Goal: Task Accomplishment & Management: Manage account settings

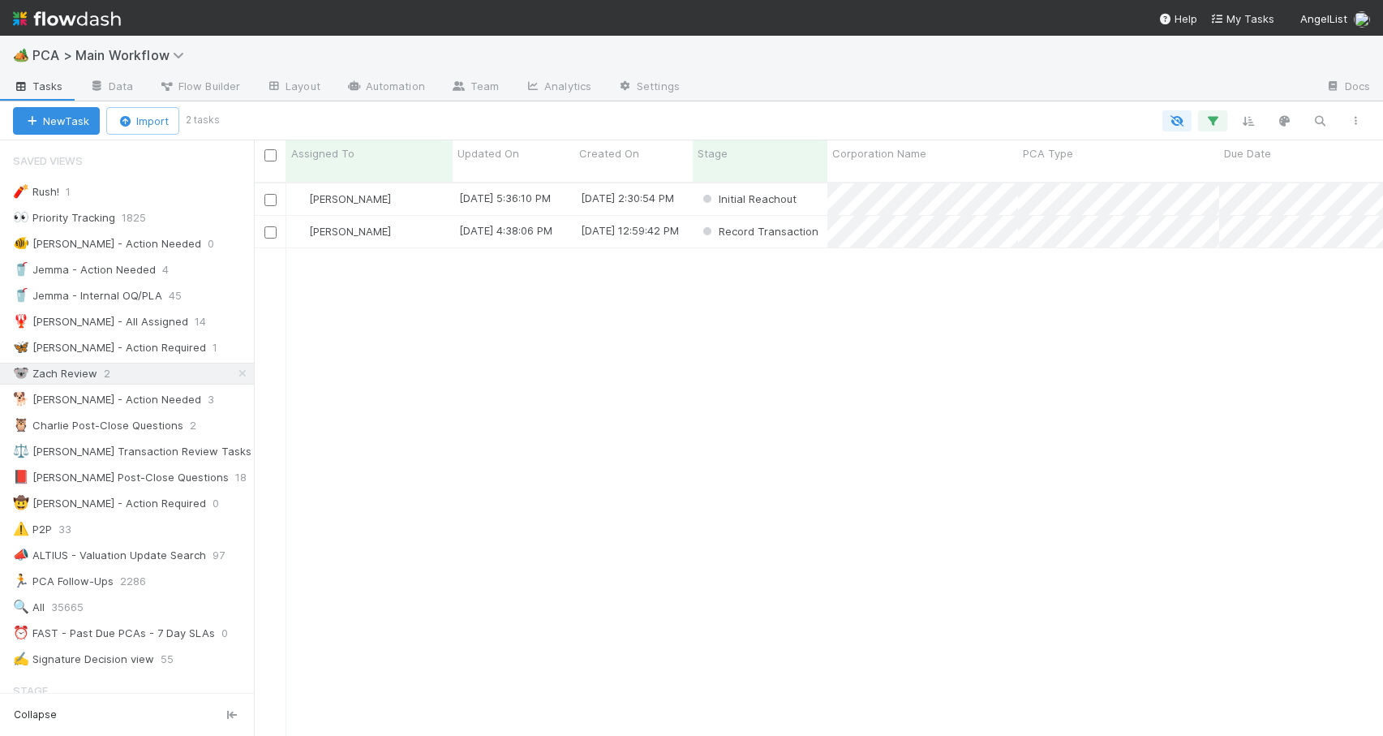
scroll to position [554, 1117]
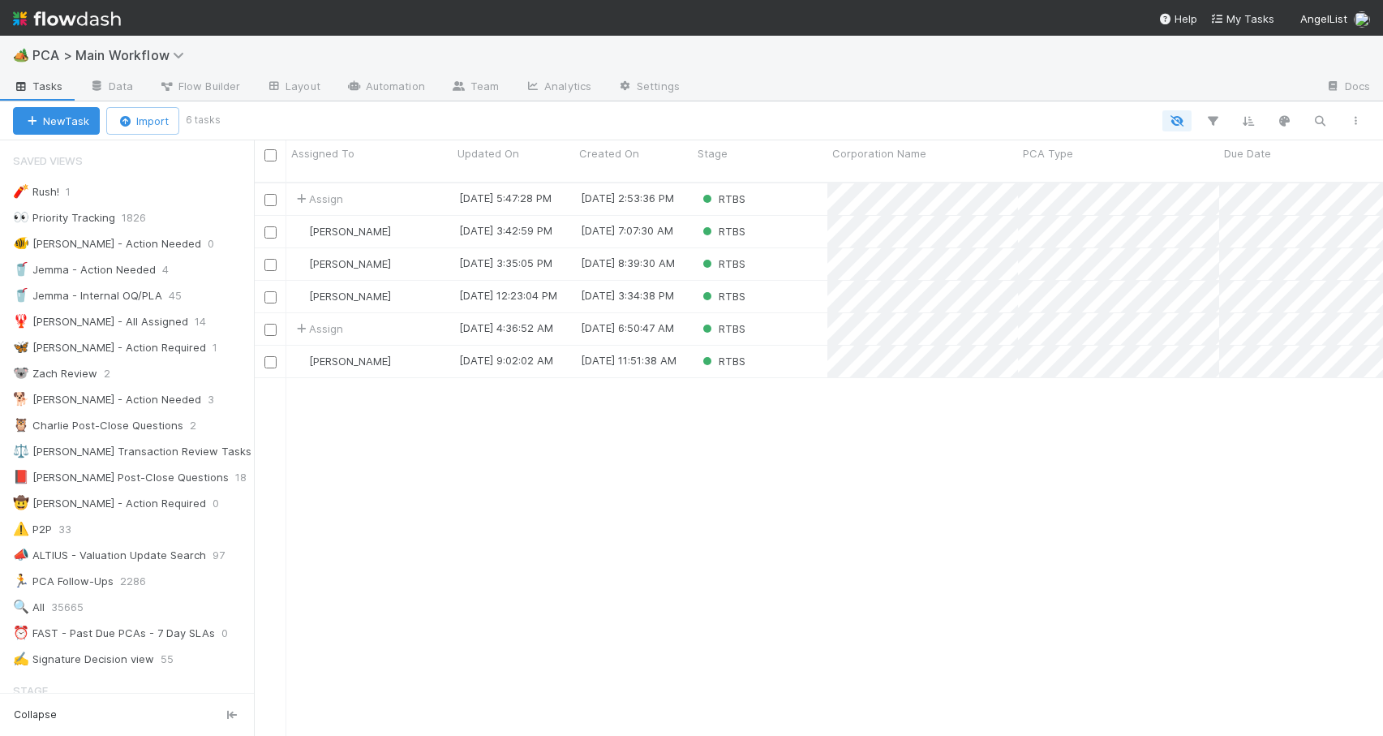
scroll to position [554, 1117]
click at [407, 221] on div "[PERSON_NAME]" at bounding box center [369, 232] width 166 height 32
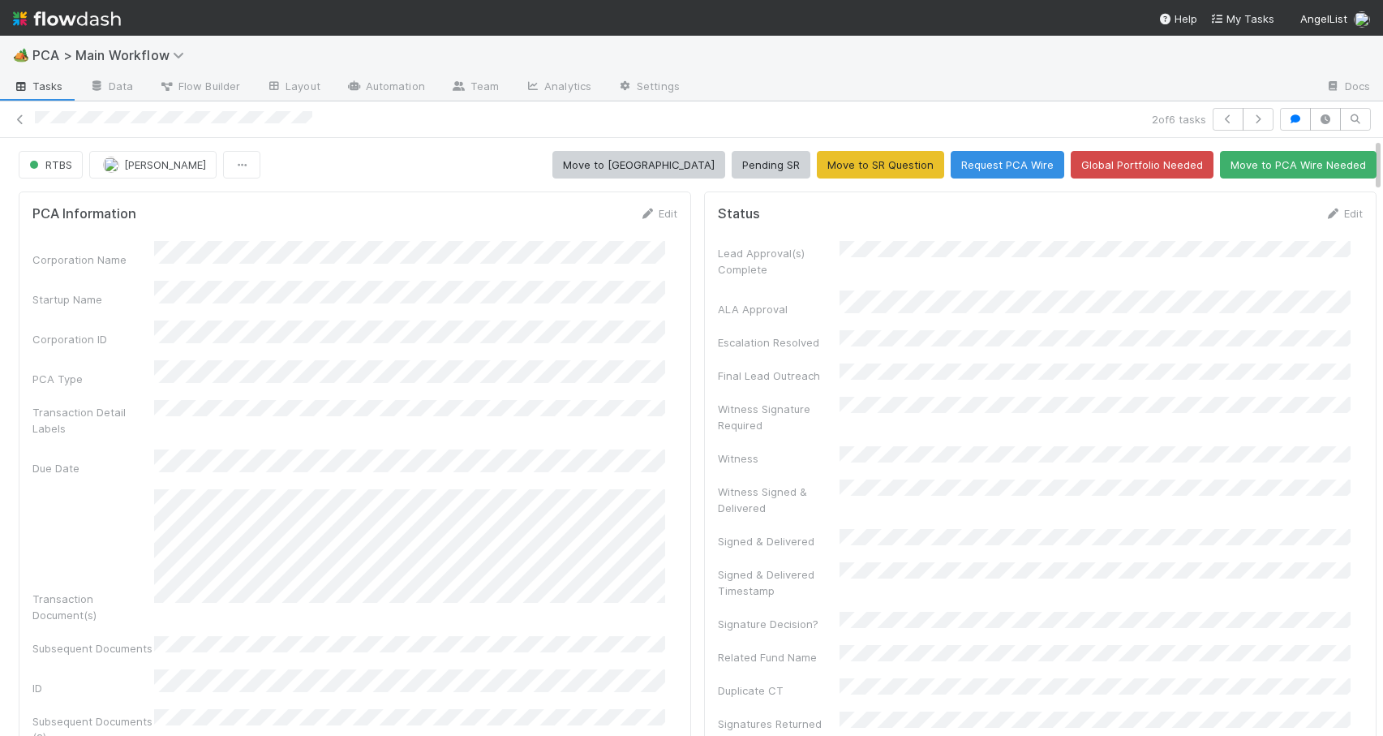
scroll to position [1566, 0]
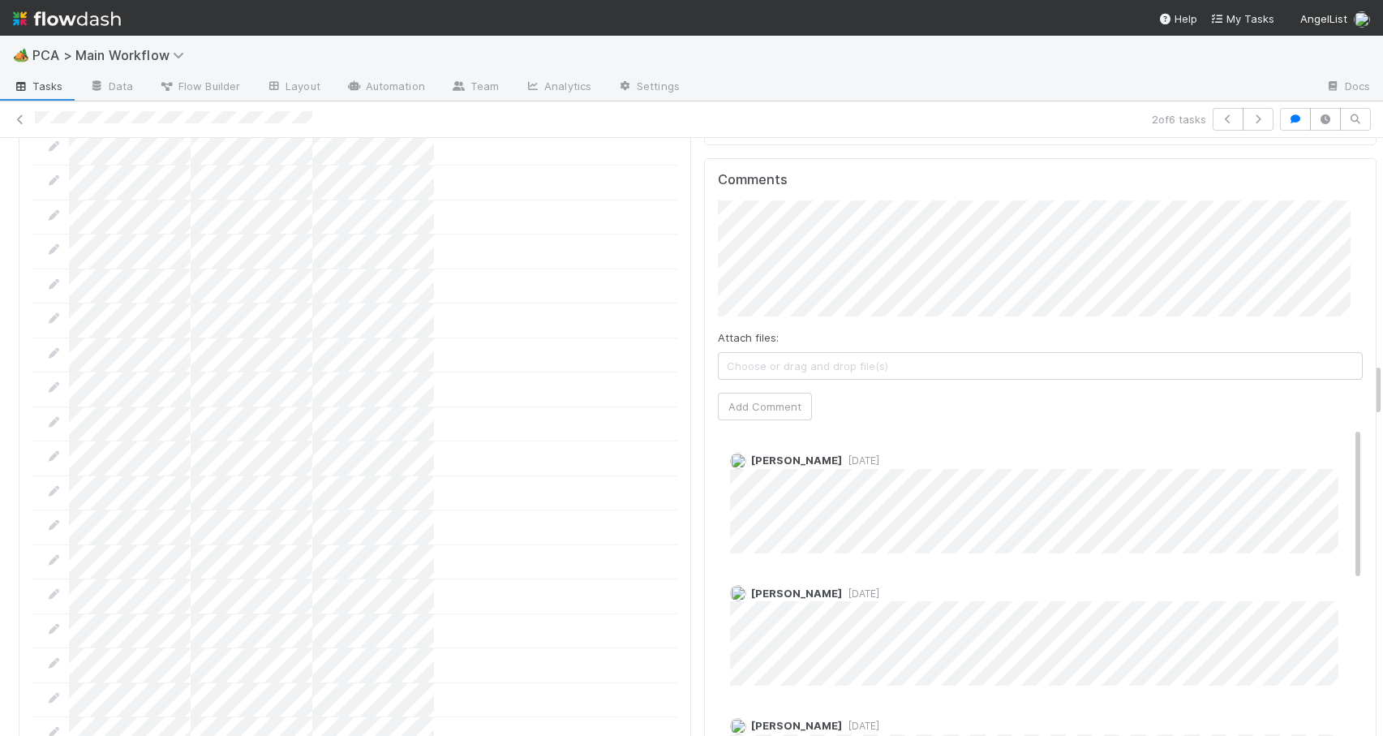
scroll to position [2439, 0]
drag, startPoint x: 1364, startPoint y: 296, endPoint x: 1391, endPoint y: 376, distance: 84.6
click at [1382, 376] on html "🏕️ PCA > Main Workflow Tasks Data Flow Builder Layout Automation Team Analytics…" at bounding box center [691, 368] width 1383 height 736
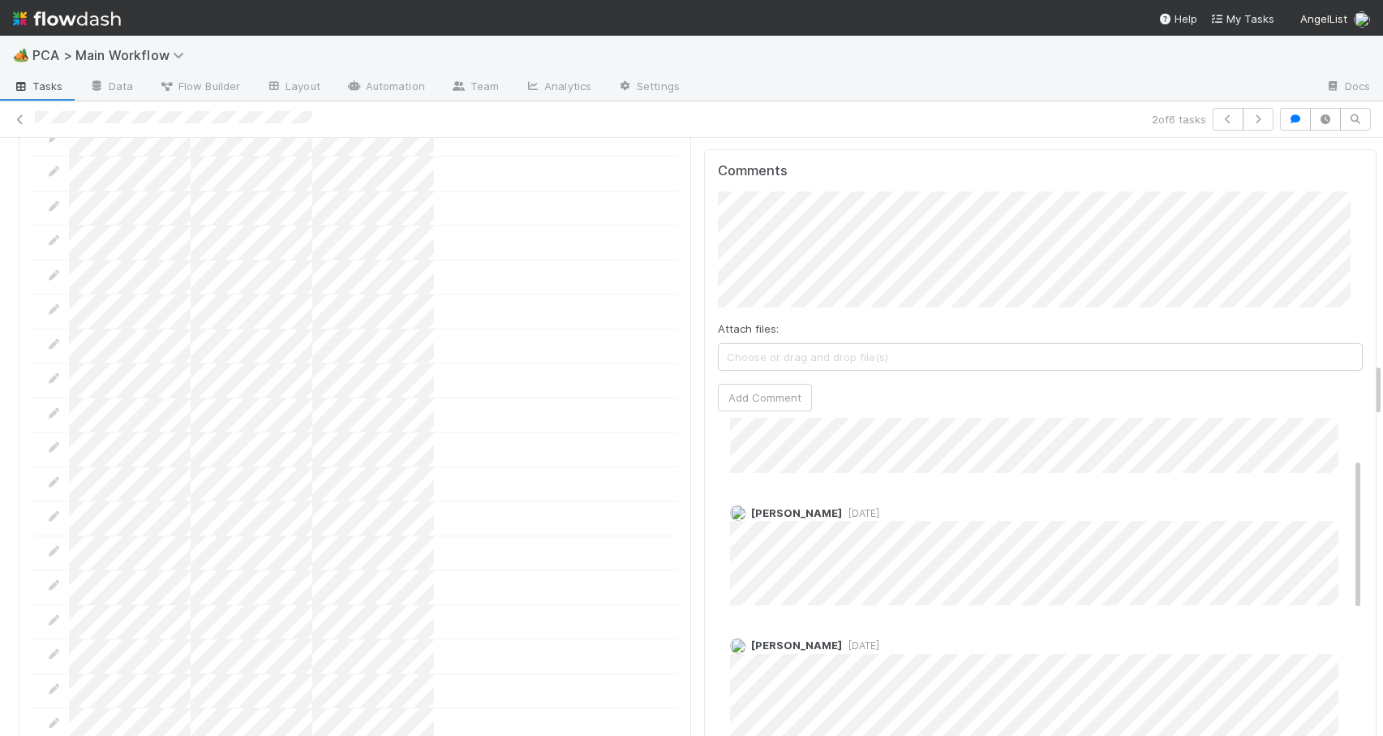
scroll to position [133, 0]
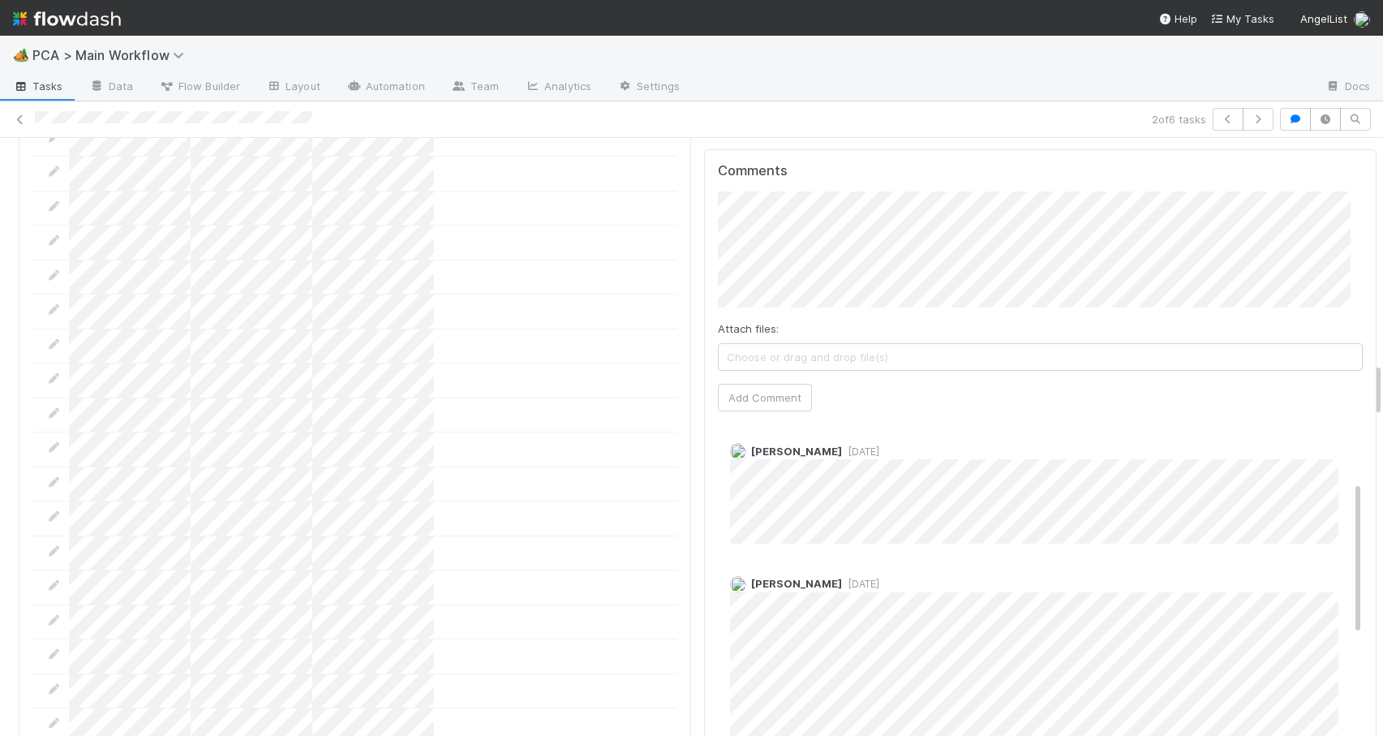
drag, startPoint x: 1333, startPoint y: 370, endPoint x: 1345, endPoint y: 433, distance: 64.4
click at [1345, 433] on div "Comments Attach files: Choose or drag and drop file(s) Add Comment Febbie Cerva…" at bounding box center [1040, 453] width 672 height 608
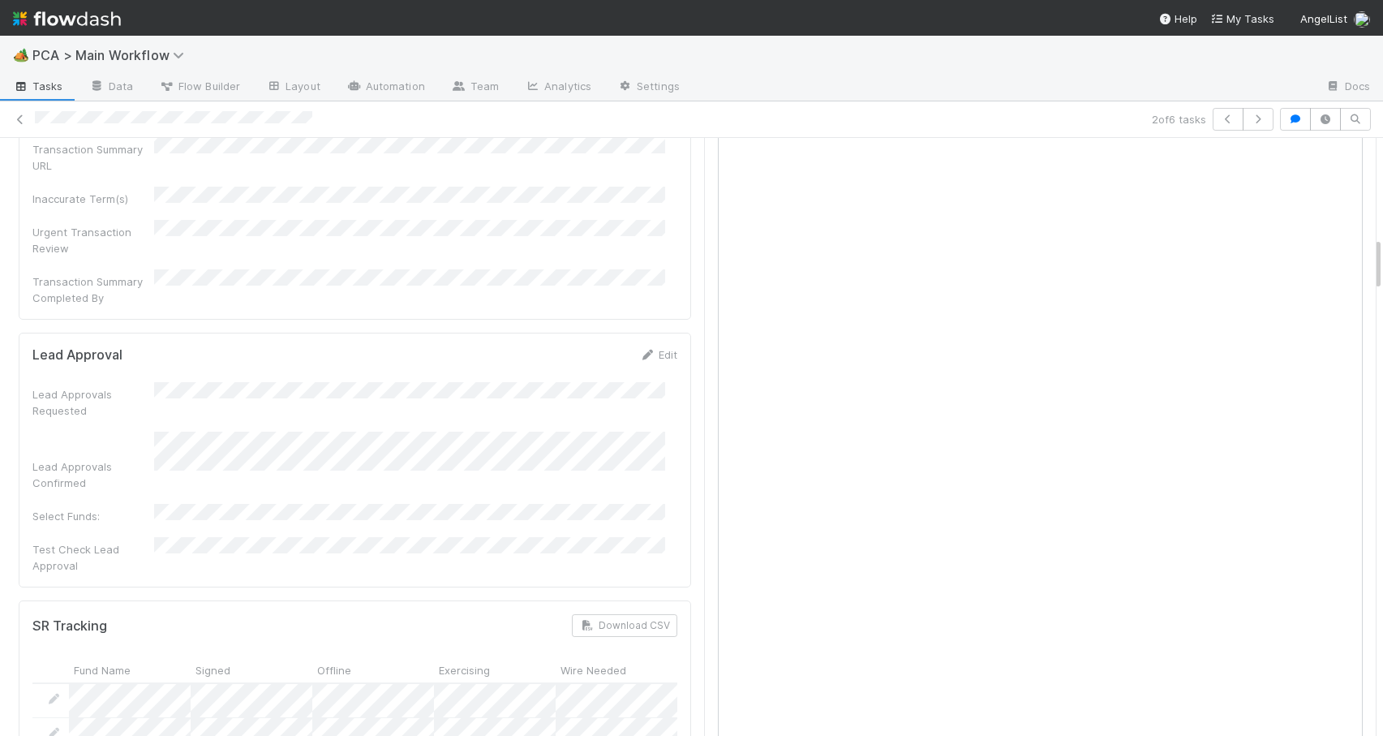
scroll to position [1072, 0]
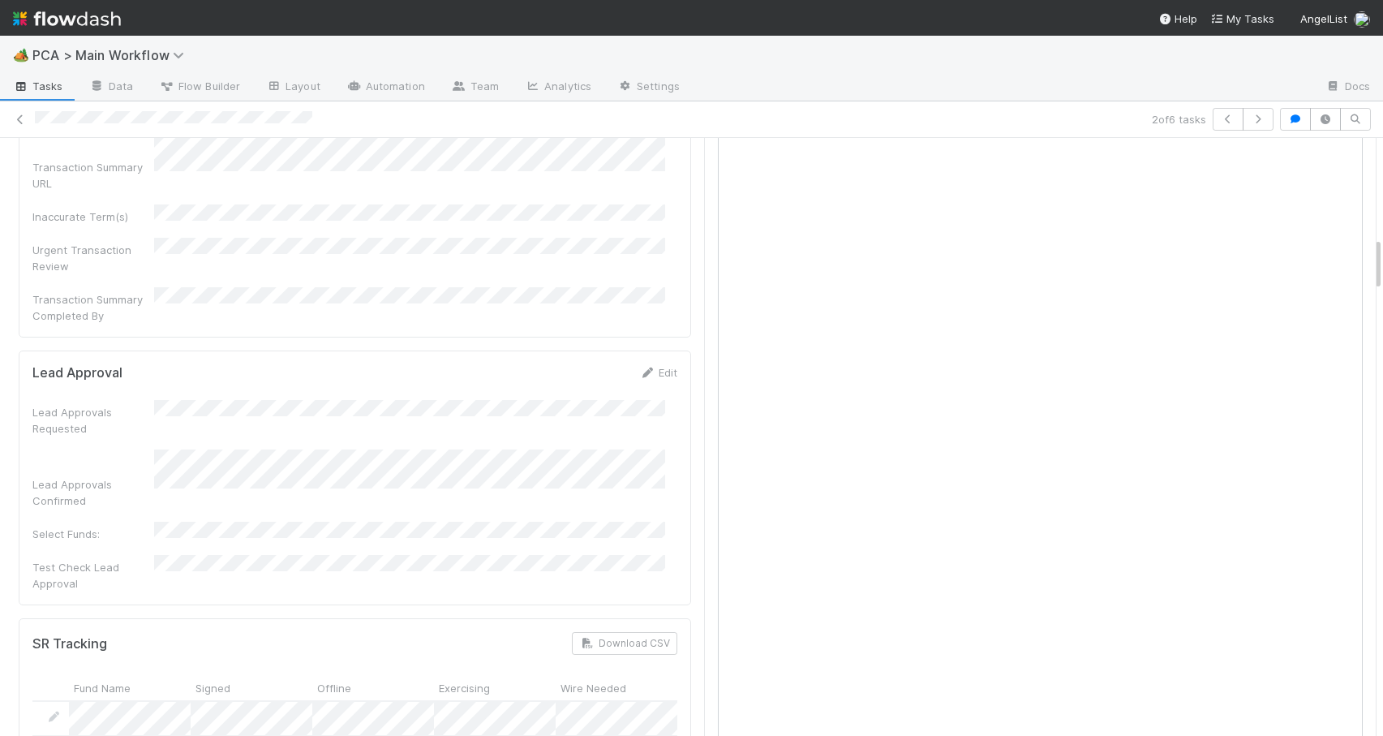
drag, startPoint x: 1364, startPoint y: 385, endPoint x: 1359, endPoint y: 260, distance: 125.8
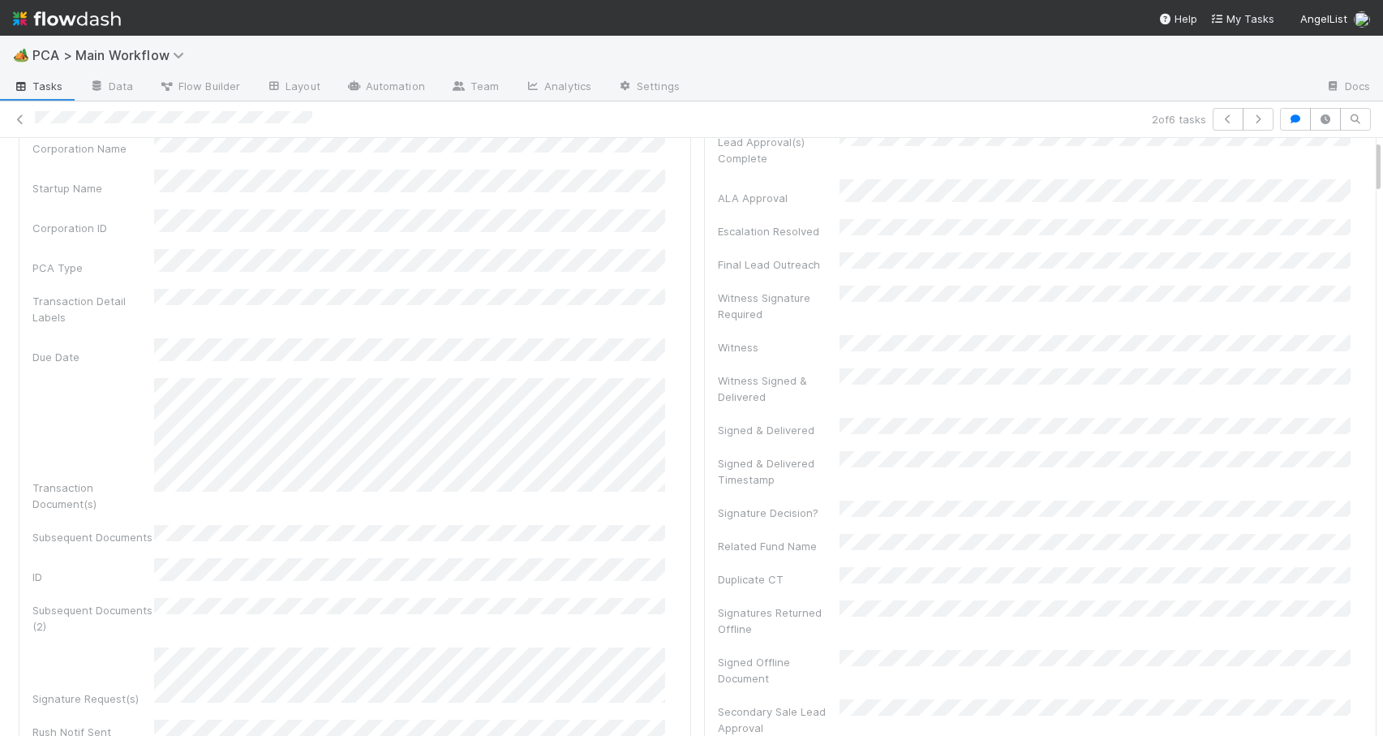
scroll to position [156, 0]
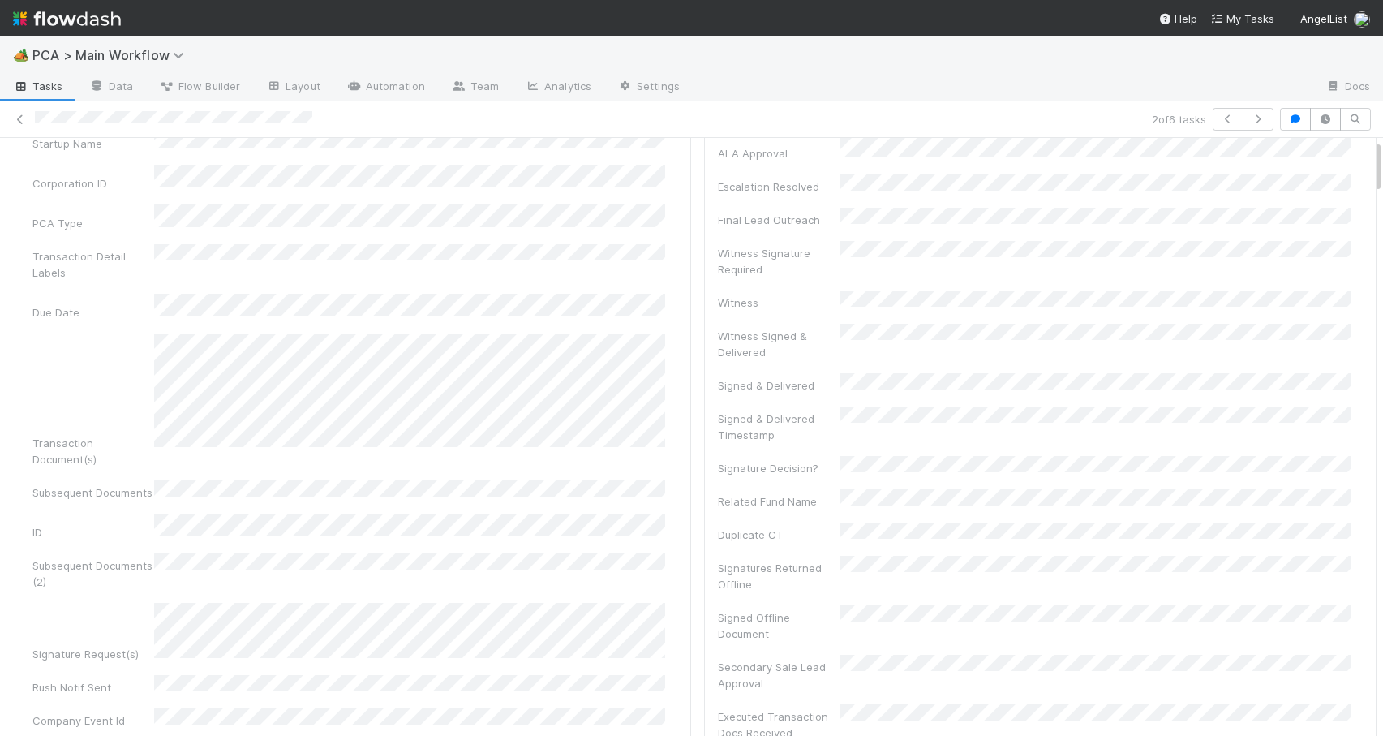
drag, startPoint x: 1366, startPoint y: 269, endPoint x: 1366, endPoint y: 186, distance: 83.5
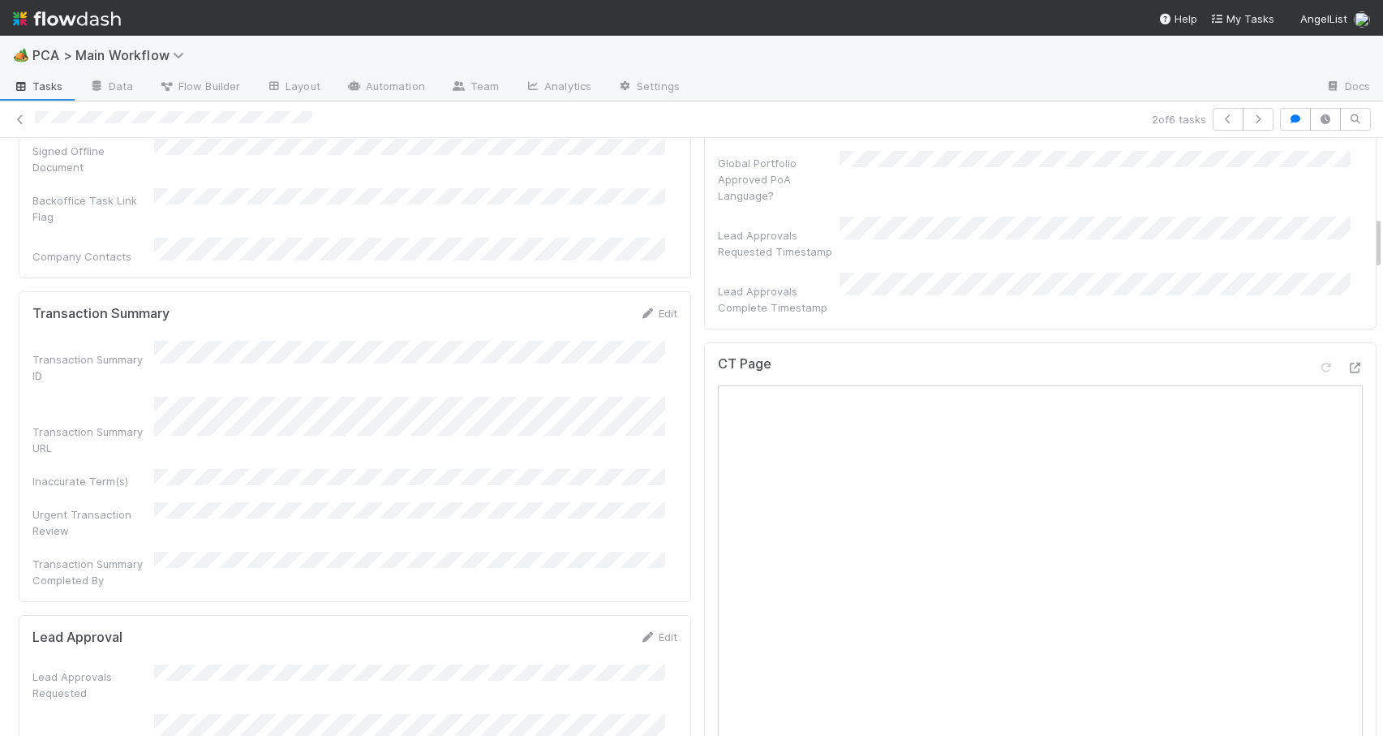
scroll to position [922, 0]
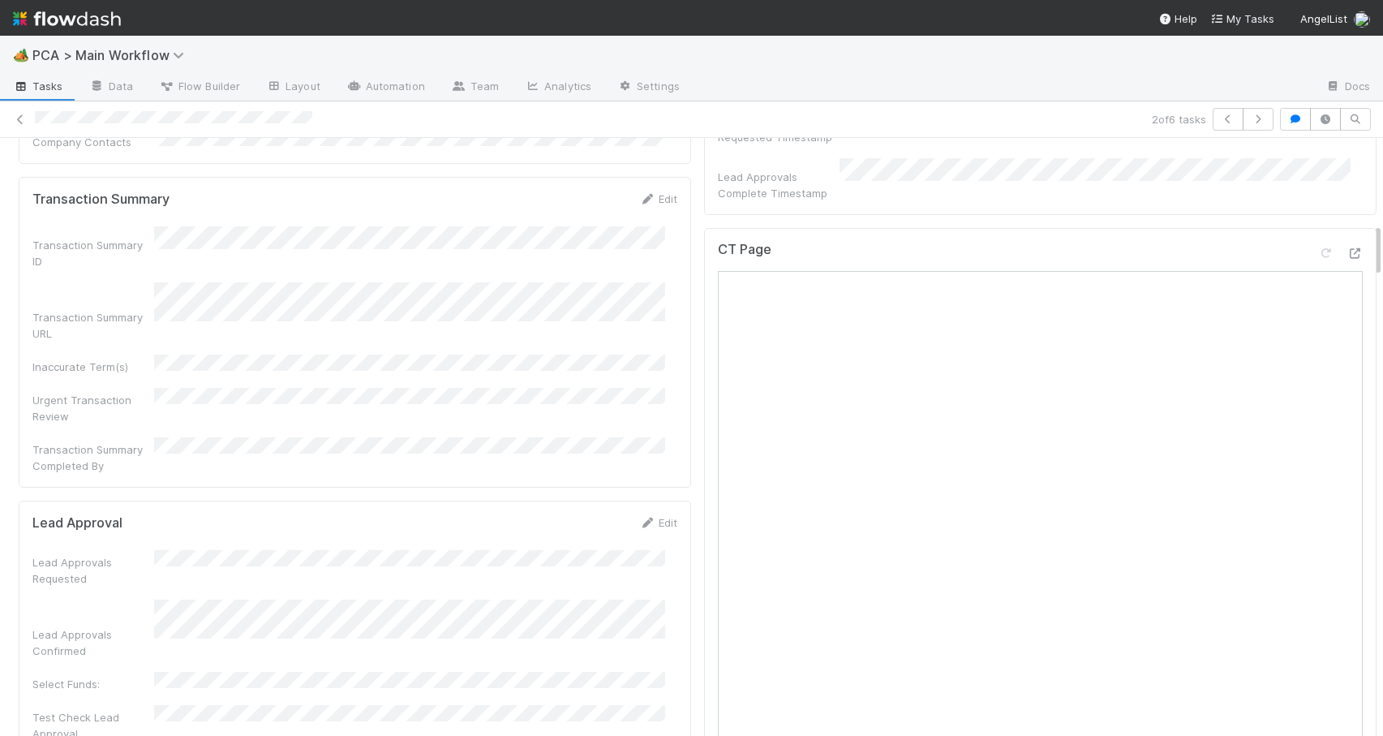
drag, startPoint x: 1365, startPoint y: 174, endPoint x: 1370, endPoint y: 244, distance: 70.7
click at [1370, 244] on div "RTBS Zachary Conley Move to ICU Pending SR Move to SR Question Request PCA Wire…" at bounding box center [691, 437] width 1383 height 598
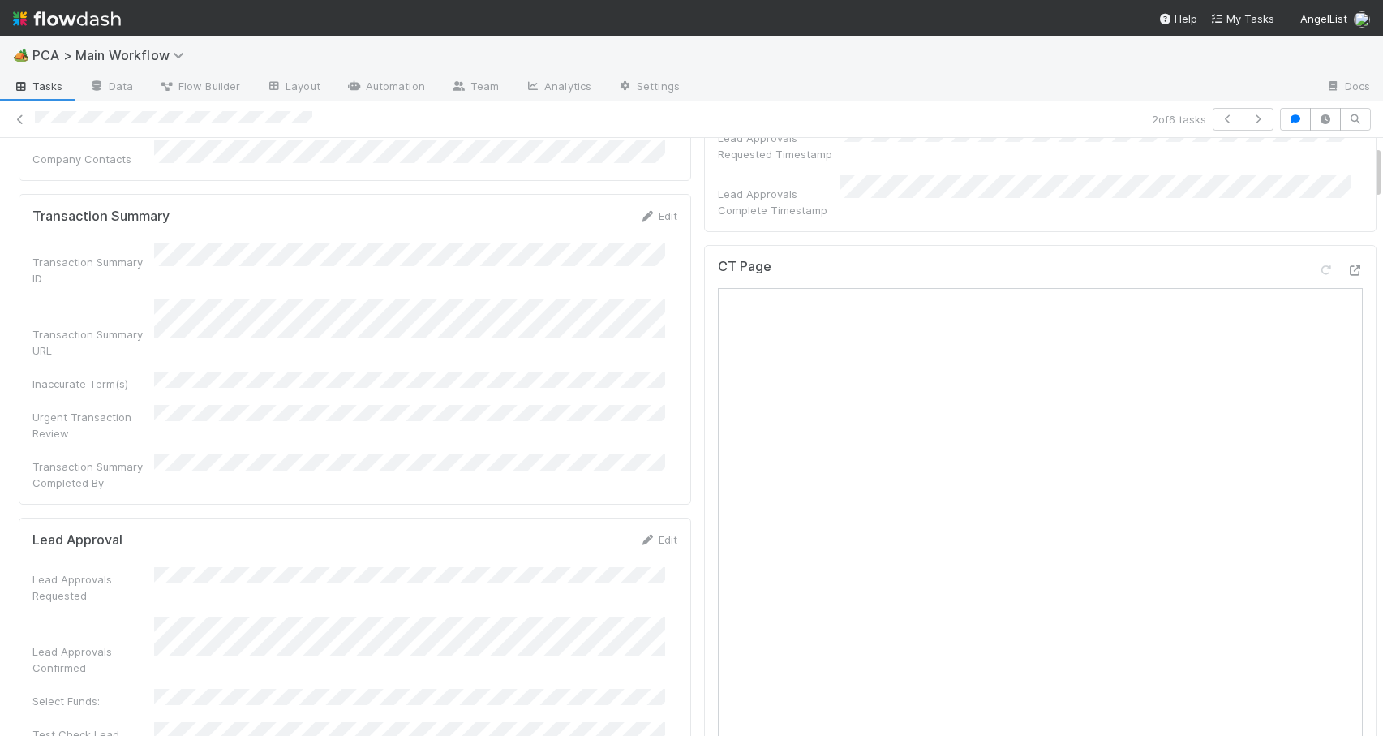
scroll to position [0, 0]
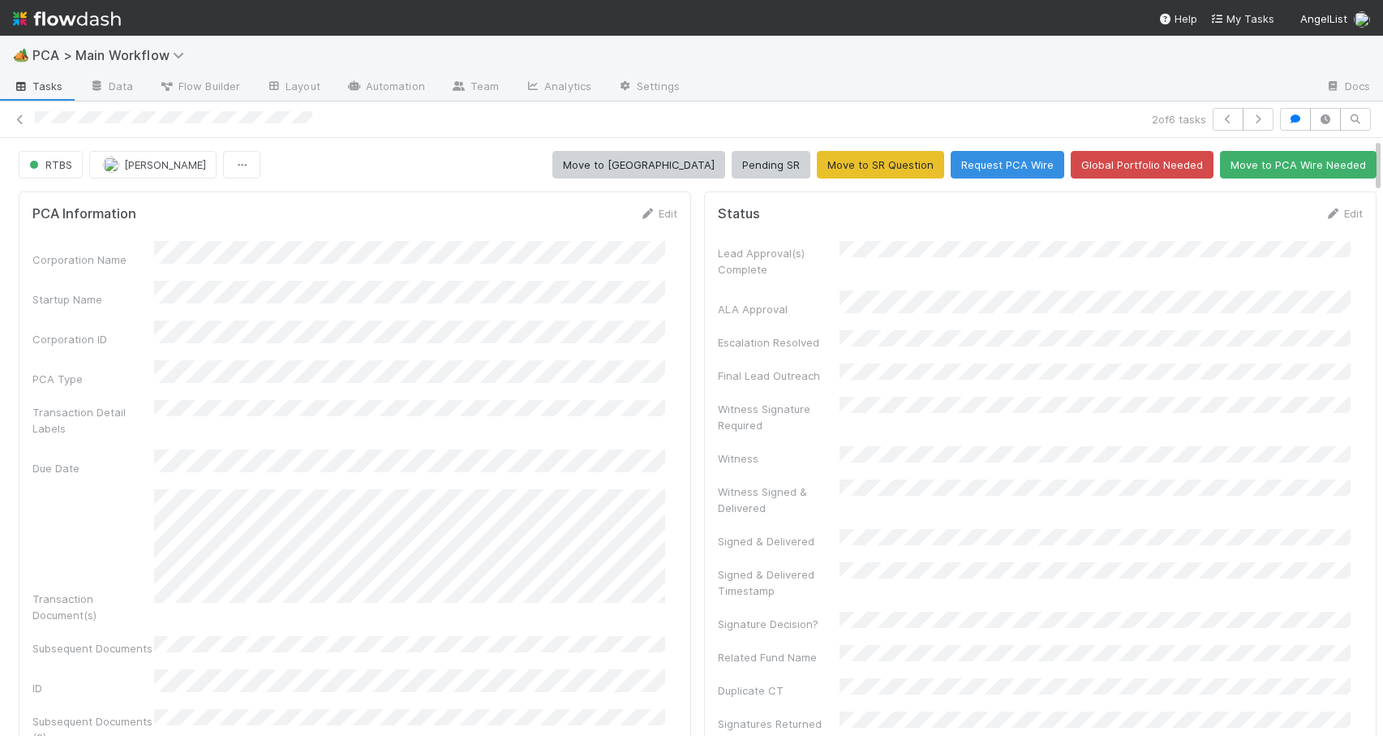
drag, startPoint x: 1365, startPoint y: 244, endPoint x: 1367, endPoint y: 117, distance: 127.4
click at [1367, 117] on div "2 of 6 tasks RTBS Zachary Conley Move to ICU Pending SR Move to SR Question Req…" at bounding box center [691, 418] width 1383 height 634
click at [1325, 214] on link "Edit" at bounding box center [1344, 213] width 38 height 13
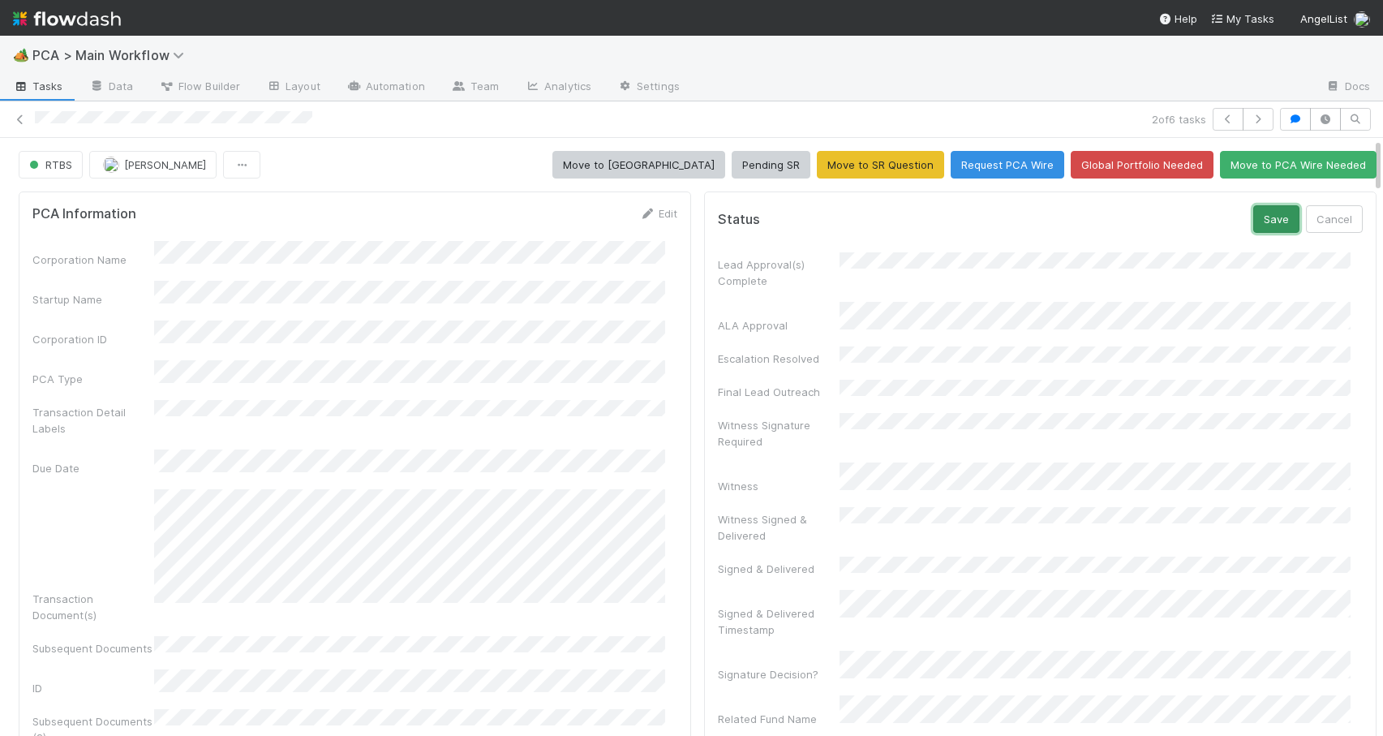
click at [1253, 213] on button "Save" at bounding box center [1276, 219] width 46 height 28
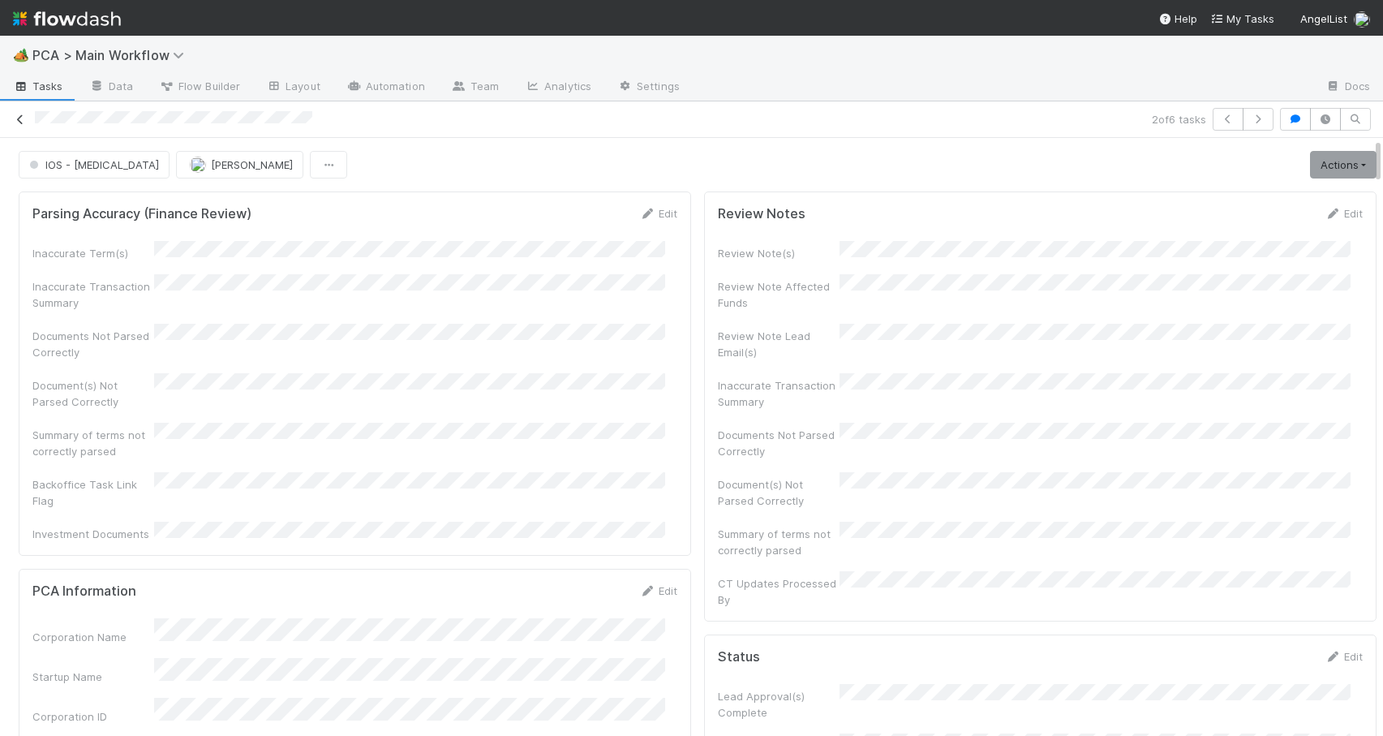
click at [17, 122] on icon at bounding box center [20, 119] width 16 height 11
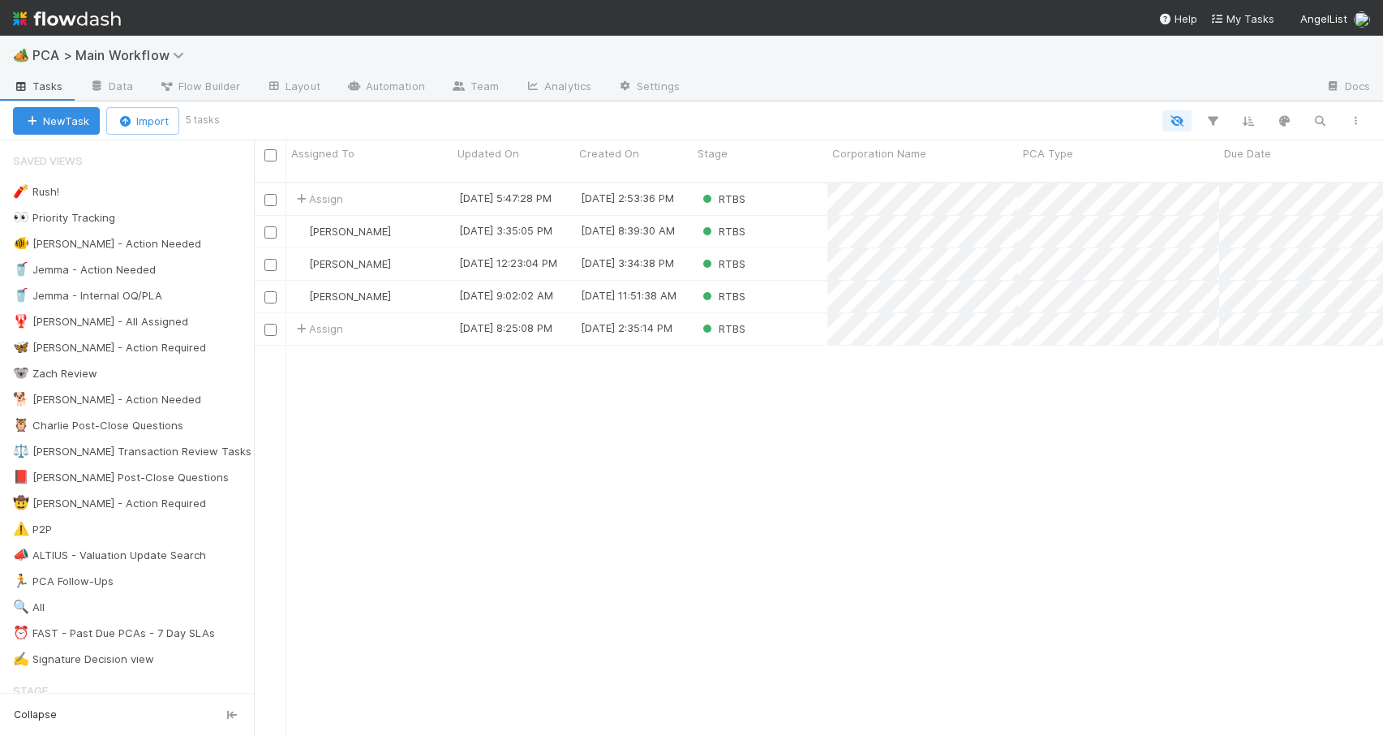
scroll to position [554, 1117]
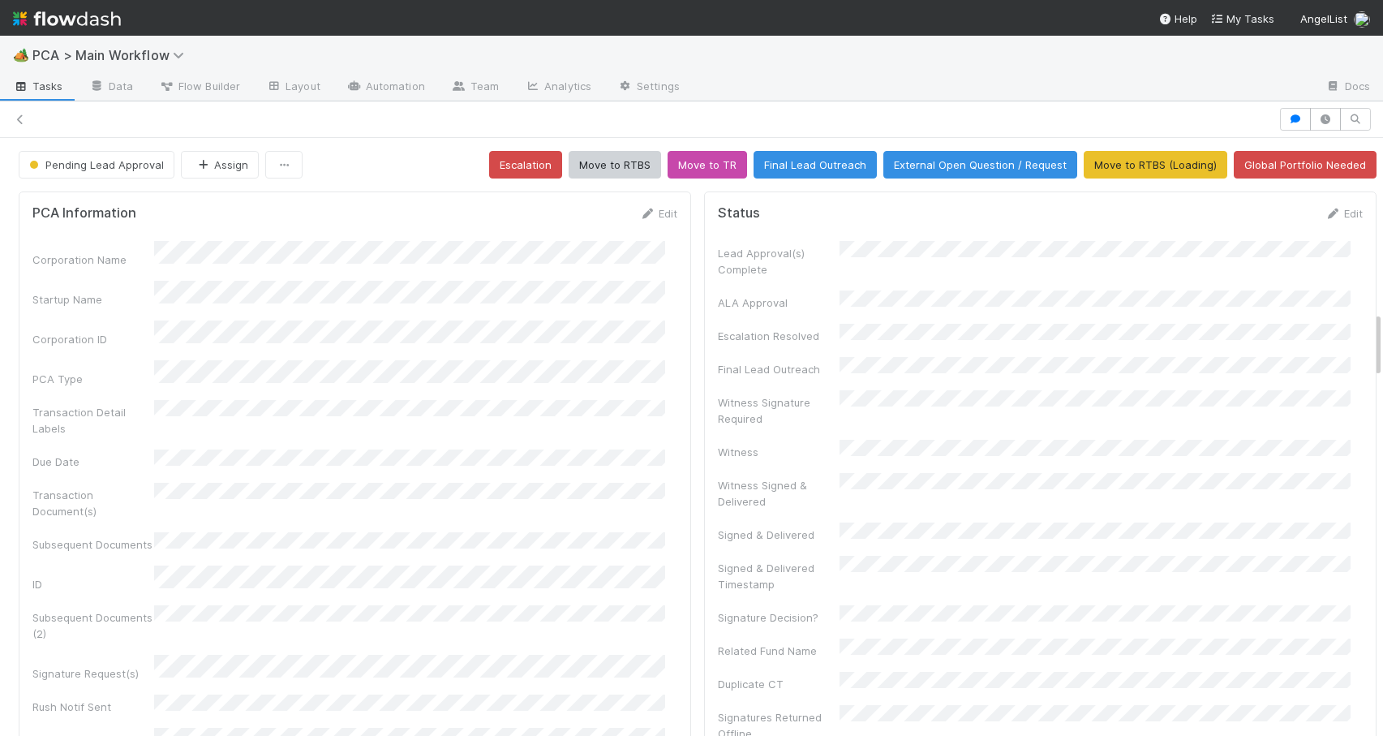
scroll to position [1557, 0]
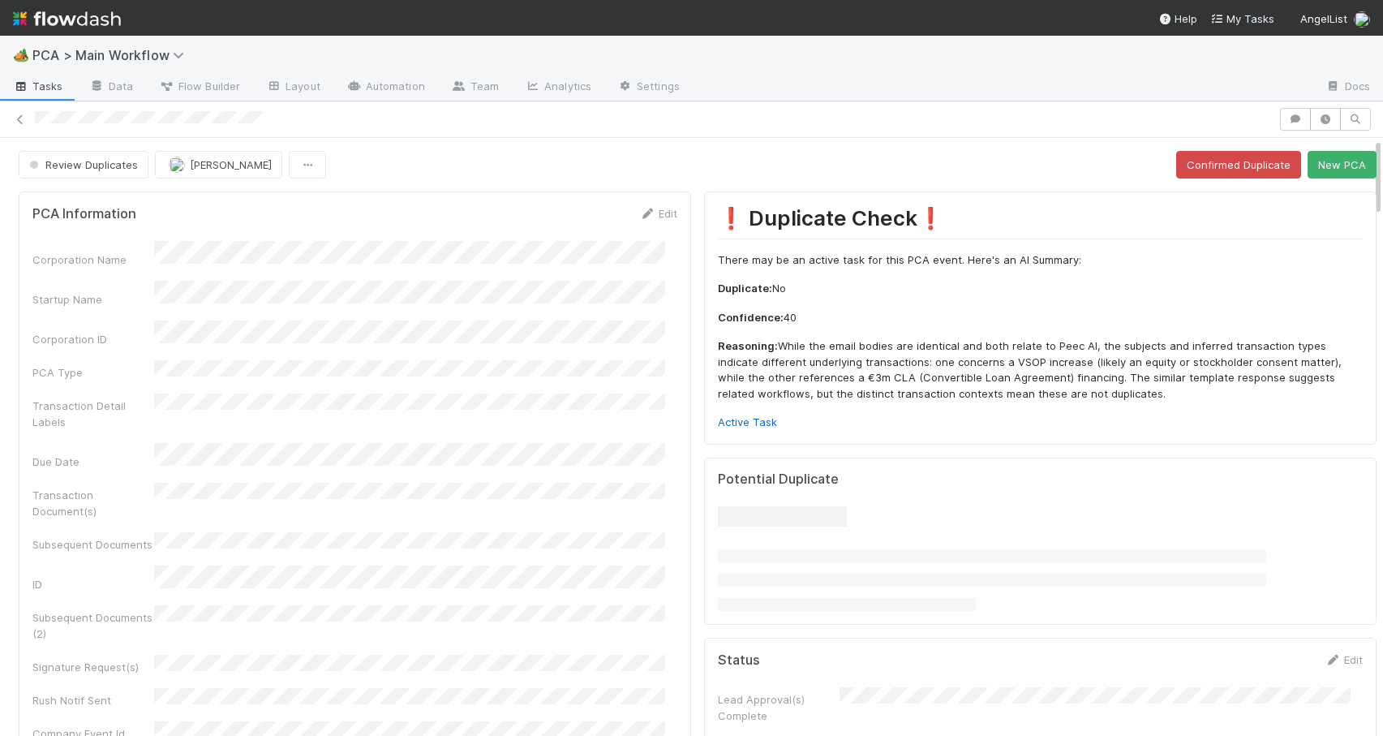
click at [1363, 173] on div "Review Duplicates Jemma Cunningham Confirmed Duplicate New PCA" at bounding box center [697, 165] width 1382 height 28
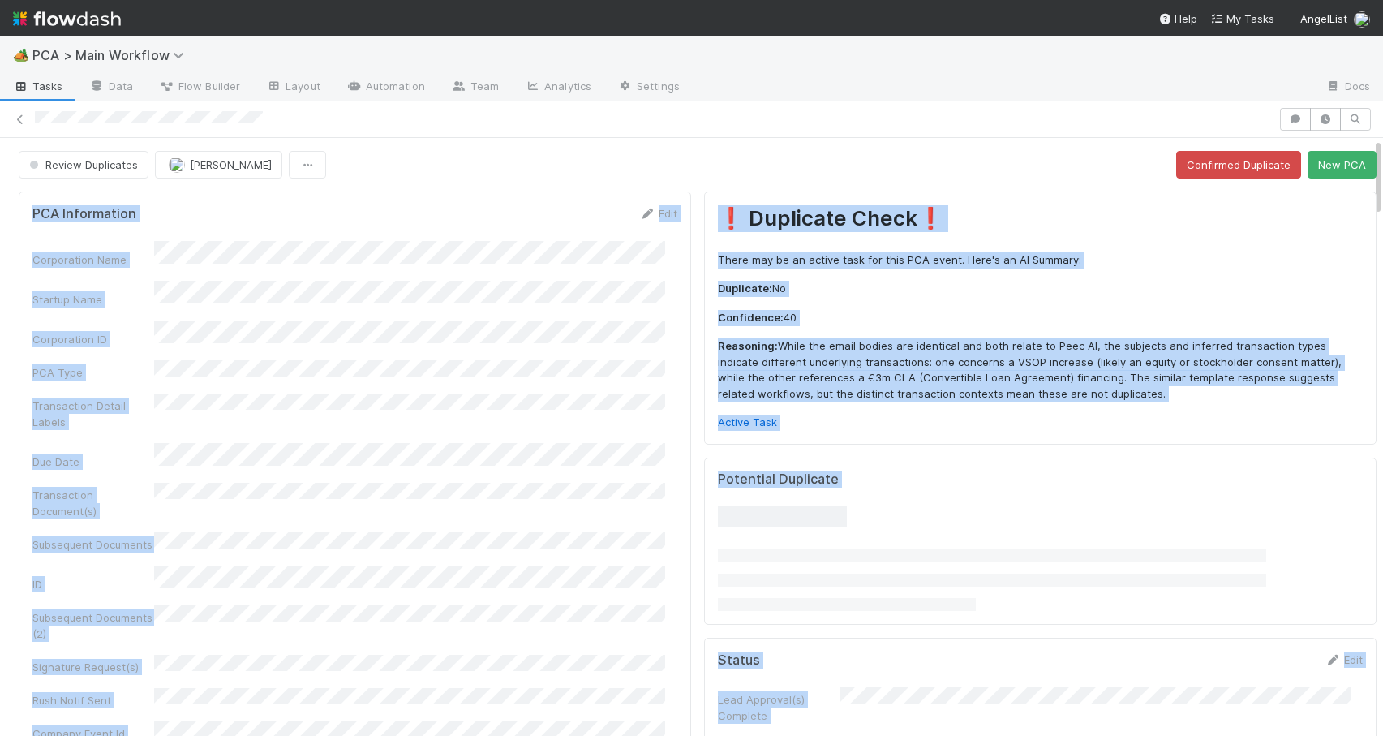
scroll to position [0, 5]
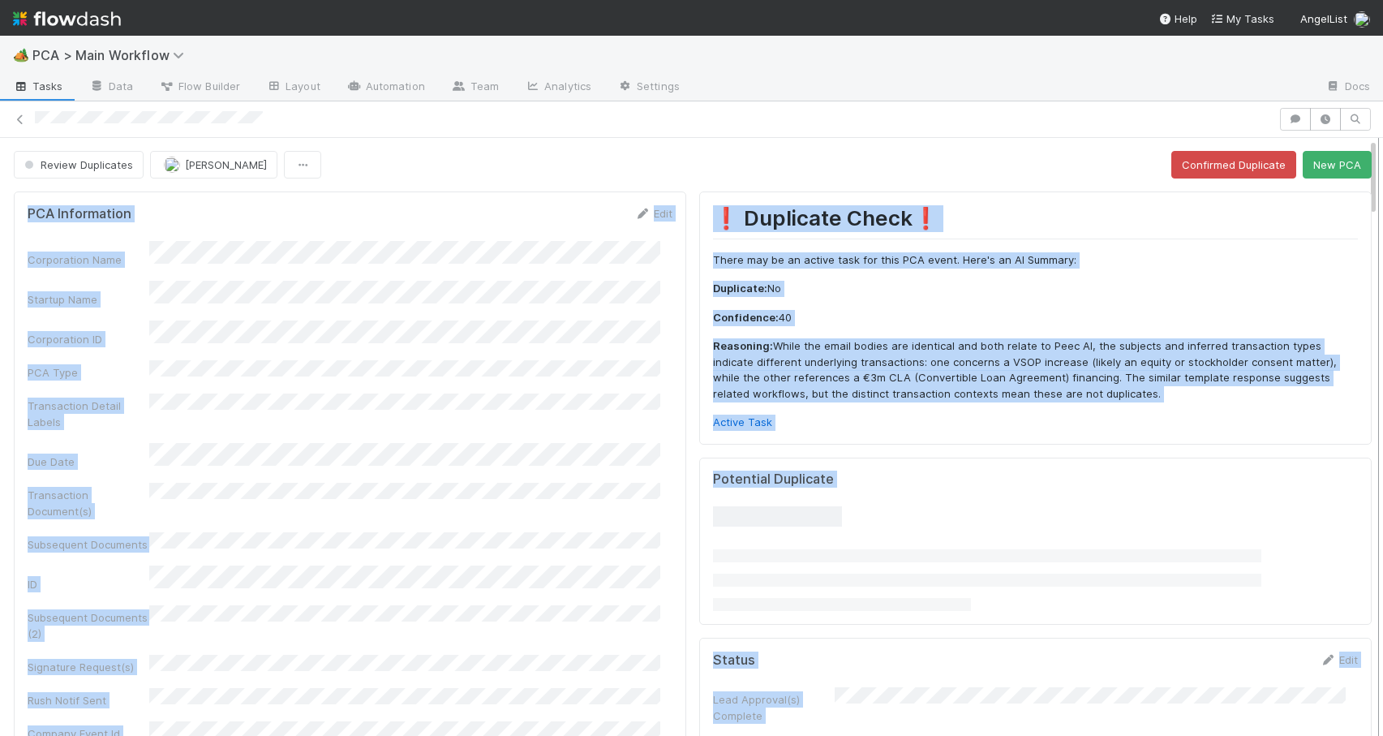
drag, startPoint x: 1363, startPoint y: 173, endPoint x: 1363, endPoint y: 211, distance: 38.1
click at [1363, 211] on div "Review Duplicates Jemma Cunningham Confirmed Duplicate New PCA PCA Information …" at bounding box center [691, 437] width 1383 height 598
click at [1346, 252] on div "❗ Duplicate Check❗️ There may be an active task for this PCA event. Here's an A…" at bounding box center [1035, 317] width 672 height 252
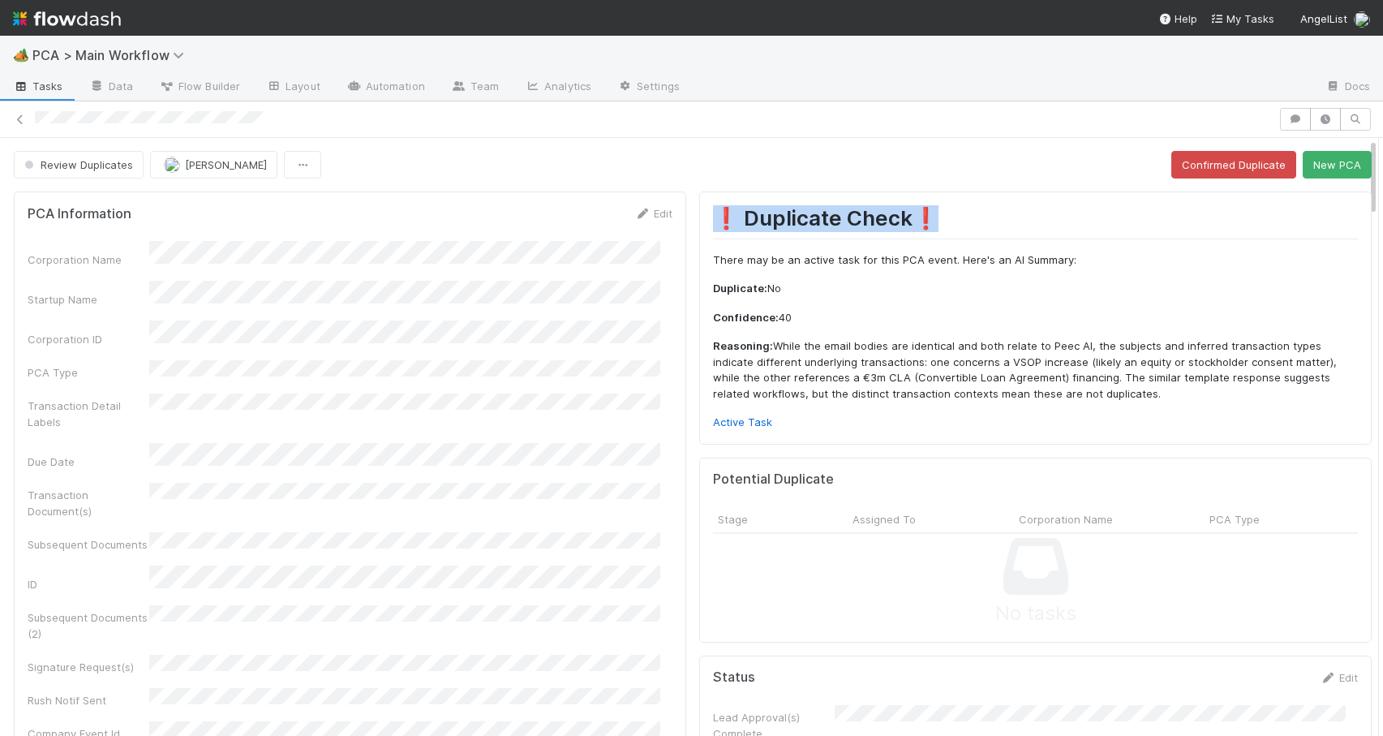
drag, startPoint x: 1359, startPoint y: 191, endPoint x: 1359, endPoint y: 208, distance: 17.9
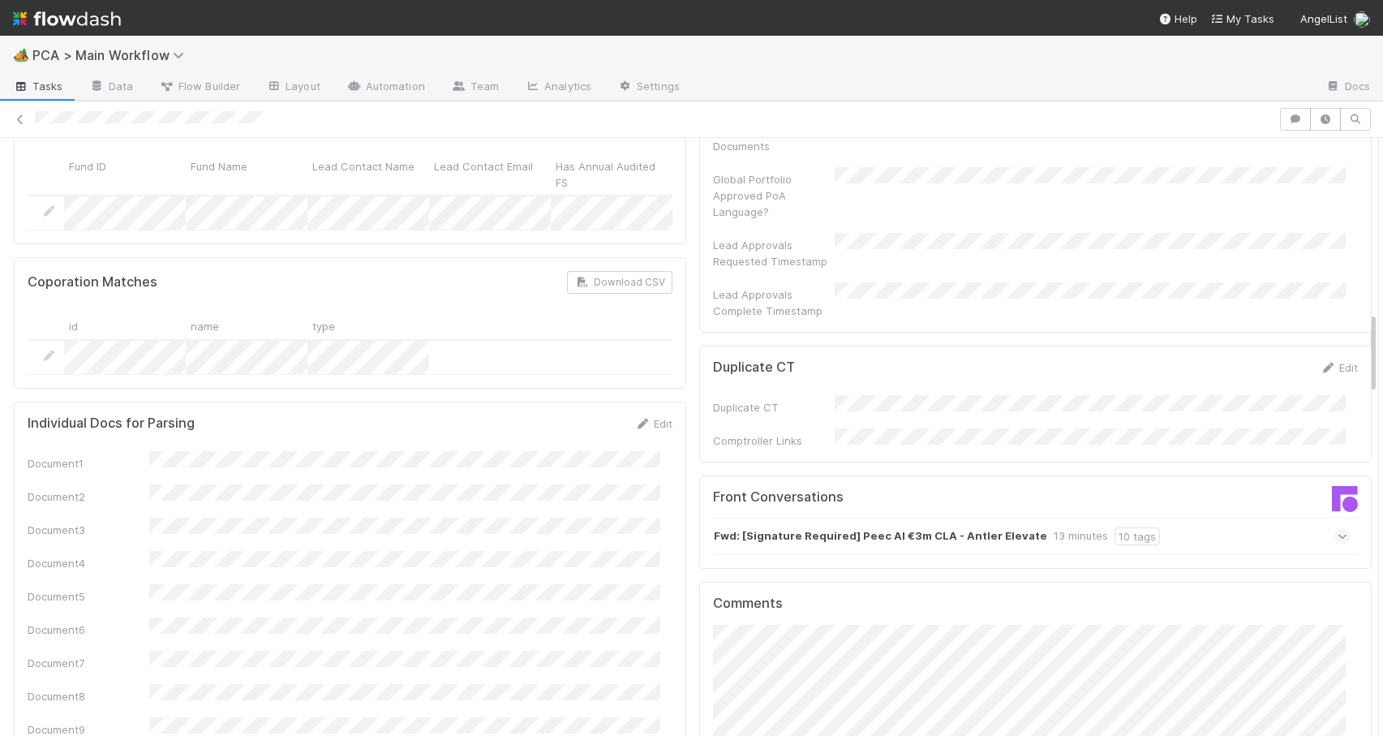
scroll to position [1308, 0]
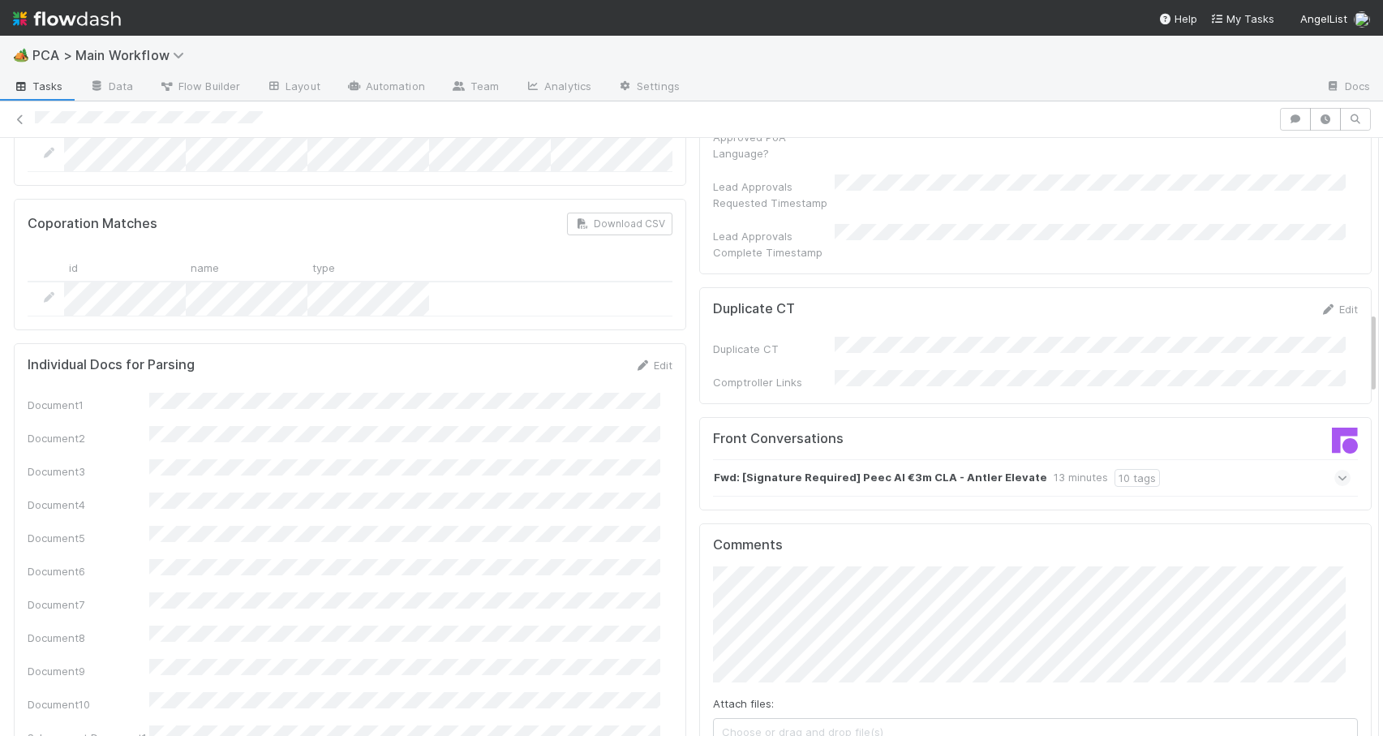
drag, startPoint x: 1362, startPoint y: 172, endPoint x: 1399, endPoint y: 354, distance: 185.5
click at [1382, 354] on html "🏕️ PCA > Main Workflow Tasks Data Flow Builder Layout Automation Team Analytics…" at bounding box center [691, 368] width 1383 height 736
click at [1227, 459] on div "Fwd: [Signature Required] Peec AI €3m CLA - Antler Elevate 13 minutes 10 tags" at bounding box center [1032, 477] width 638 height 37
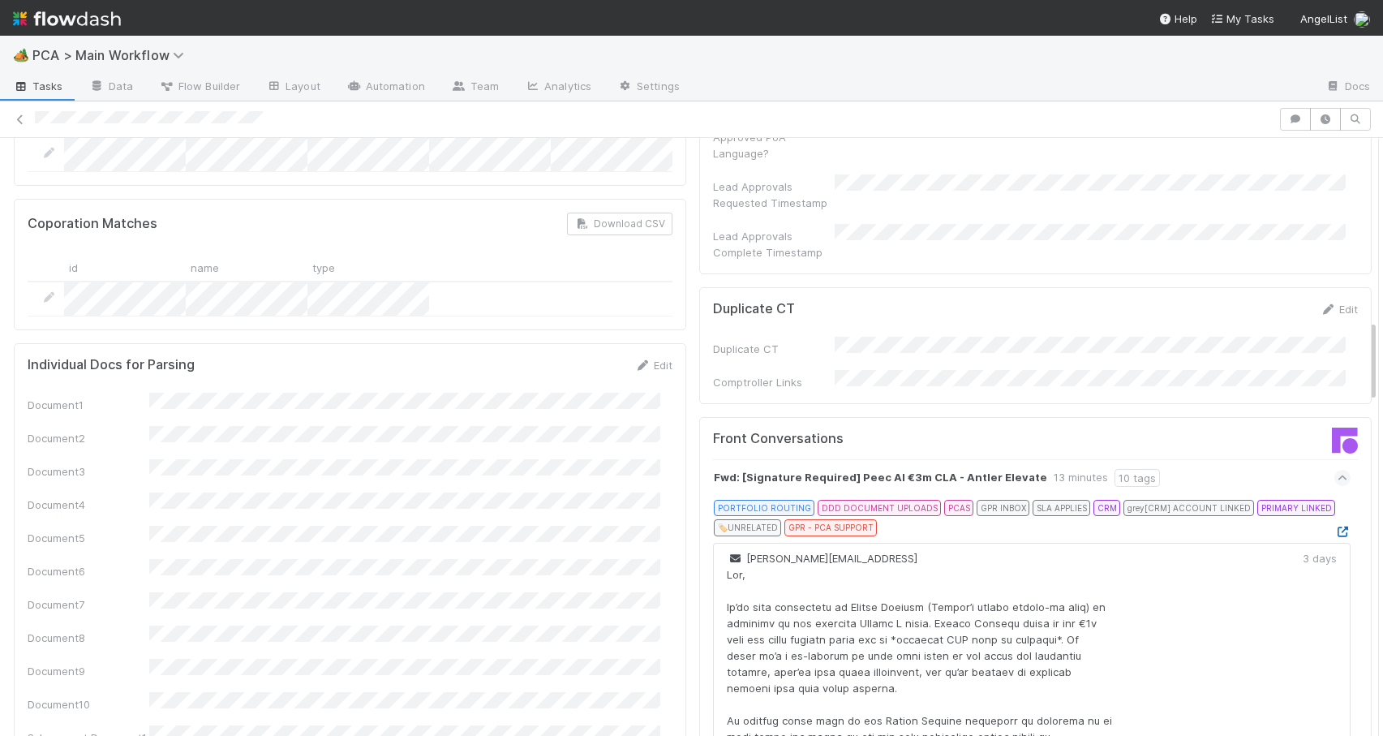
click at [1334, 526] on icon at bounding box center [1342, 531] width 16 height 11
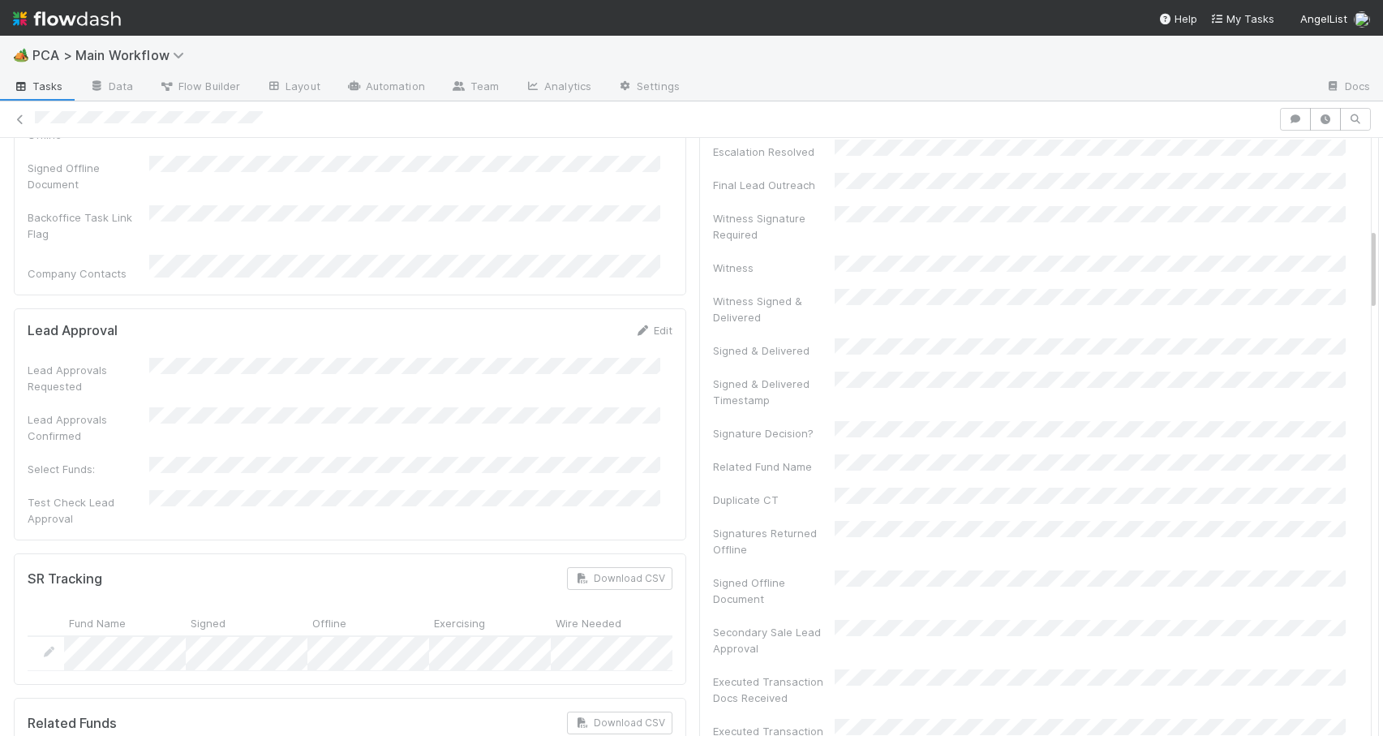
scroll to position [0, 0]
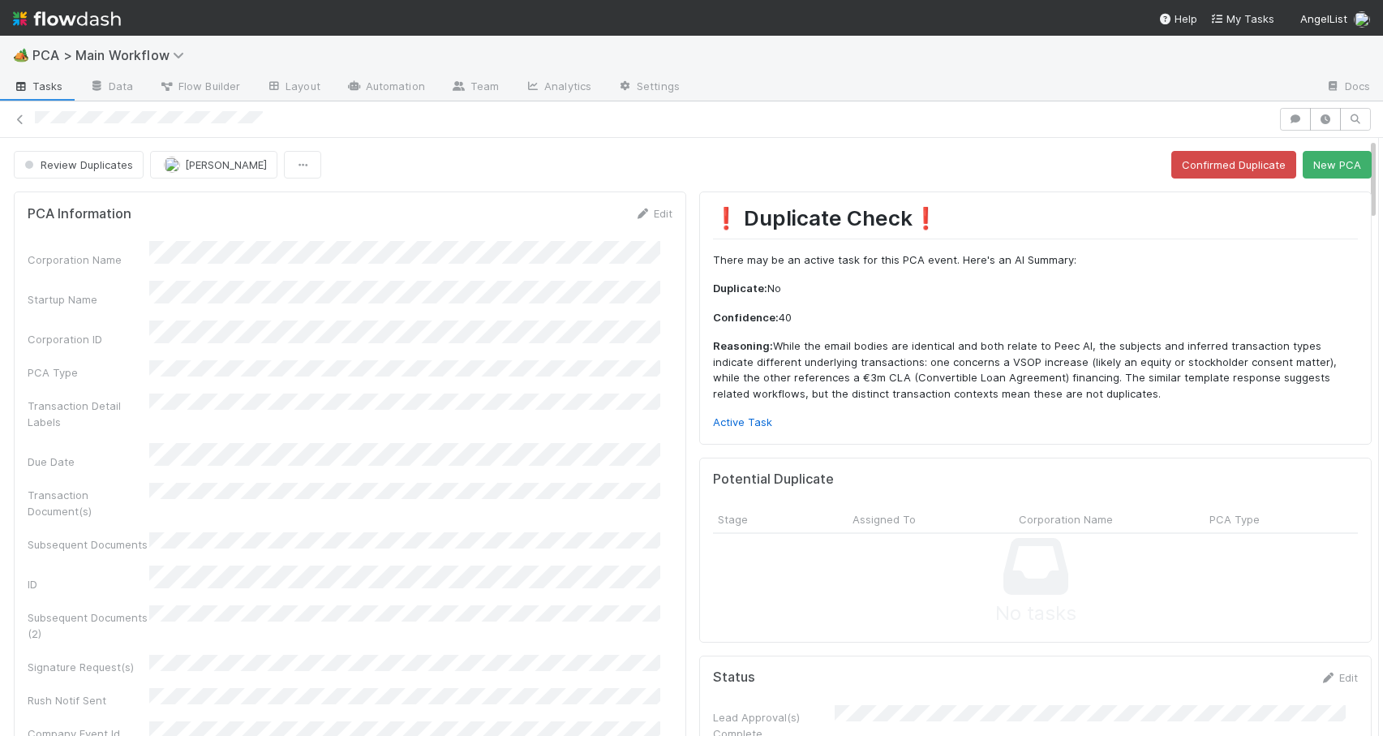
drag, startPoint x: 1361, startPoint y: 335, endPoint x: 1359, endPoint y: 106, distance: 228.7
click at [1359, 106] on div "Review Duplicates Jemma Cunningham Confirmed Duplicate New PCA PCA Information …" at bounding box center [691, 418] width 1383 height 634
click at [636, 209] on icon at bounding box center [642, 213] width 16 height 11
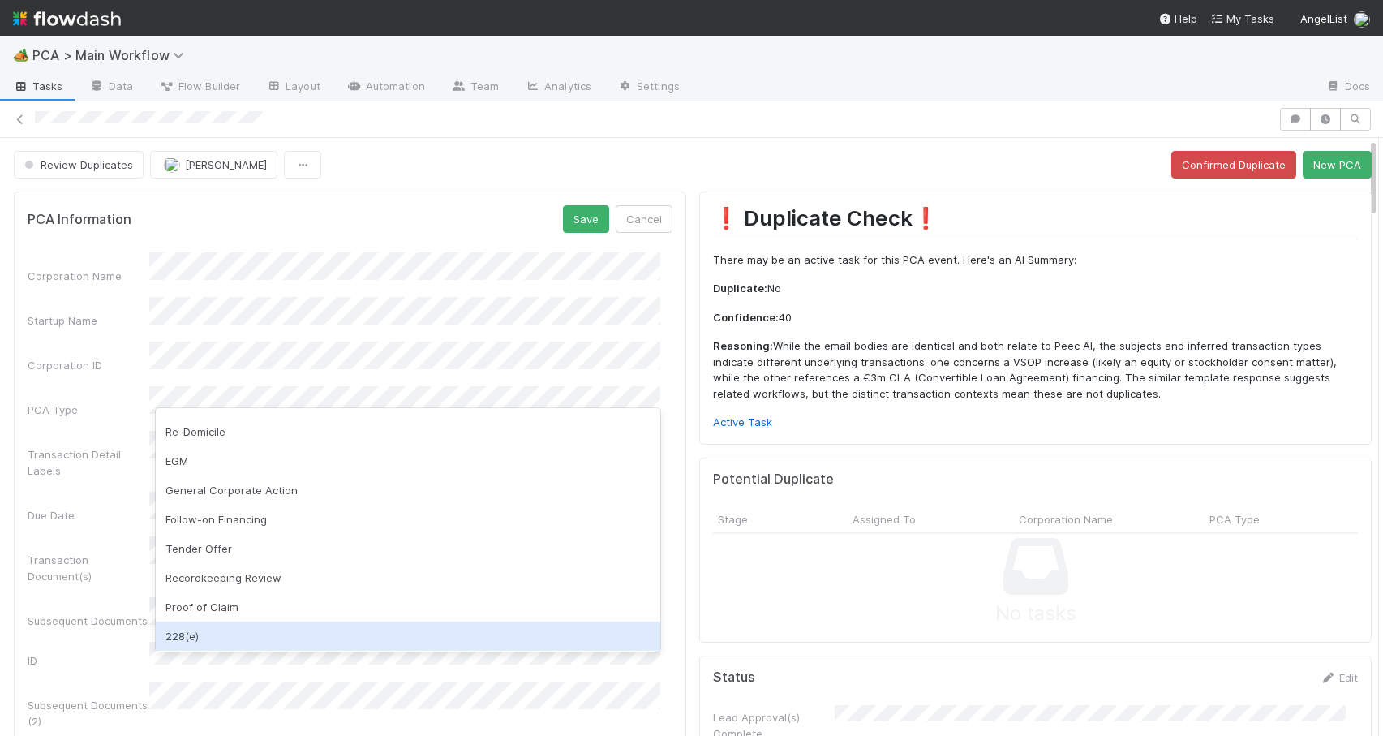
scroll to position [236, 0]
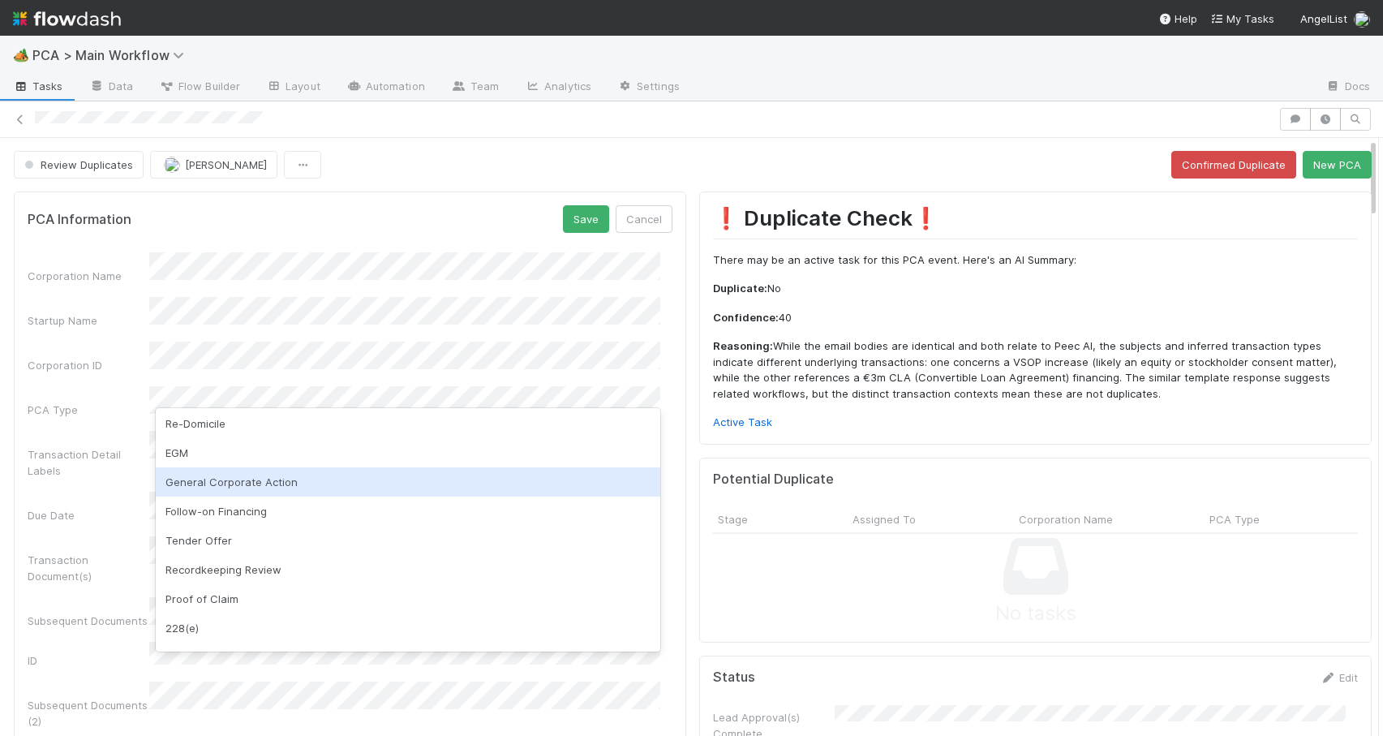
click at [417, 479] on div "General Corporate Action" at bounding box center [408, 481] width 505 height 29
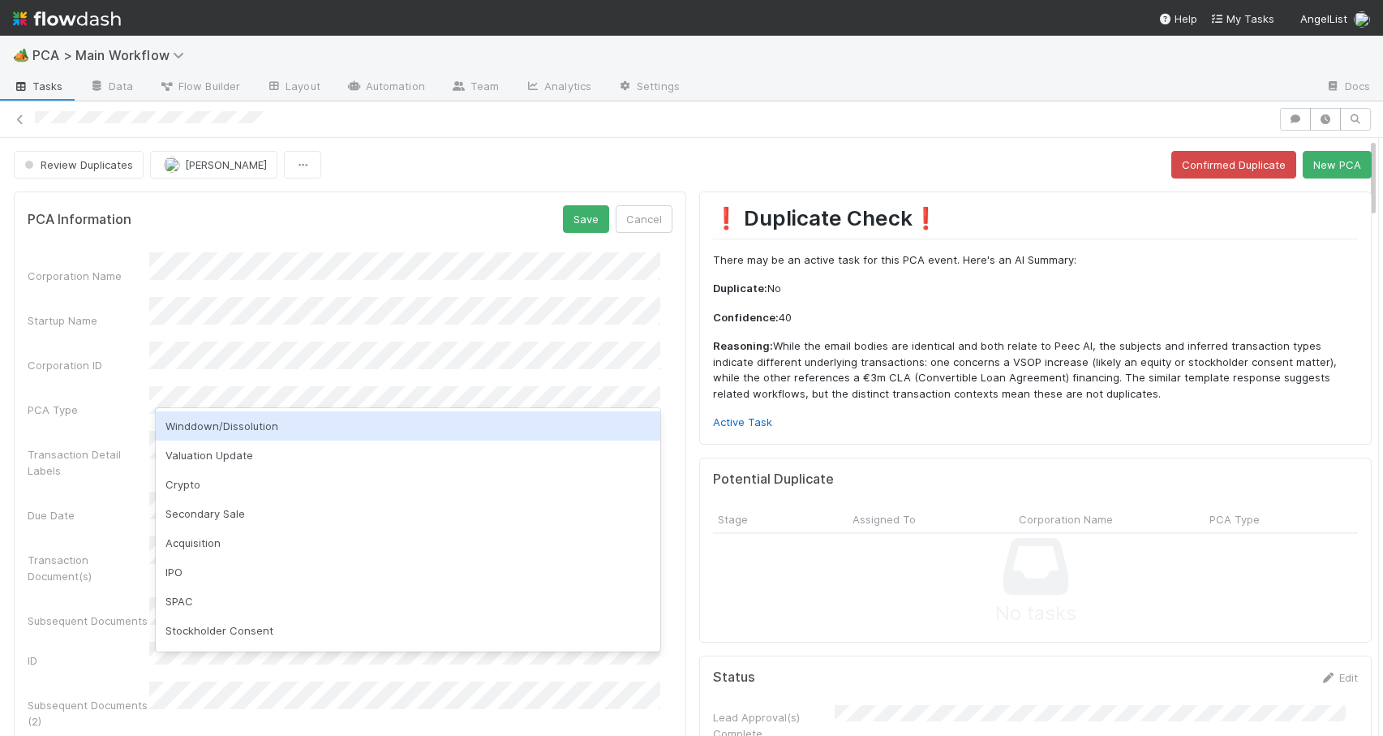
click at [415, 174] on div "Review Duplicates Jemma Cunningham Confirmed Duplicate New PCA" at bounding box center [693, 165] width 1358 height 28
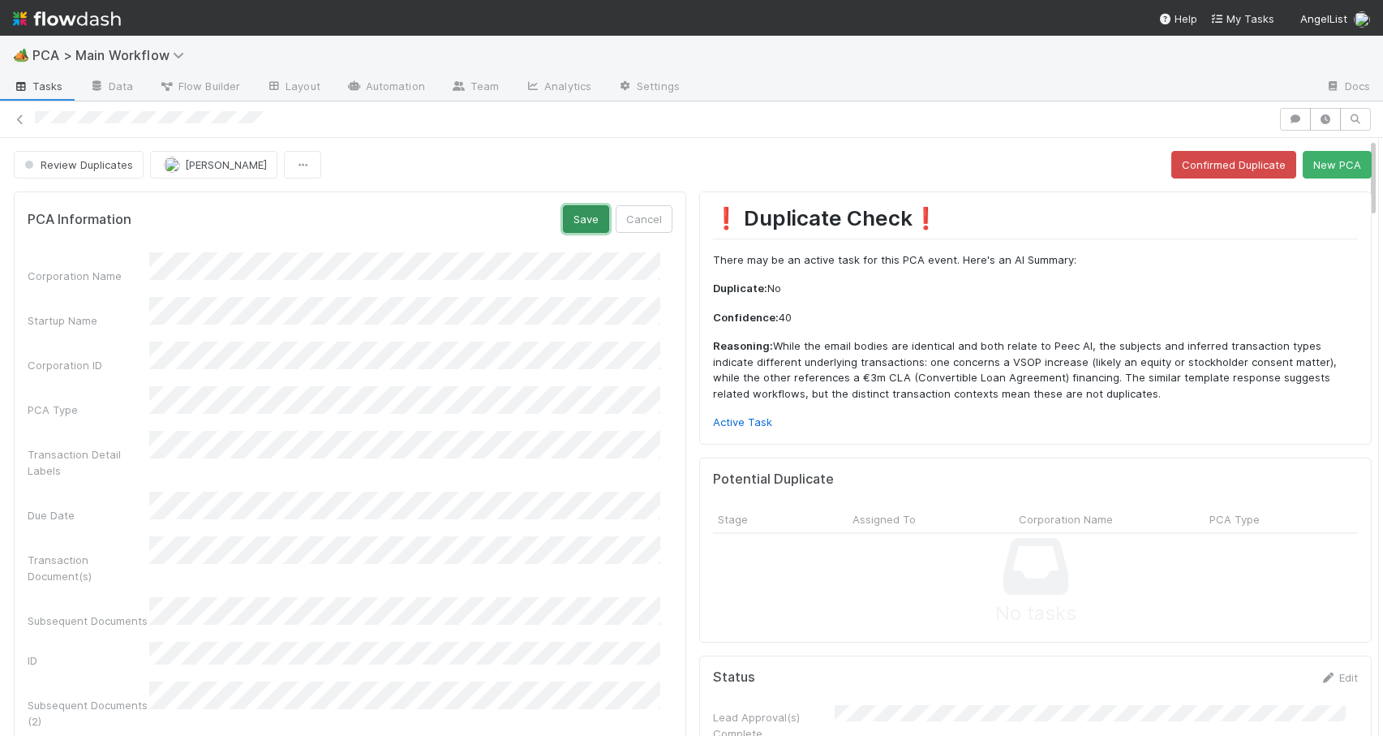
click at [573, 221] on button "Save" at bounding box center [586, 219] width 46 height 28
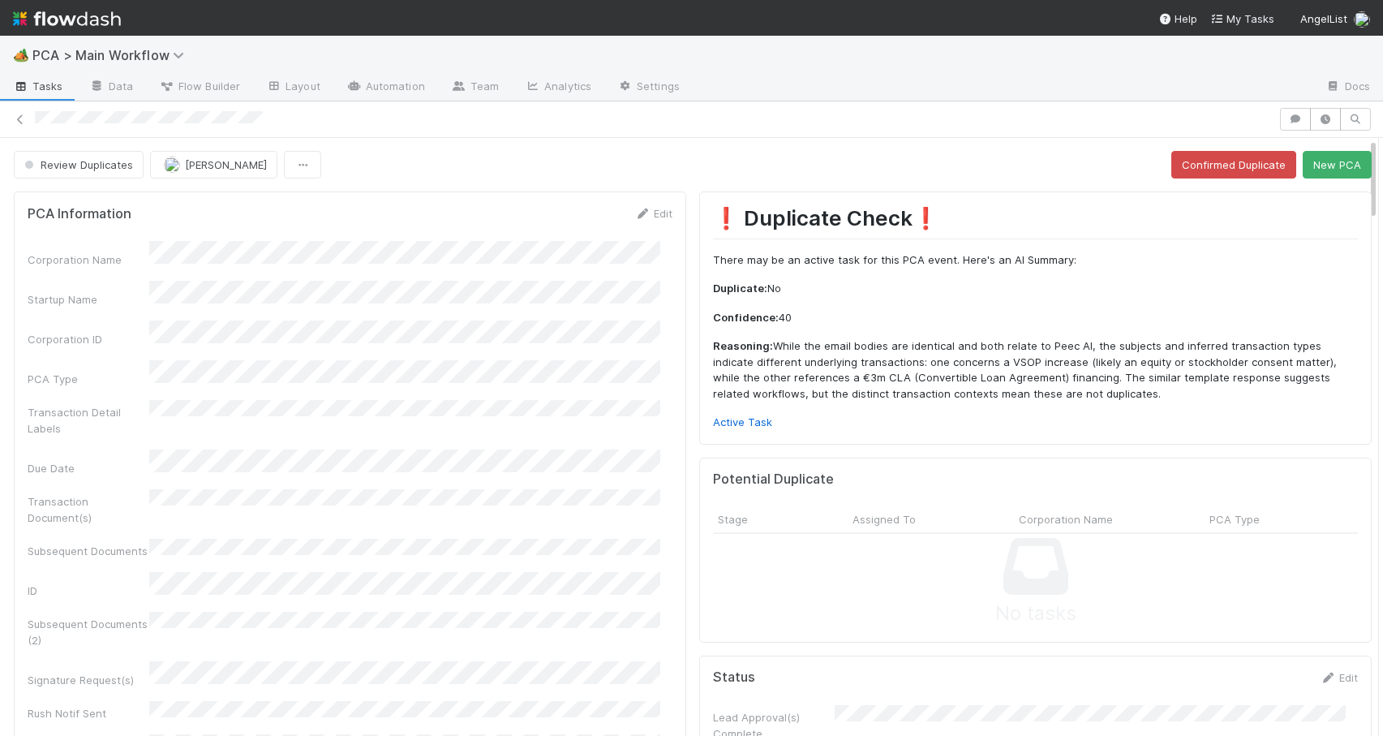
click at [793, 131] on div at bounding box center [691, 119] width 1383 height 36
click at [642, 205] on div "Edit" at bounding box center [653, 213] width 38 height 16
click at [638, 217] on icon at bounding box center [642, 213] width 16 height 11
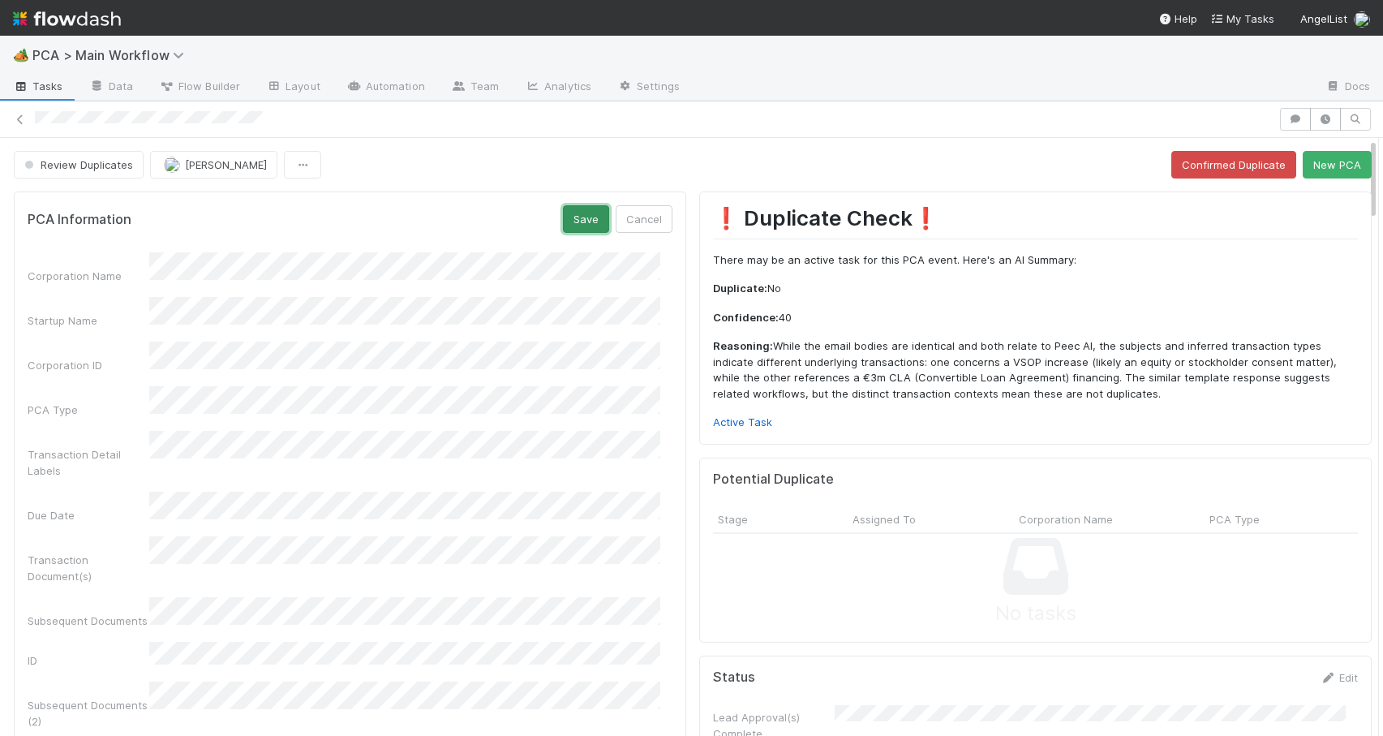
click at [573, 221] on button "Save" at bounding box center [586, 219] width 46 height 28
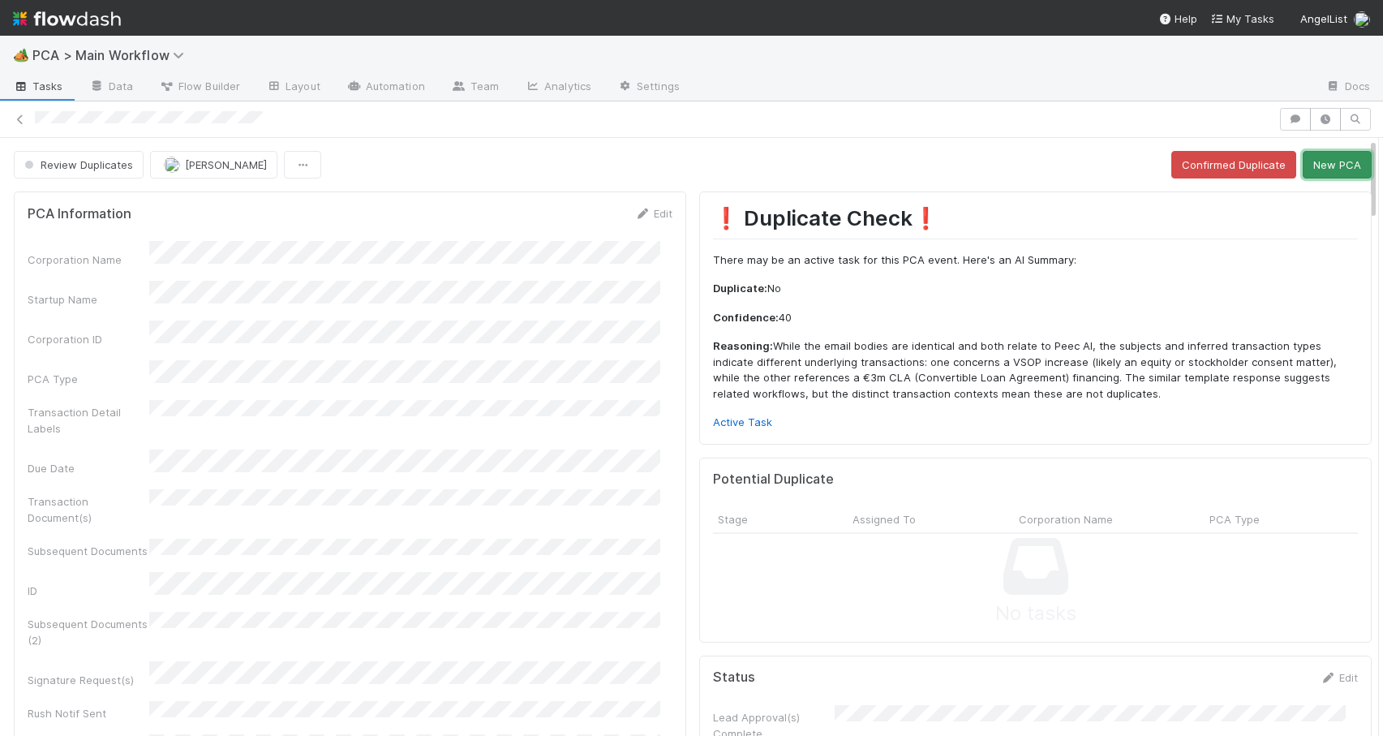
click at [1323, 170] on button "New PCA" at bounding box center [1337, 165] width 69 height 28
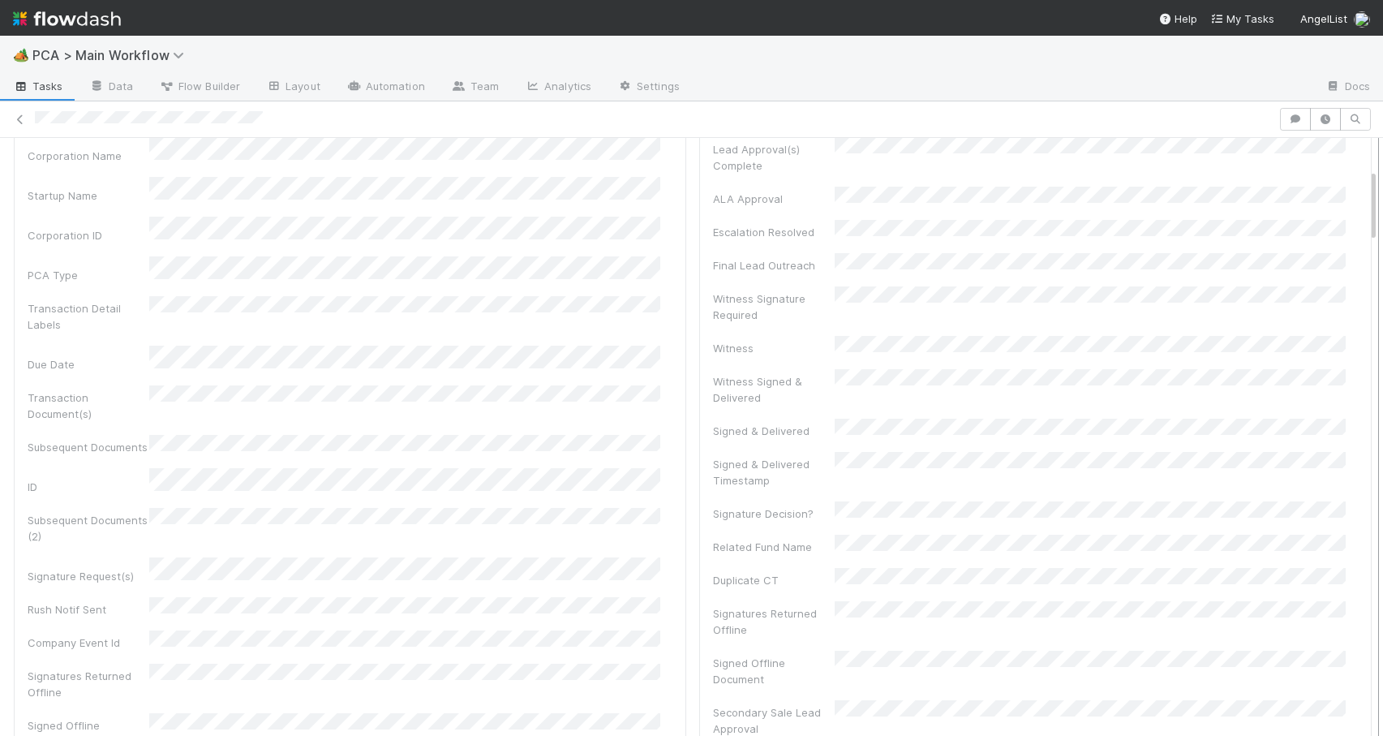
scroll to position [0, 0]
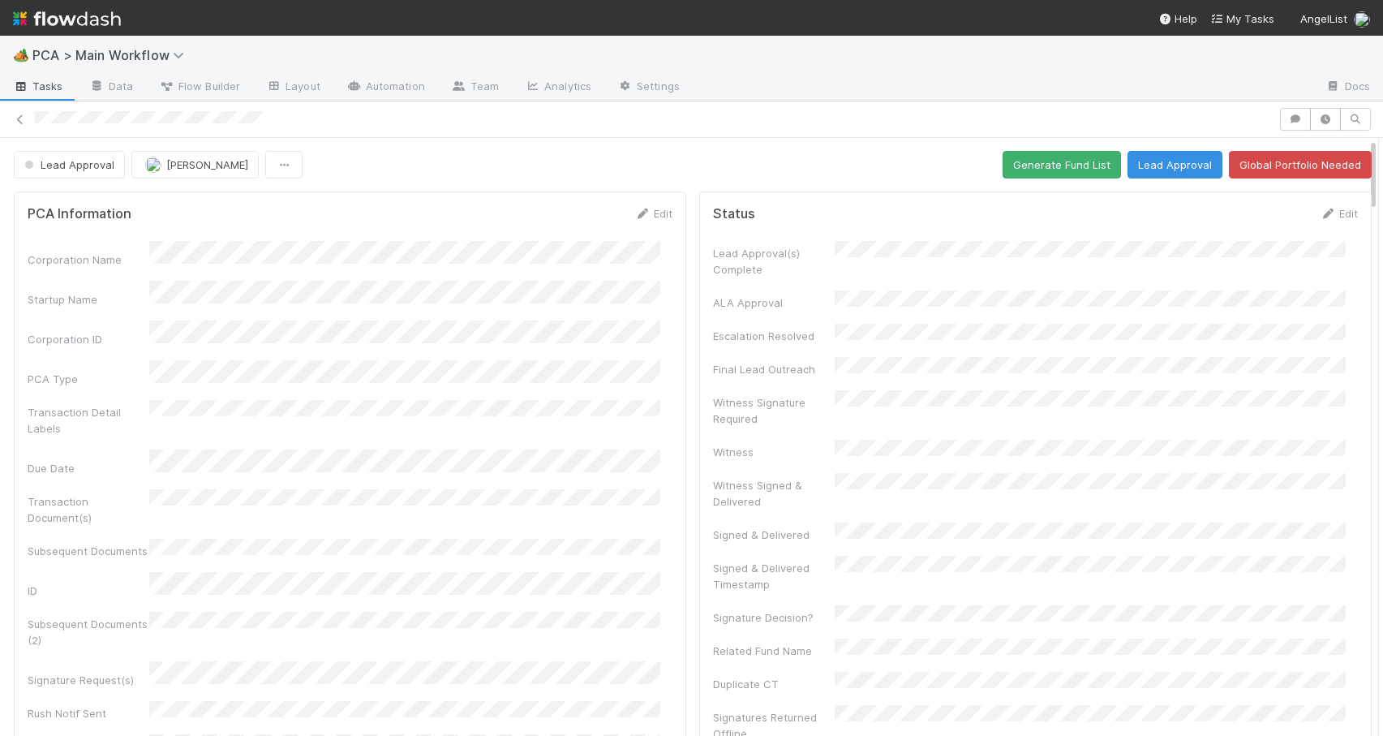
drag, startPoint x: 1359, startPoint y: 265, endPoint x: 1363, endPoint y: 131, distance: 134.7
click at [1363, 131] on div "Lead Approval Jemma Cunningham Generate Fund List Lead Approval Global Portfoli…" at bounding box center [691, 418] width 1383 height 634
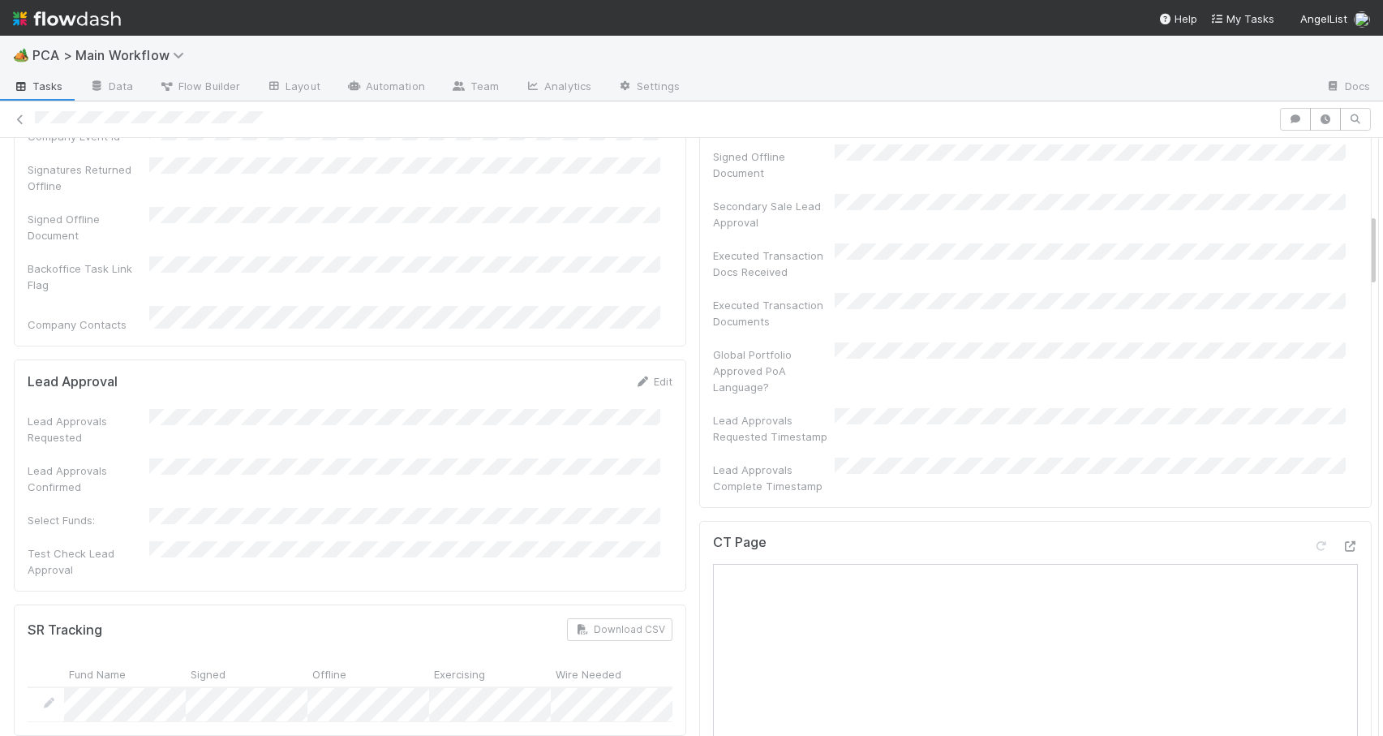
scroll to position [623, 0]
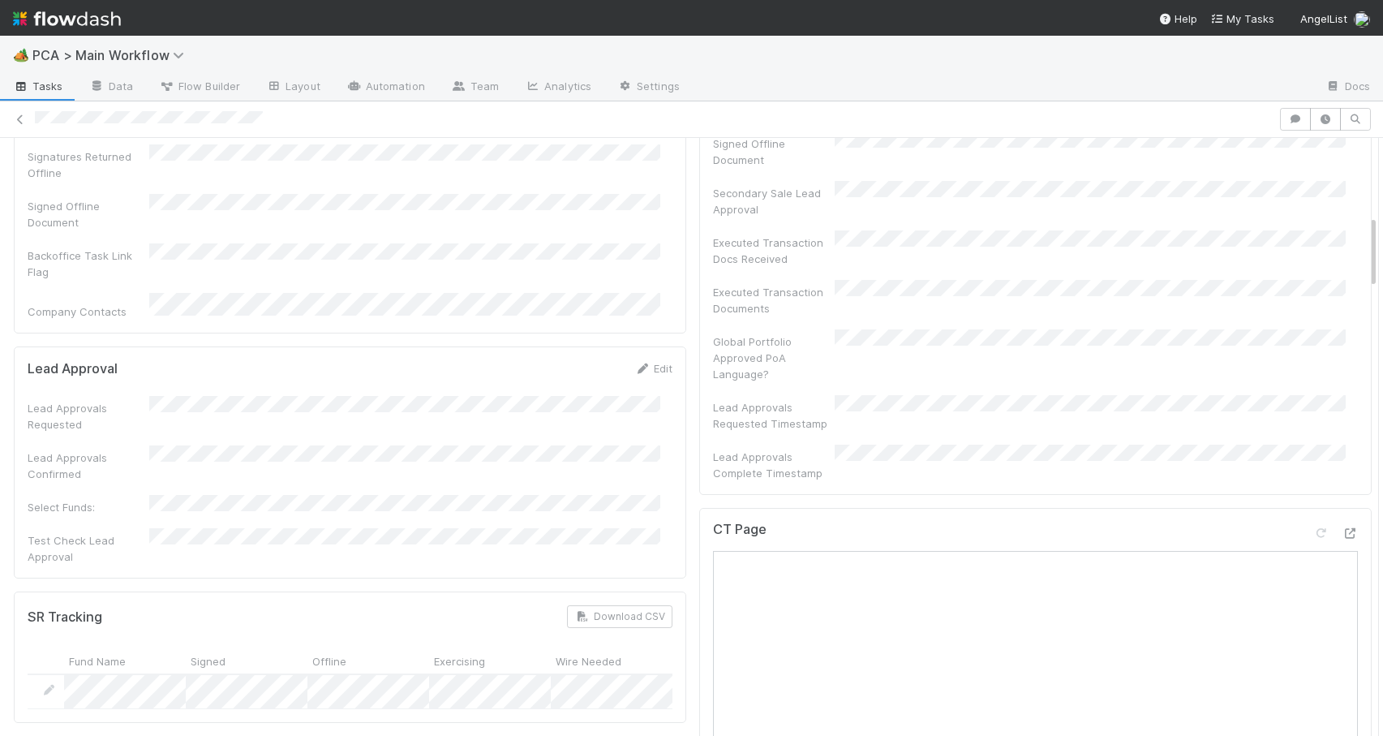
drag, startPoint x: 1359, startPoint y: 165, endPoint x: 1349, endPoint y: 242, distance: 77.8
click at [641, 362] on link "Edit" at bounding box center [653, 368] width 38 height 13
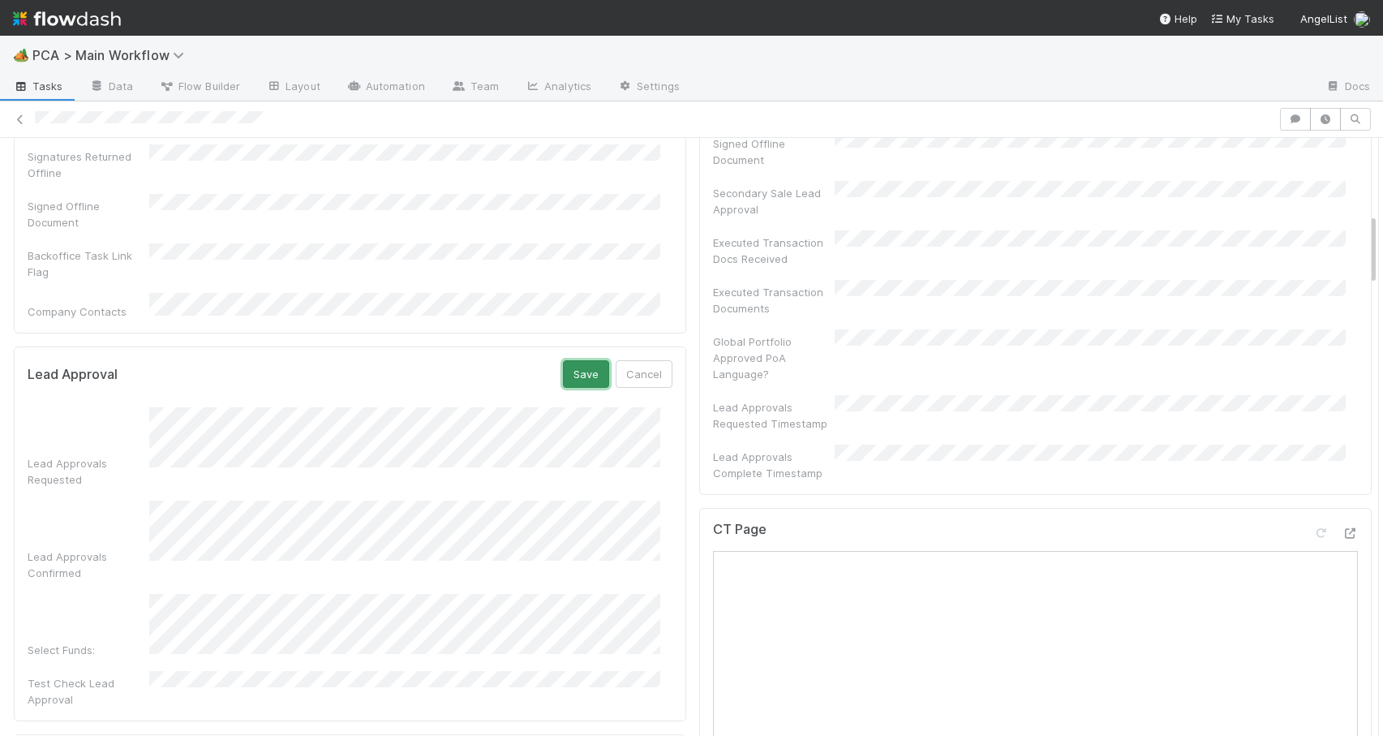
click at [582, 360] on button "Save" at bounding box center [586, 374] width 46 height 28
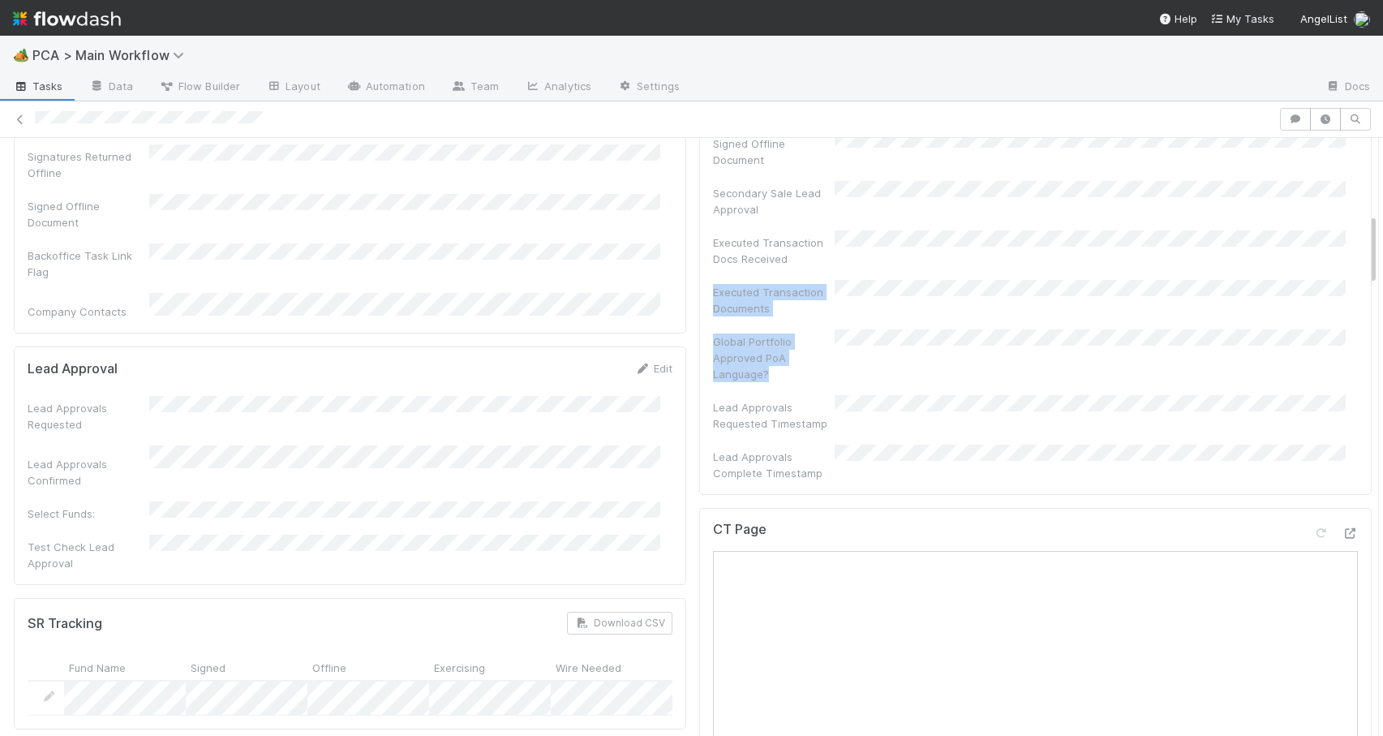
drag, startPoint x: 1359, startPoint y: 248, endPoint x: 1359, endPoint y: 200, distance: 47.9
drag, startPoint x: 1358, startPoint y: 227, endPoint x: 1359, endPoint y: 191, distance: 35.7
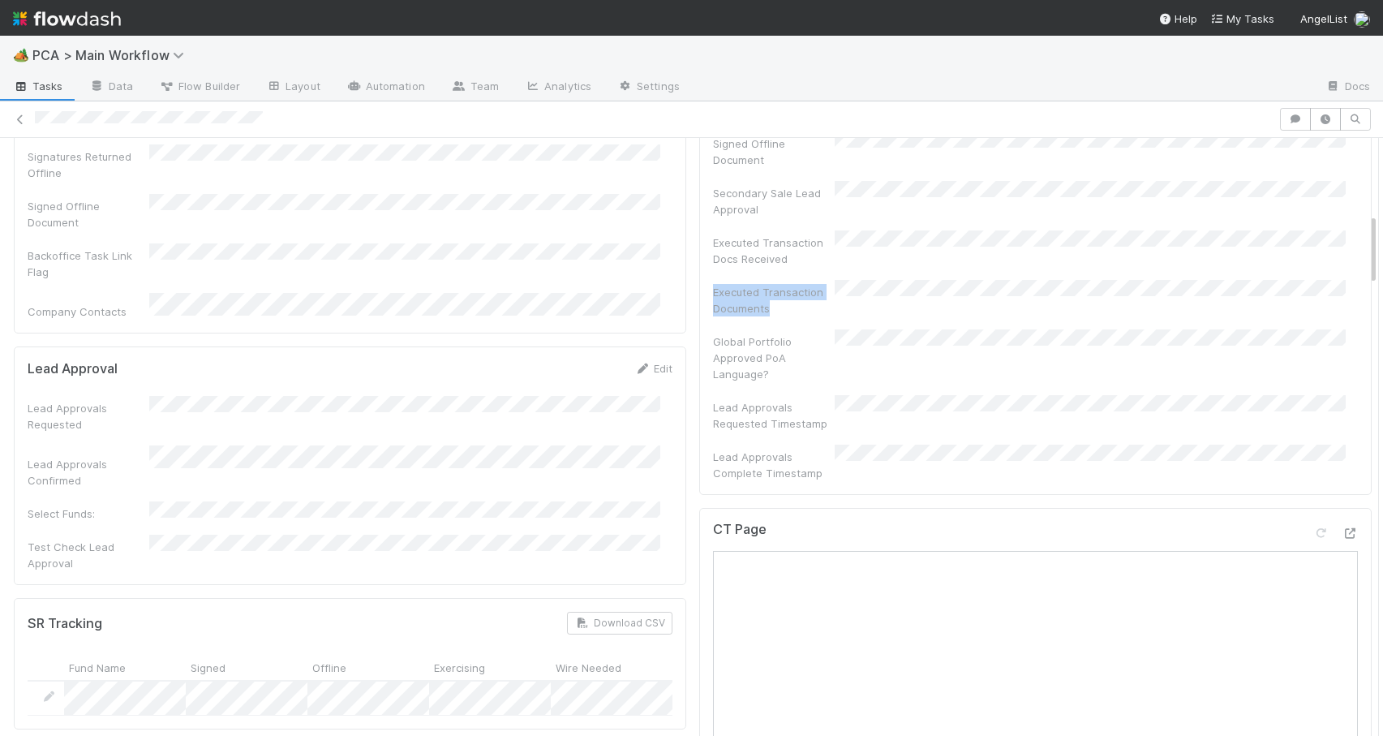
scroll to position [25, 0]
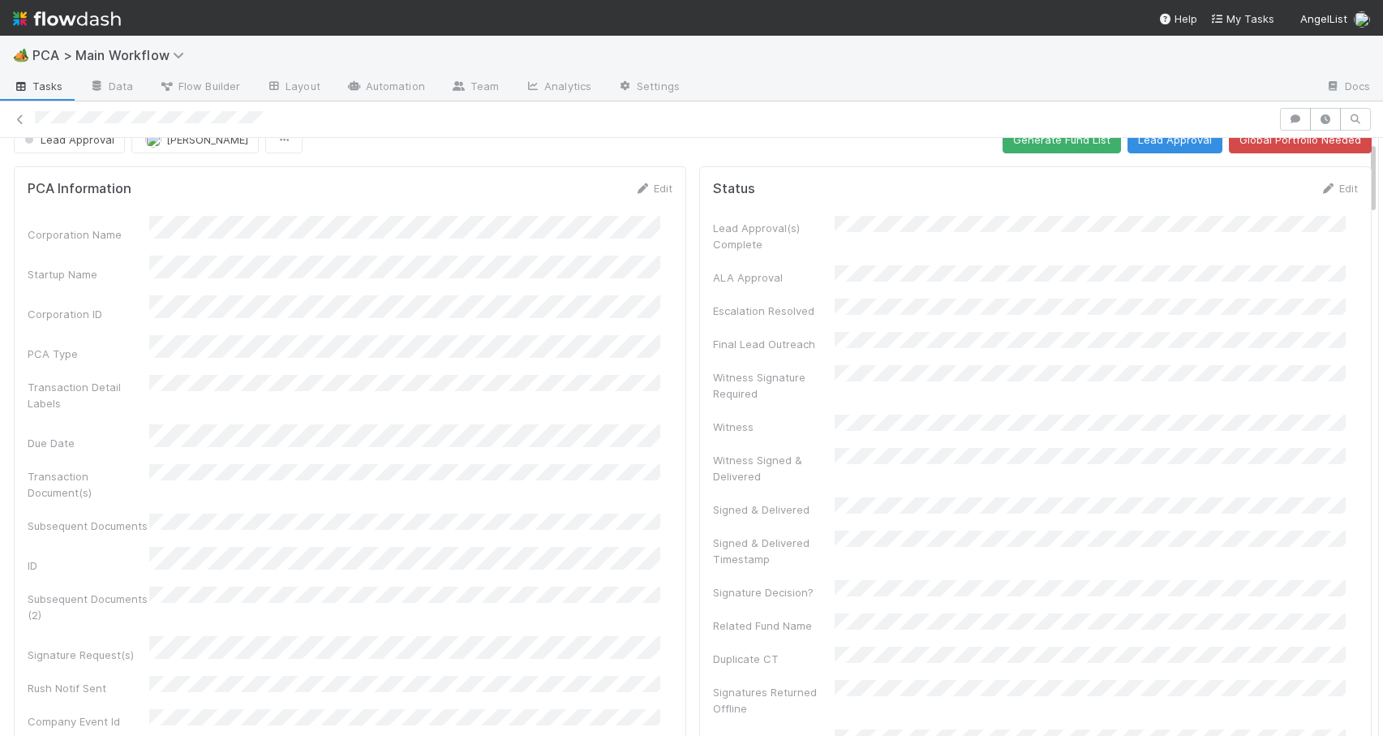
click at [1378, 189] on div at bounding box center [1378, 437] width 1 height 598
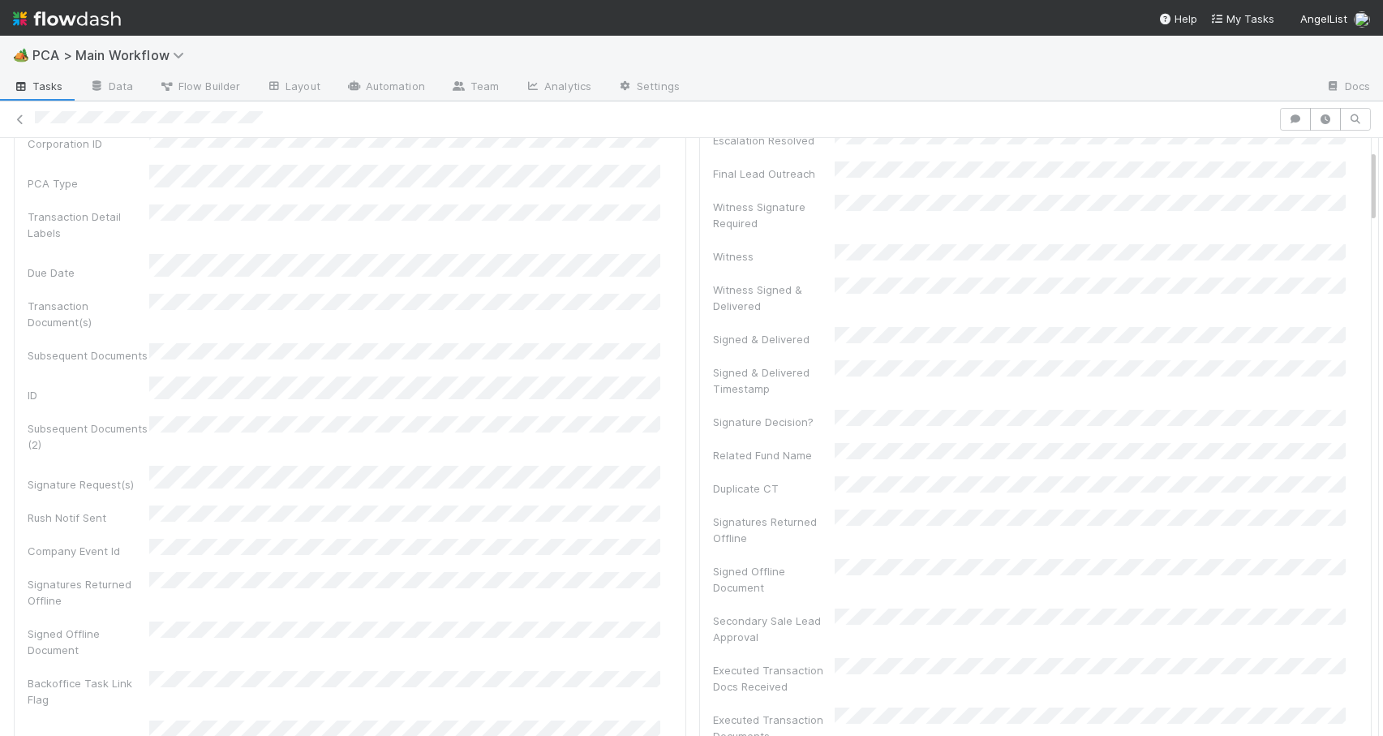
scroll to position [0, 0]
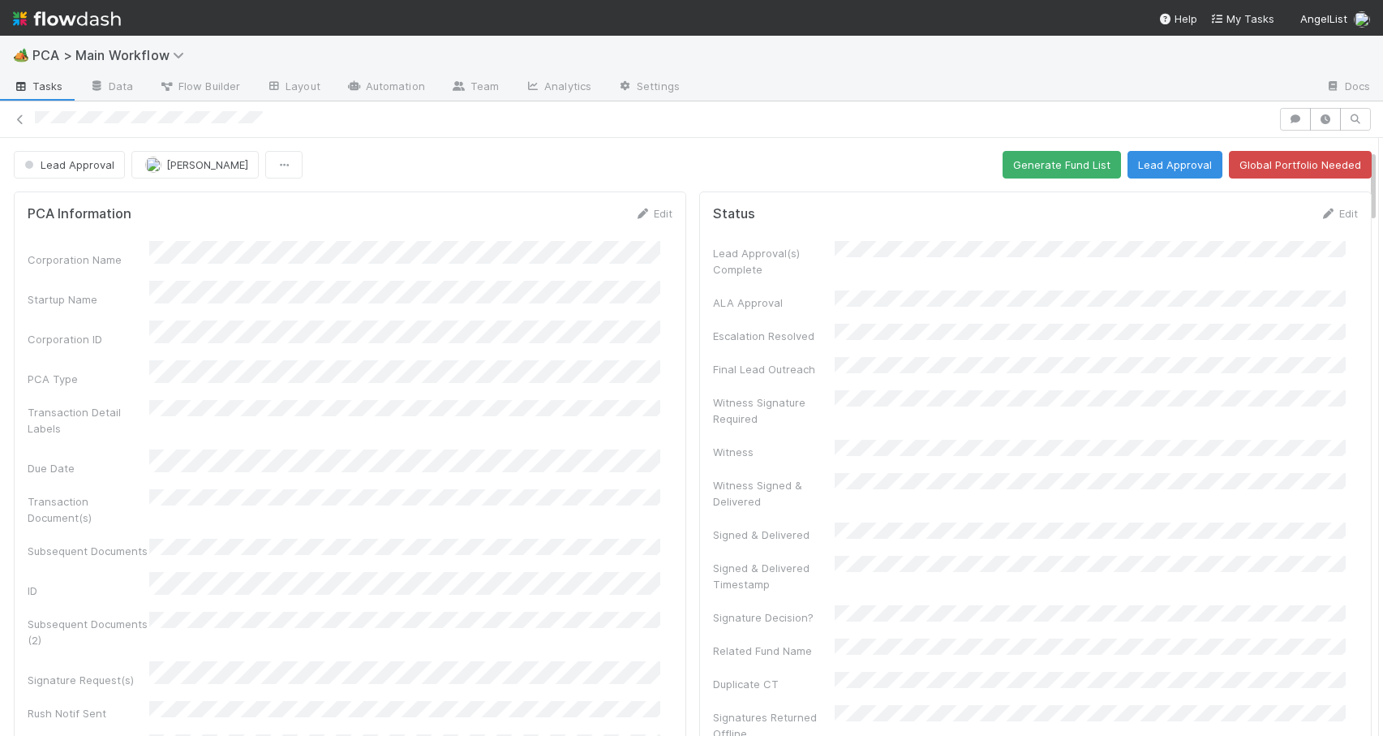
drag, startPoint x: 1360, startPoint y: 183, endPoint x: 1359, endPoint y: 140, distance: 43.8
click at [1320, 217] on link "Edit" at bounding box center [1339, 213] width 38 height 13
click at [1248, 221] on button "Save" at bounding box center [1271, 219] width 46 height 28
click at [1359, 159] on div "Lead Approval Jemma Cunningham Generate Fund List Lead Approval Global Portfoli…" at bounding box center [692, 165] width 1395 height 28
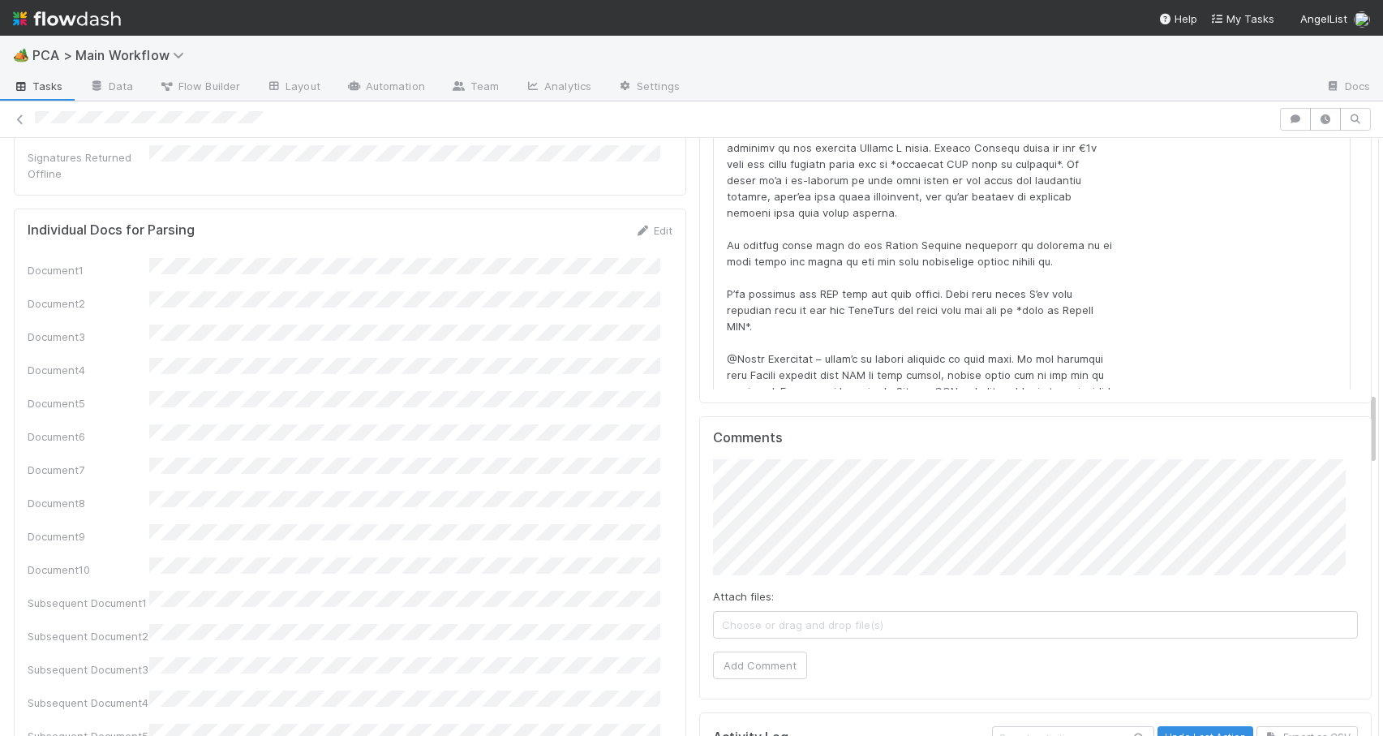
scroll to position [2094, 0]
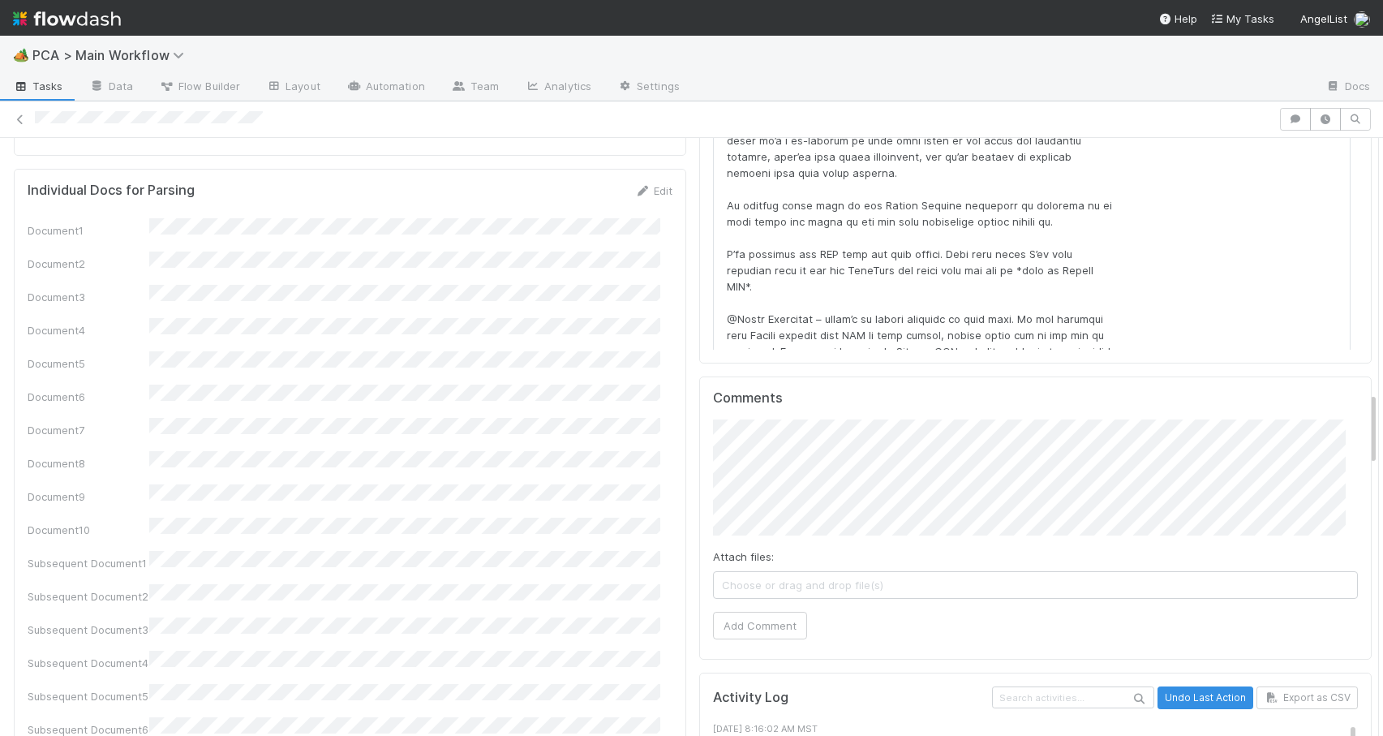
drag, startPoint x: 1359, startPoint y: 159, endPoint x: 1342, endPoint y: 418, distance: 259.3
click at [1342, 418] on div "Lead Approval Jemma Cunningham Generate Fund List Lead Approval Global Portfoli…" at bounding box center [692, 579] width 1395 height 5045
click at [768, 612] on button "Add Comment" at bounding box center [760, 626] width 94 height 28
click at [1359, 415] on div "PCA Information Edit Corporation Name Startup Name Corporation ID PCA Type Tran…" at bounding box center [692, 596] width 1395 height 5011
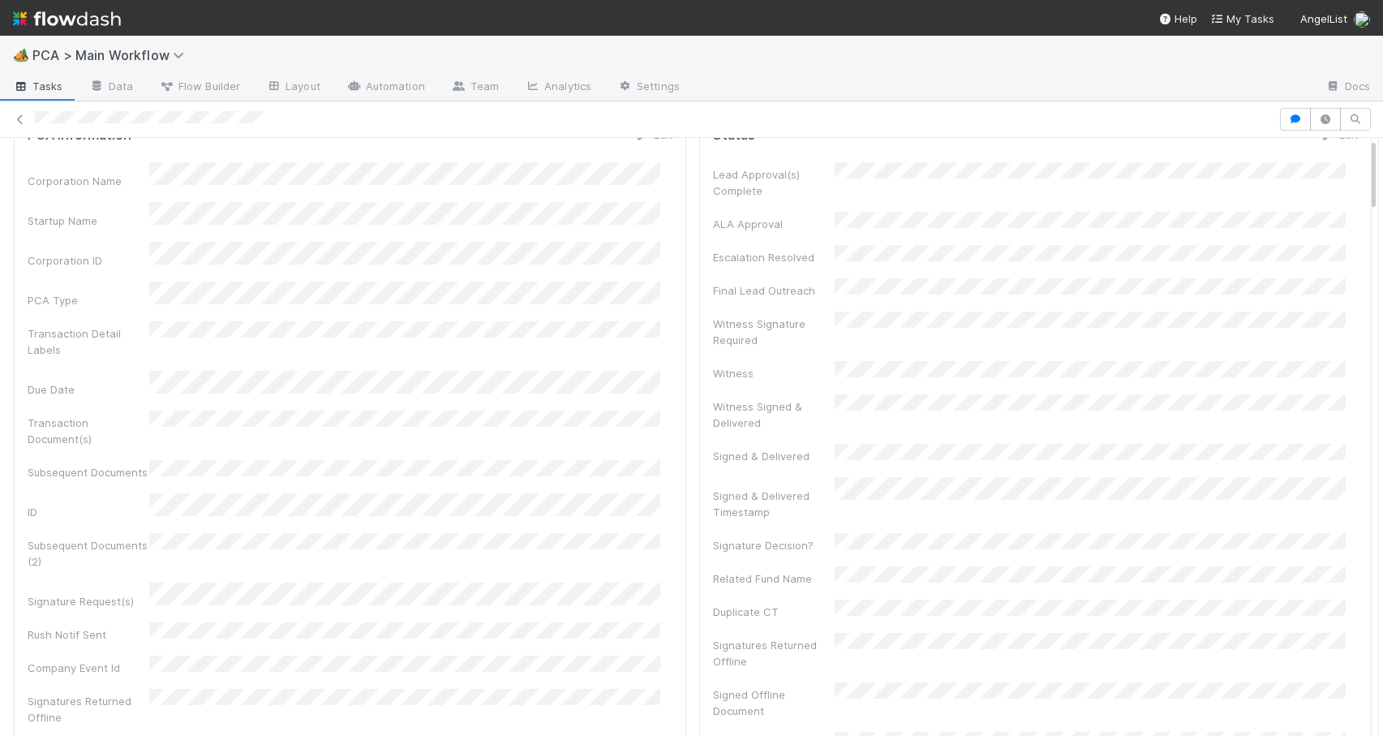
scroll to position [0, 0]
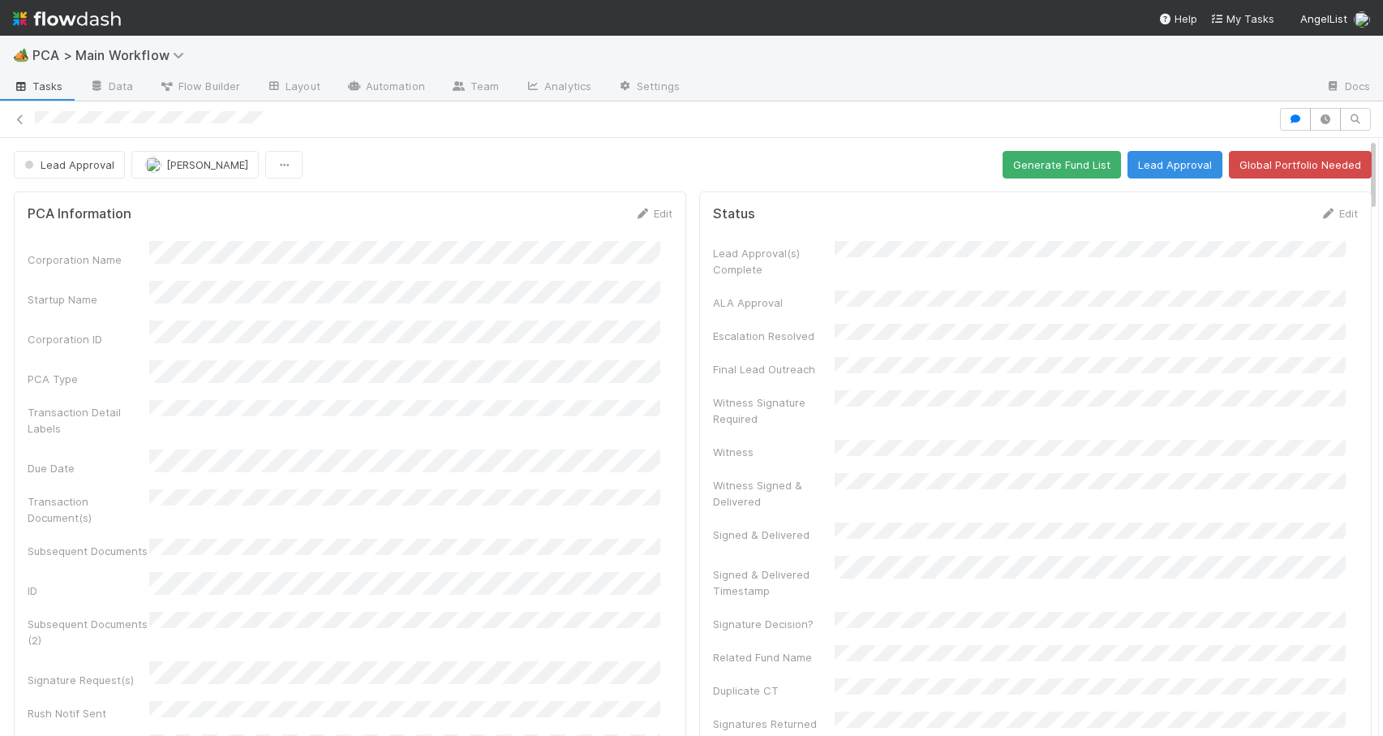
drag, startPoint x: 1359, startPoint y: 415, endPoint x: 1374, endPoint y: 119, distance: 296.4
click at [1374, 119] on div "🏕️ PCA > Main Workflow Tasks Data Flow Builder Layout Automation Team Analytics…" at bounding box center [691, 386] width 1383 height 700
click at [85, 168] on span "Lead Approval" at bounding box center [67, 164] width 93 height 13
click at [84, 233] on span "Record Transaction" at bounding box center [77, 234] width 119 height 13
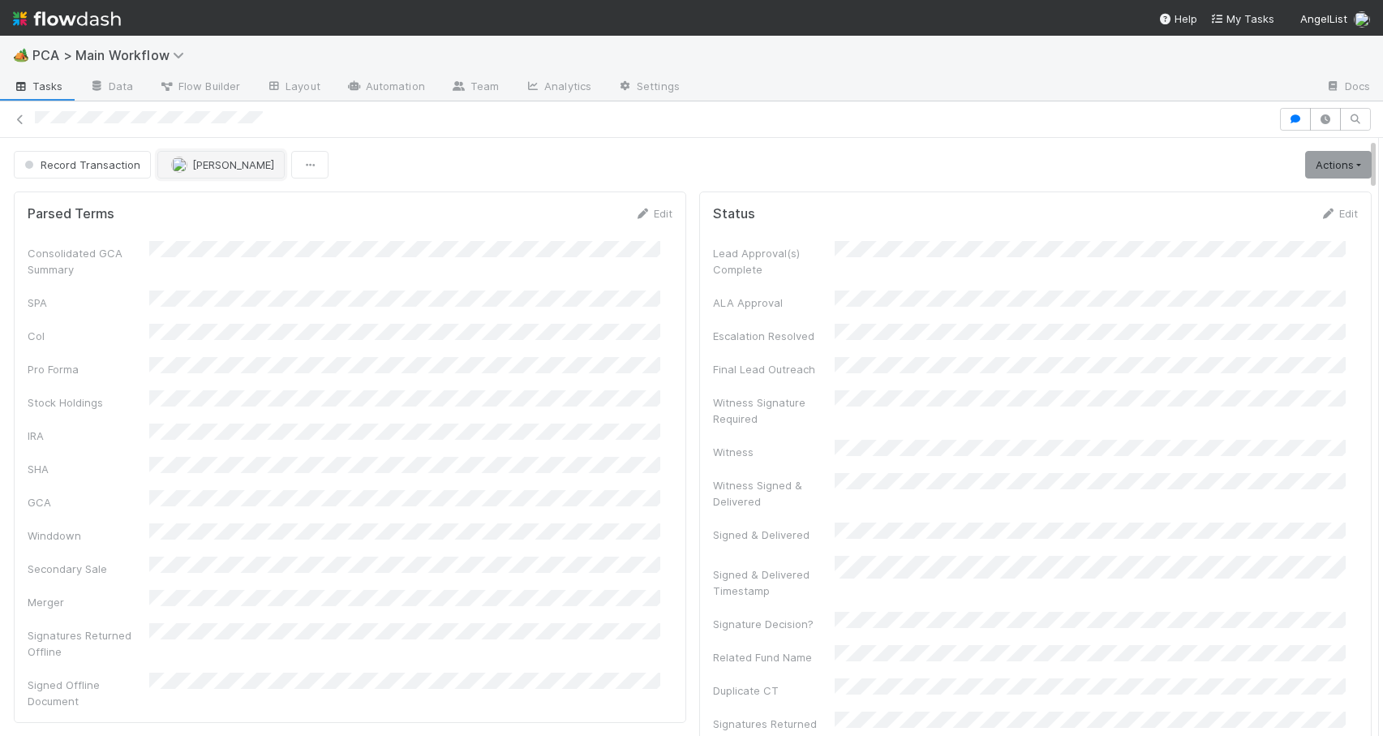
click at [213, 168] on span "[PERSON_NAME]" at bounding box center [233, 164] width 82 height 13
click at [221, 206] on span "[PERSON_NAME]" at bounding box center [220, 205] width 82 height 13
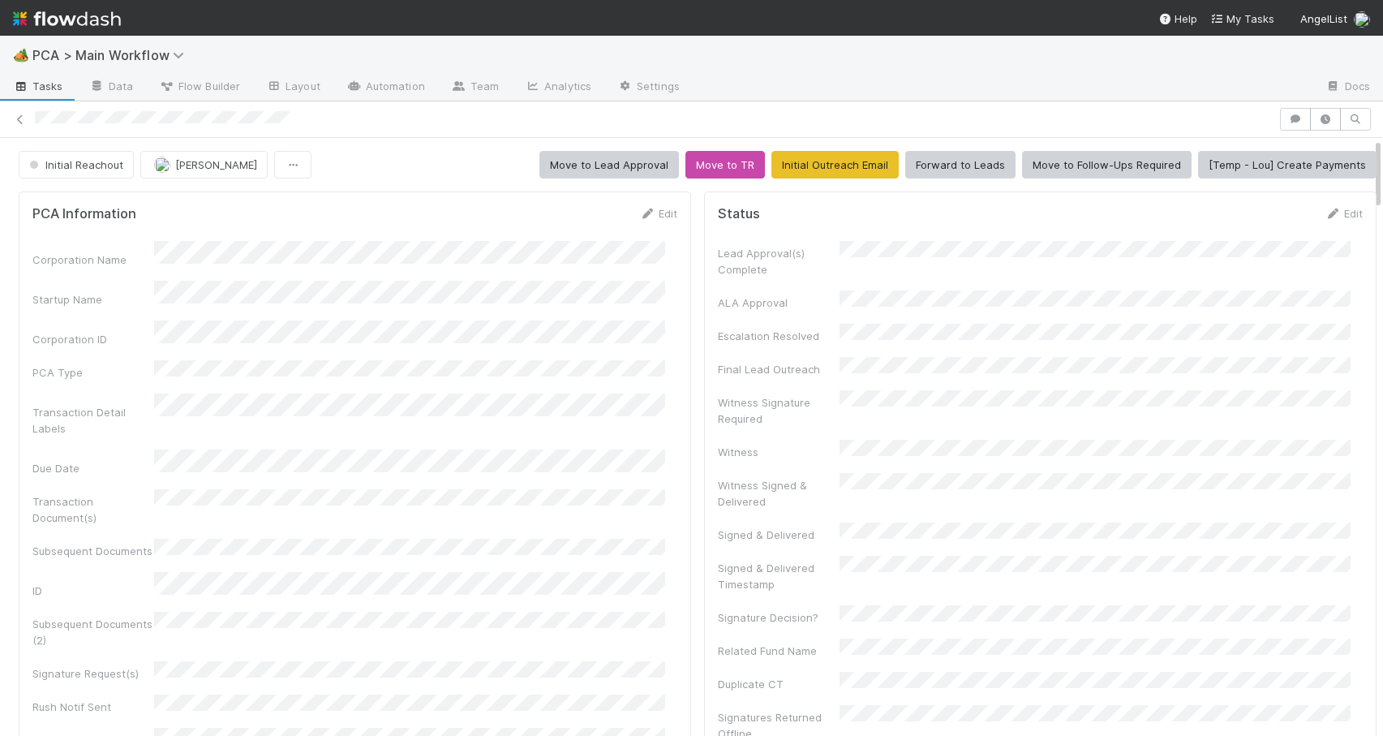
scroll to position [832, 0]
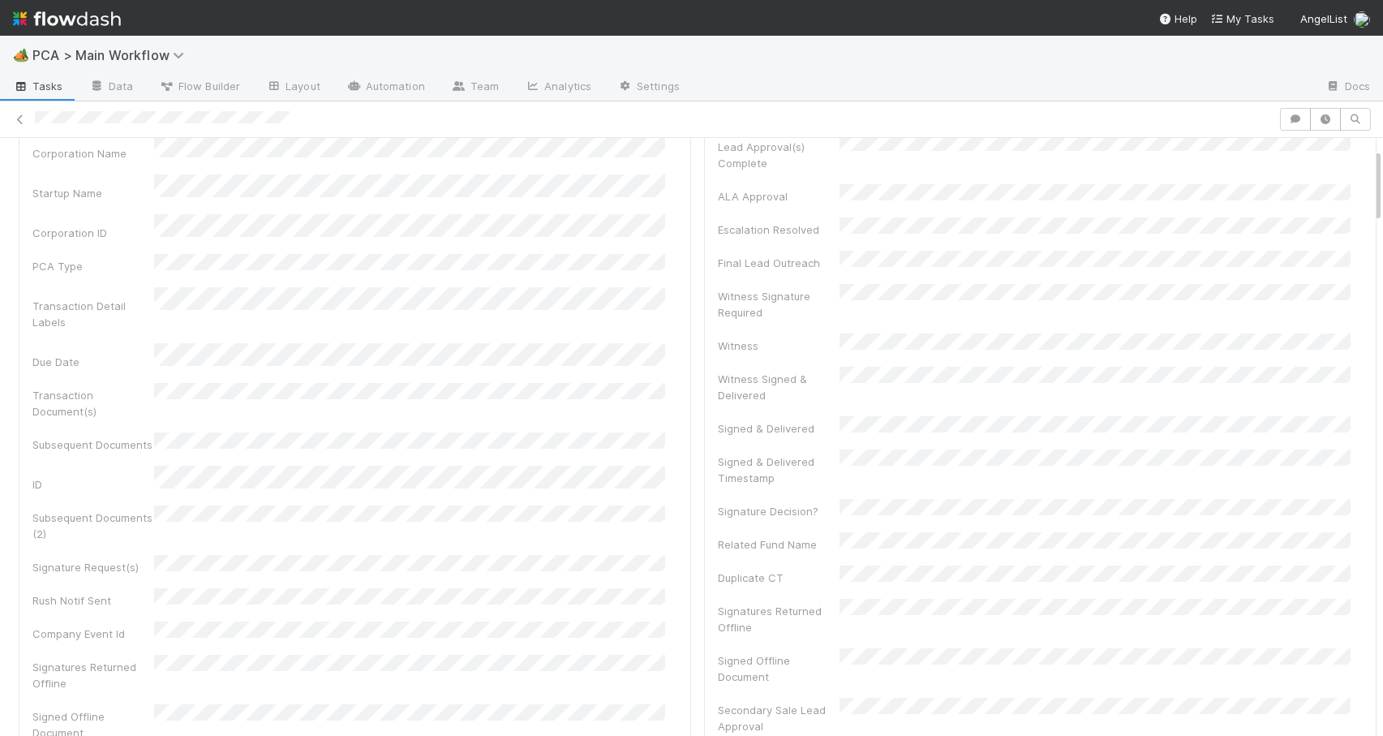
scroll to position [0, 0]
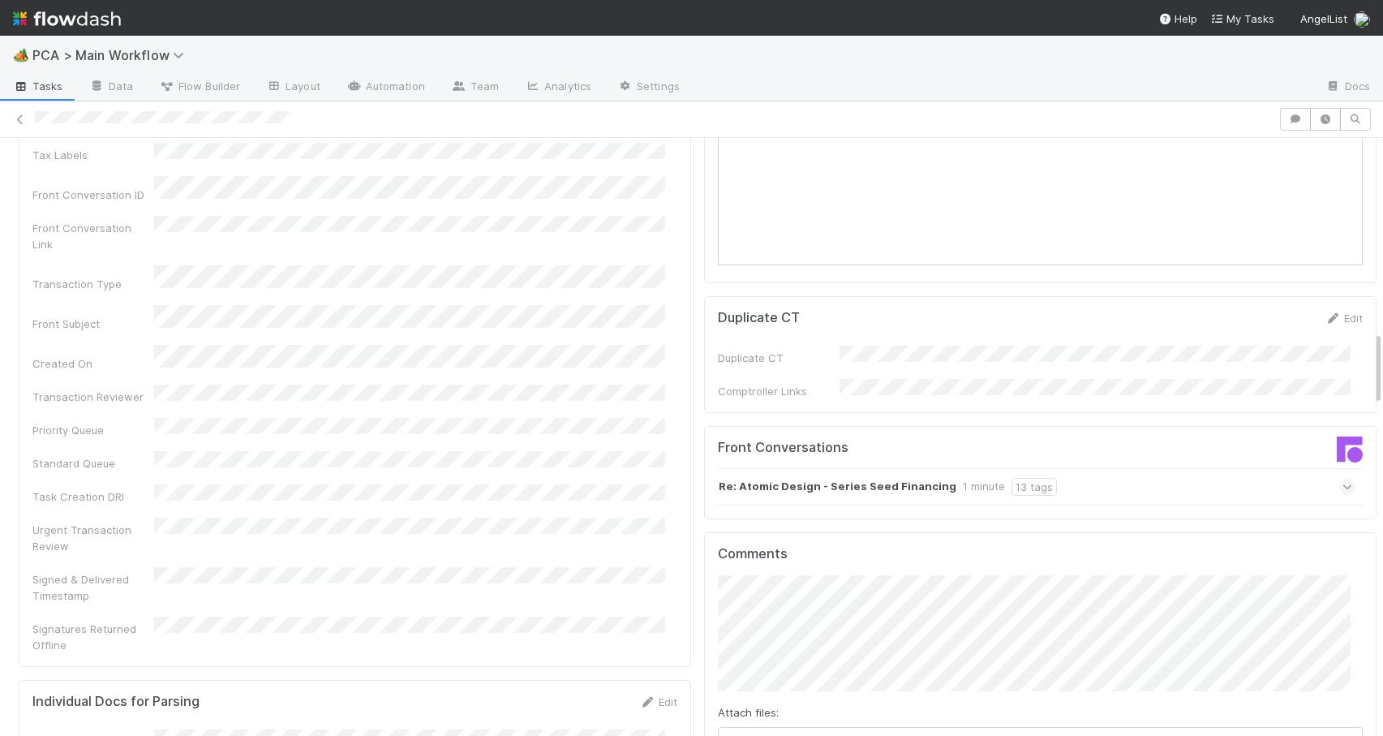
drag, startPoint x: 1365, startPoint y: 251, endPoint x: 1372, endPoint y: 343, distance: 91.9
click at [1372, 342] on div "🏕️ PCA > Main Workflow Tasks Data Flow Builder Layout Automation Team Analytics…" at bounding box center [691, 386] width 1383 height 700
click at [1129, 462] on div "Re: Atomic Design - Series Seed Financing 1 minute 13 tags" at bounding box center [1037, 480] width 638 height 37
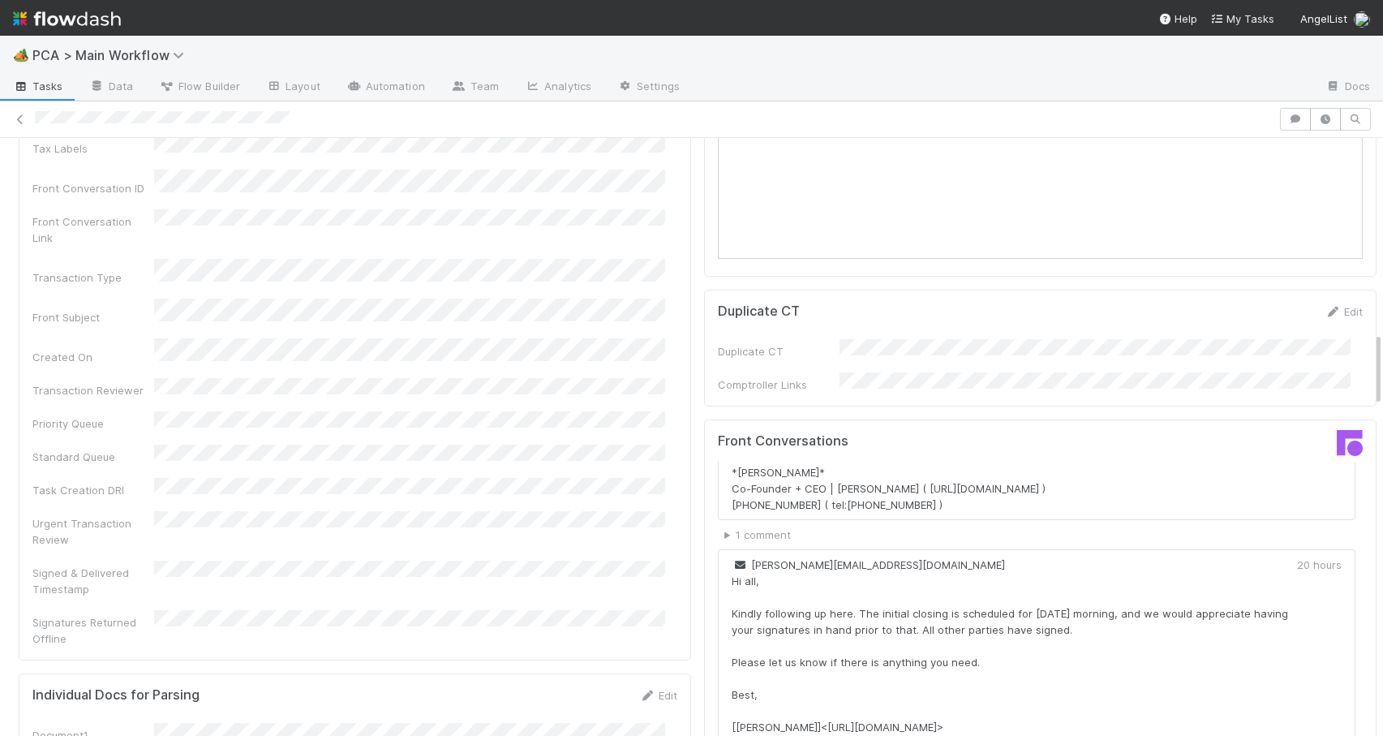
scroll to position [1947, 0]
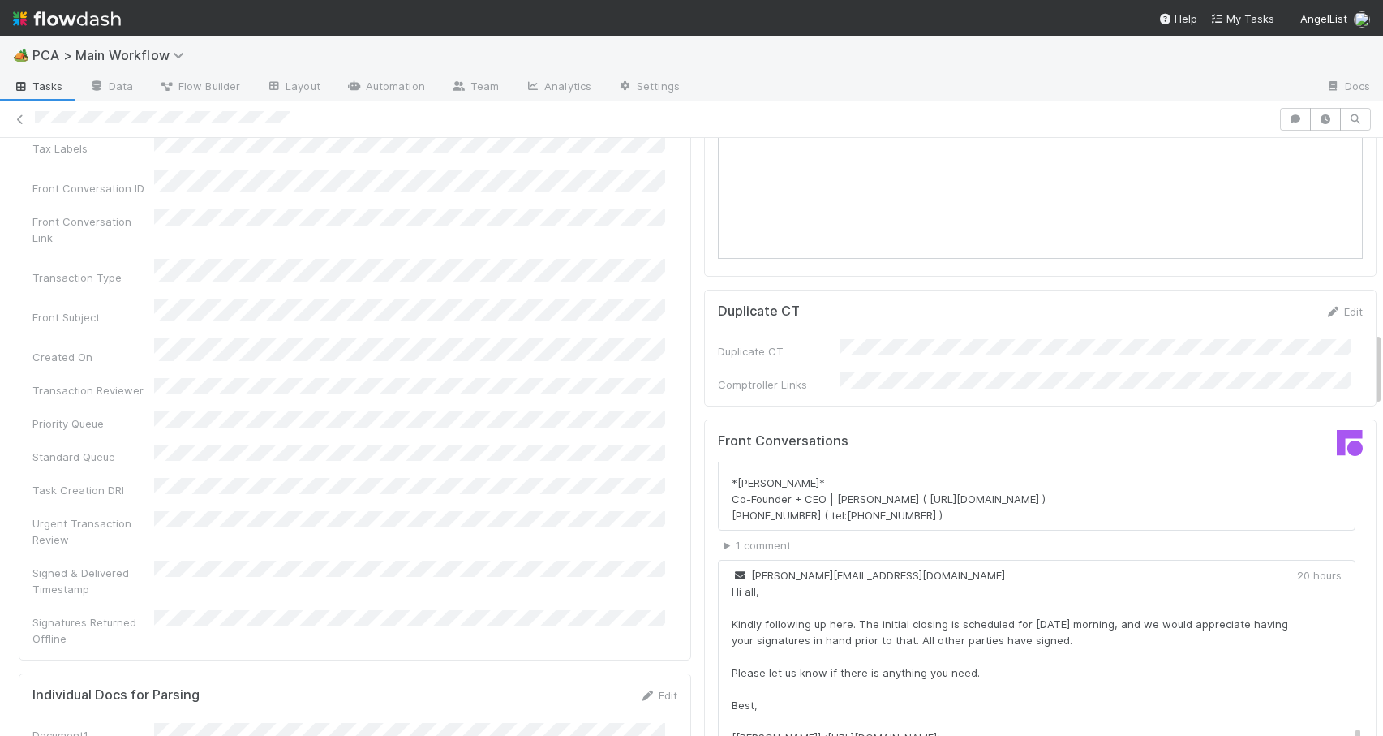
click at [1334, 645] on div "Re: Atomic Design - Series Seed Financing 2 minutes 13 tags GPR INBOX CRM 🏷️ PO…" at bounding box center [1046, 51] width 657 height 3073
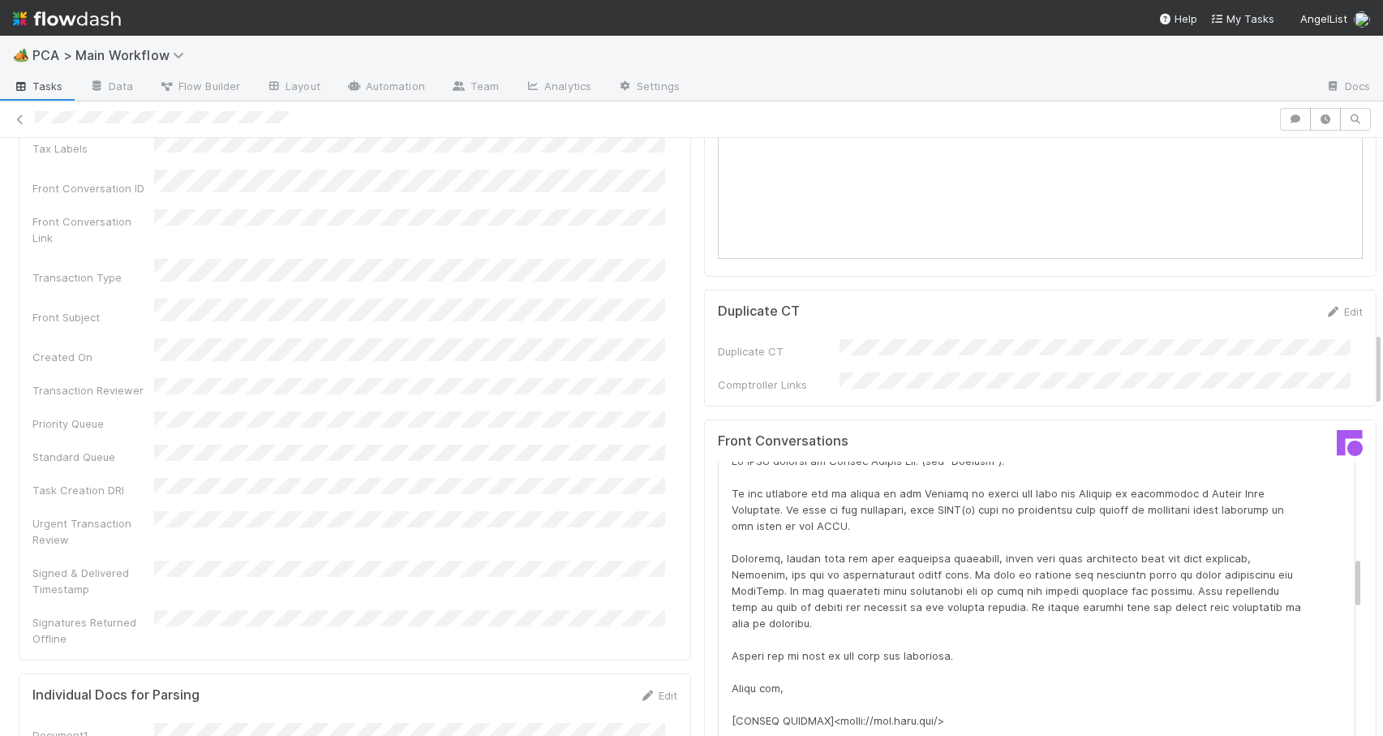
scroll to position [0, 0]
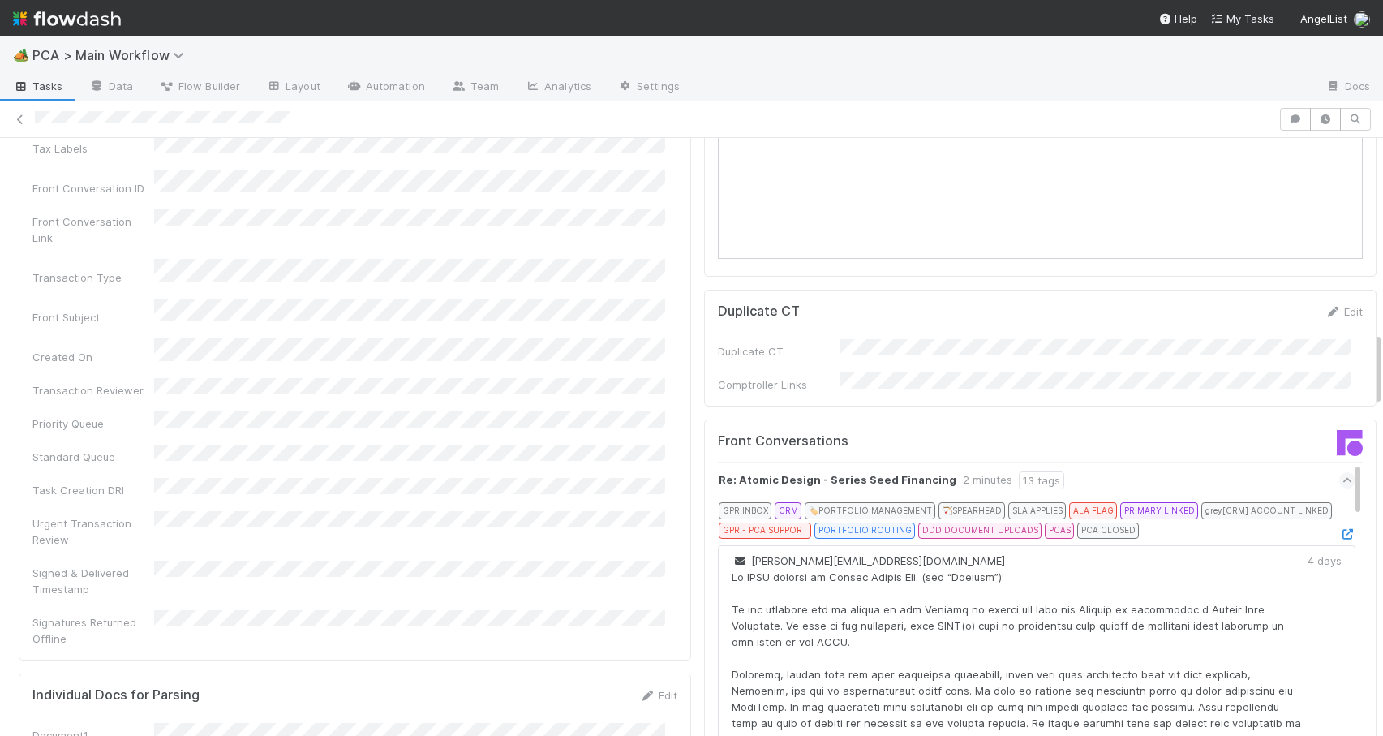
drag, startPoint x: 1334, startPoint y: 645, endPoint x: 1353, endPoint y: 353, distance: 292.6
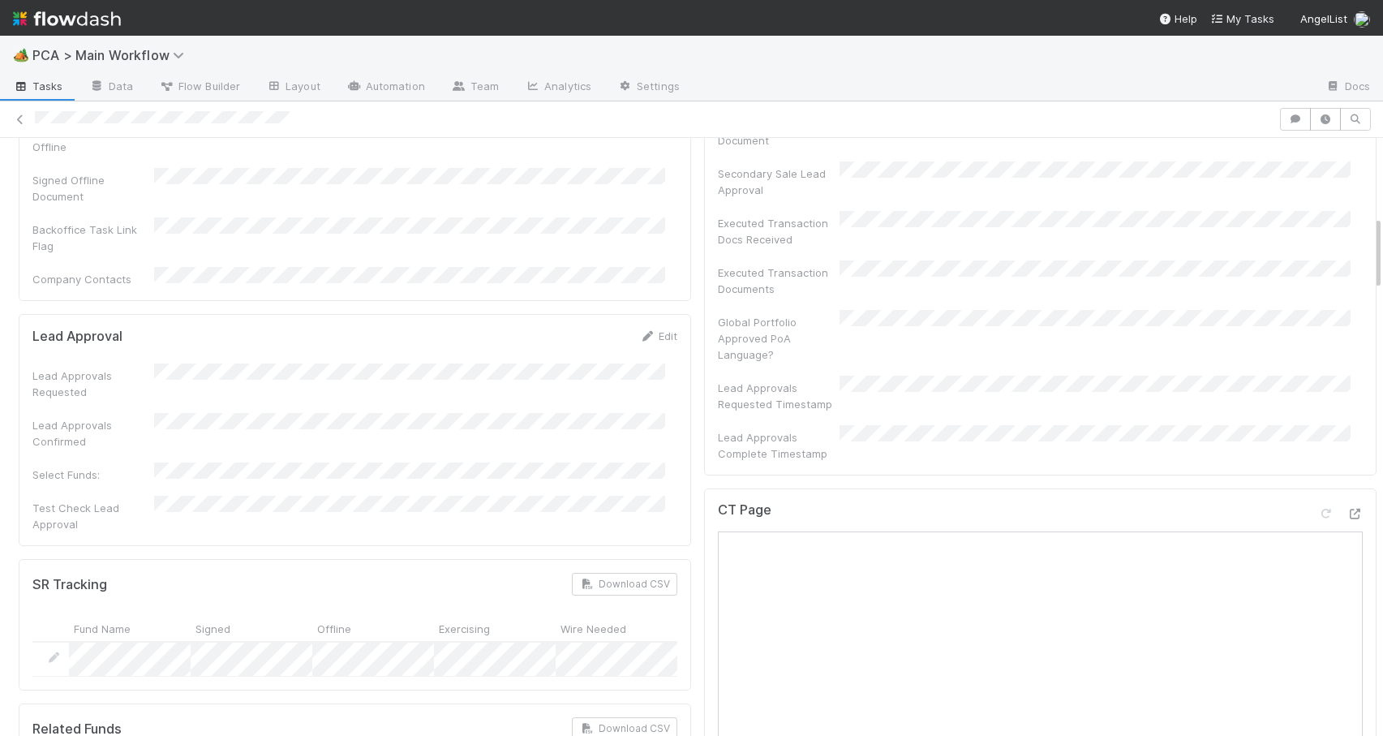
scroll to position [557, 0]
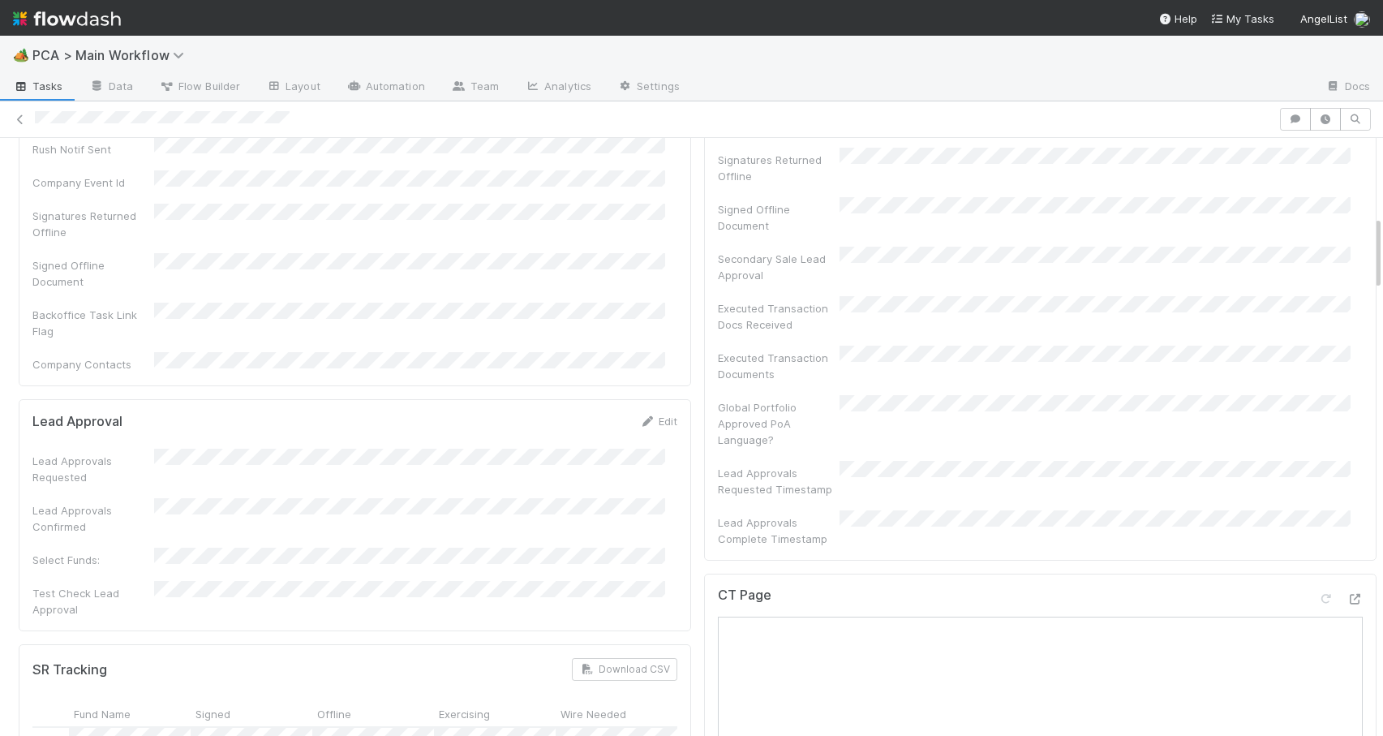
drag, startPoint x: 1364, startPoint y: 367, endPoint x: 1363, endPoint y: 242, distance: 124.9
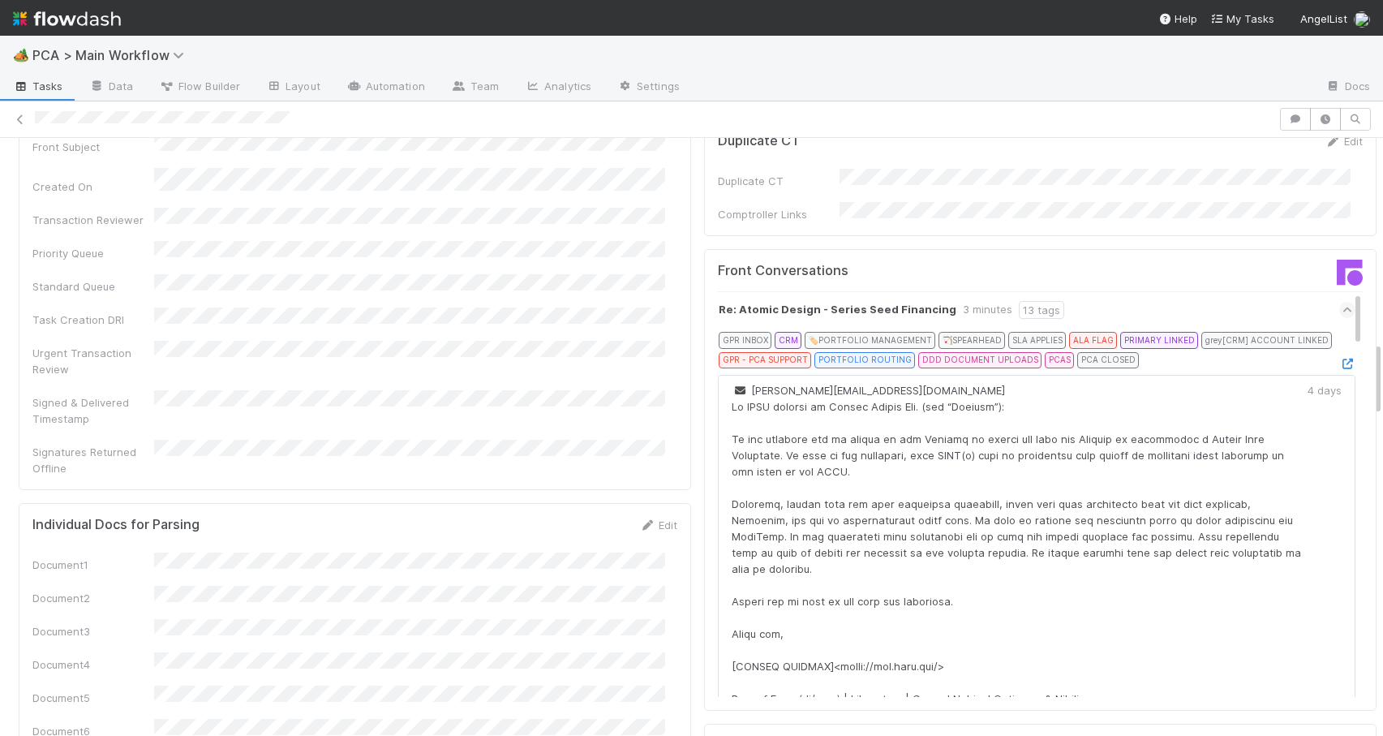
scroll to position [1754, 0]
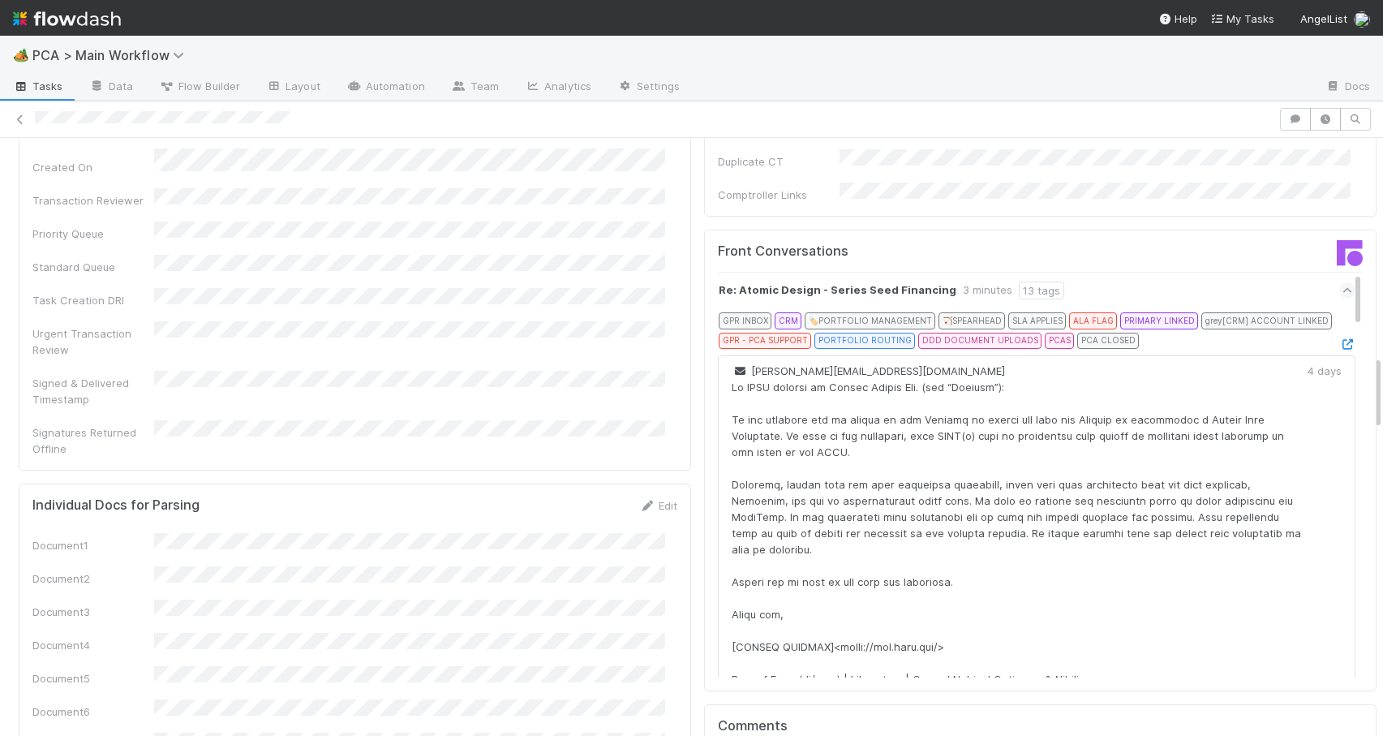
drag, startPoint x: 1366, startPoint y: 243, endPoint x: 1382, endPoint y: 391, distance: 149.3
click at [1382, 391] on div "🏕️ PCA > Main Workflow Tasks Data Flow Builder Layout Automation Team Analytics…" at bounding box center [691, 386] width 1383 height 700
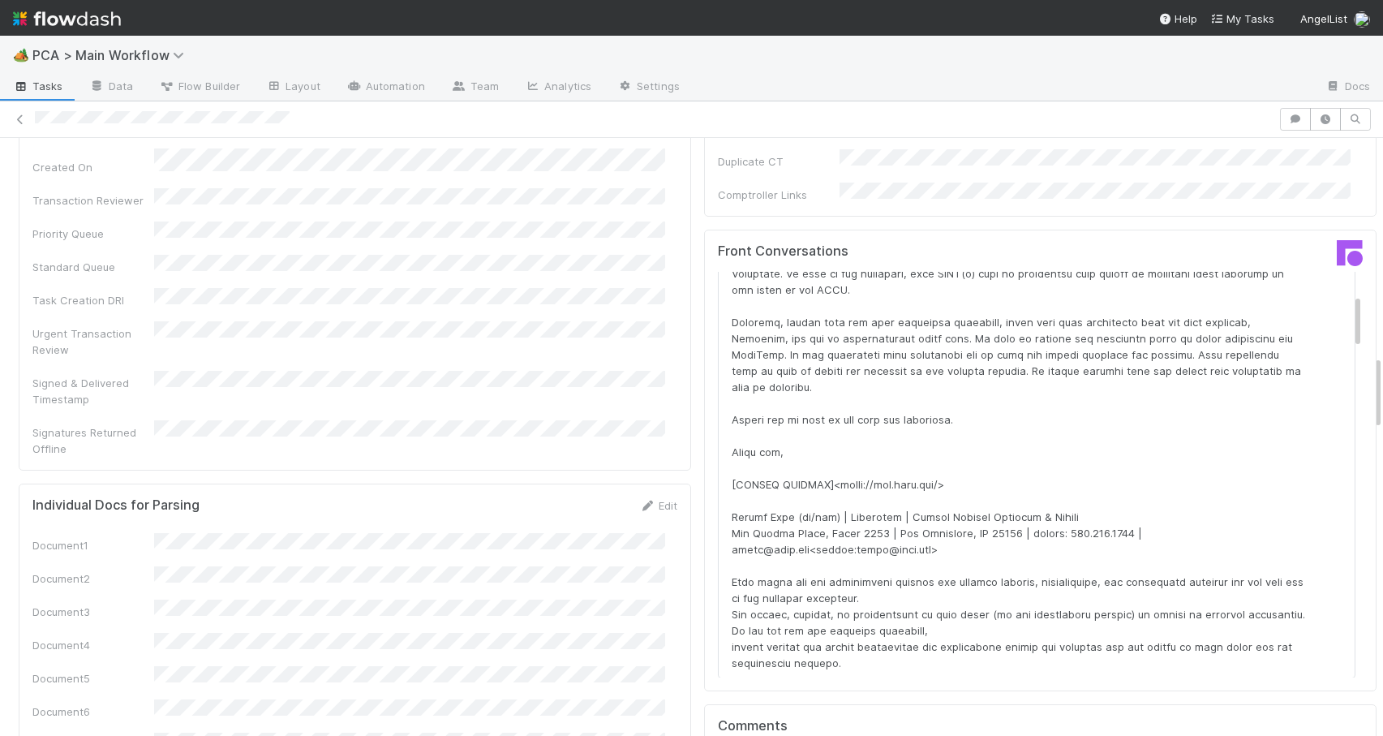
scroll to position [0, 0]
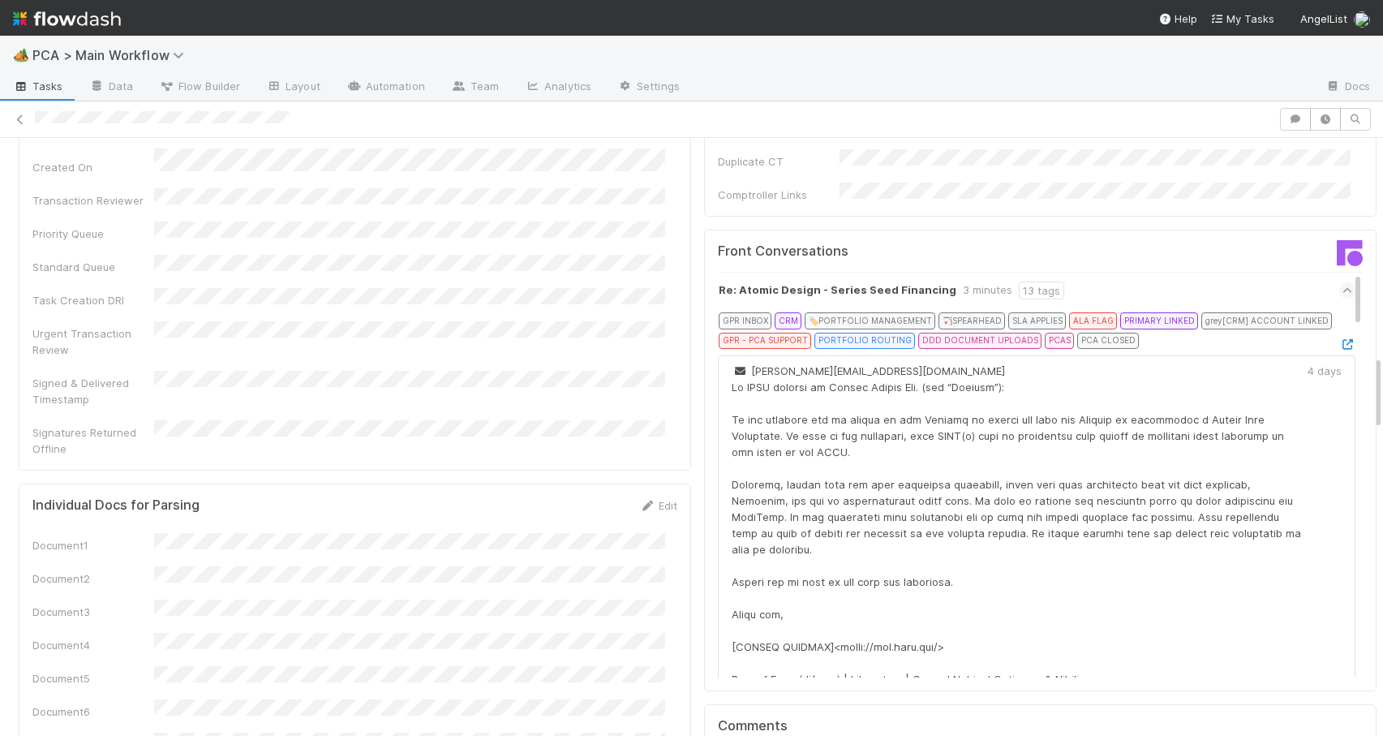
drag, startPoint x: 1333, startPoint y: 207, endPoint x: 1324, endPoint y: 176, distance: 32.3
click at [1324, 230] on div "Front Conversations Re: Atomic Design - Series Seed Financing 3 minutes 13 tags…" at bounding box center [1040, 461] width 672 height 462
click at [1339, 339] on icon at bounding box center [1347, 344] width 16 height 11
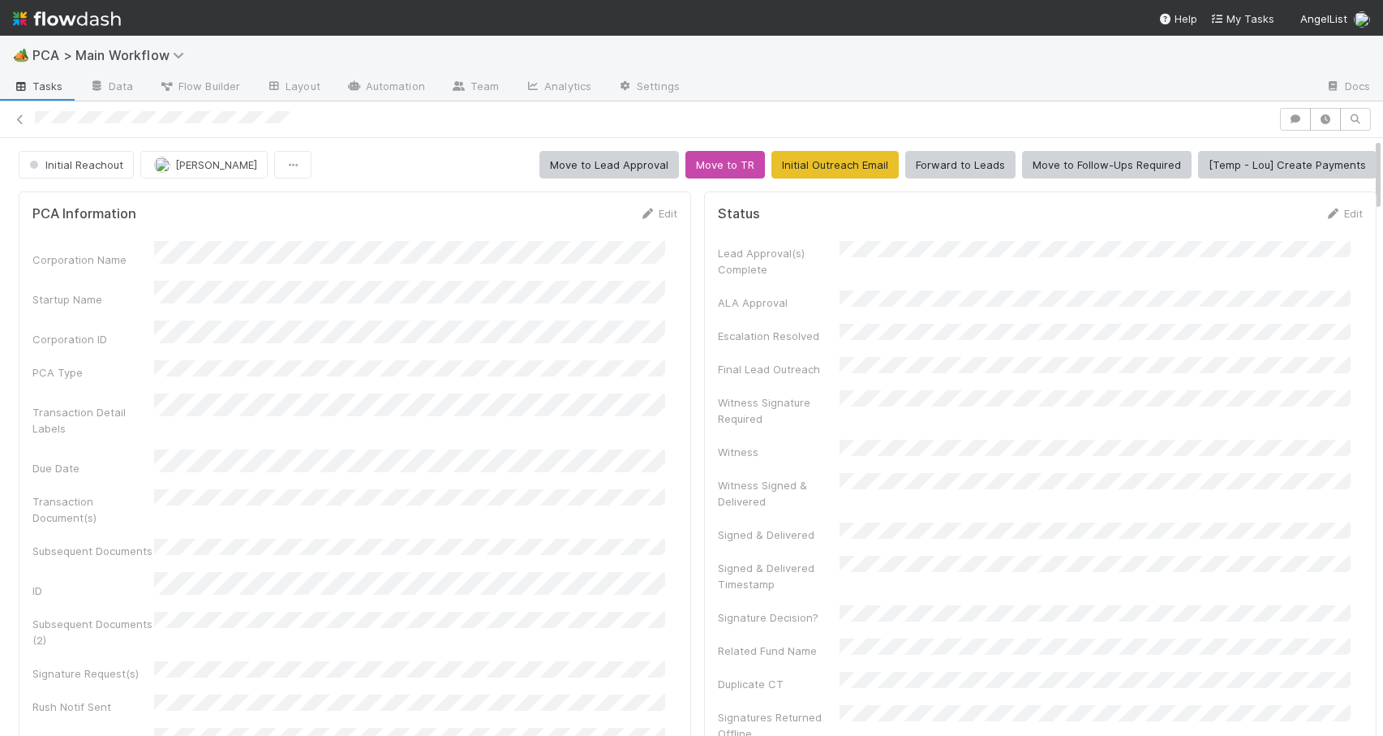
drag, startPoint x: 1364, startPoint y: 383, endPoint x: 1345, endPoint y: 144, distance: 240.1
click at [654, 213] on link "Edit" at bounding box center [658, 213] width 38 height 13
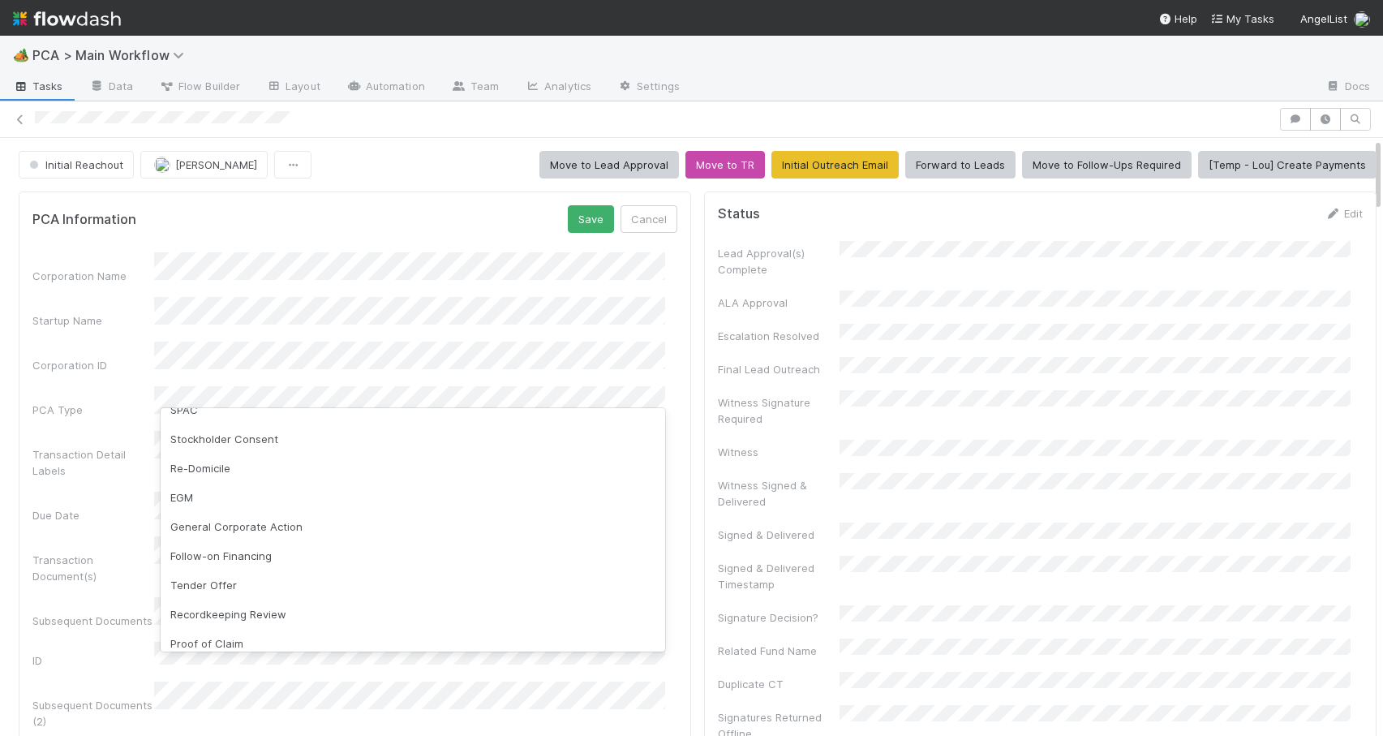
scroll to position [302, 0]
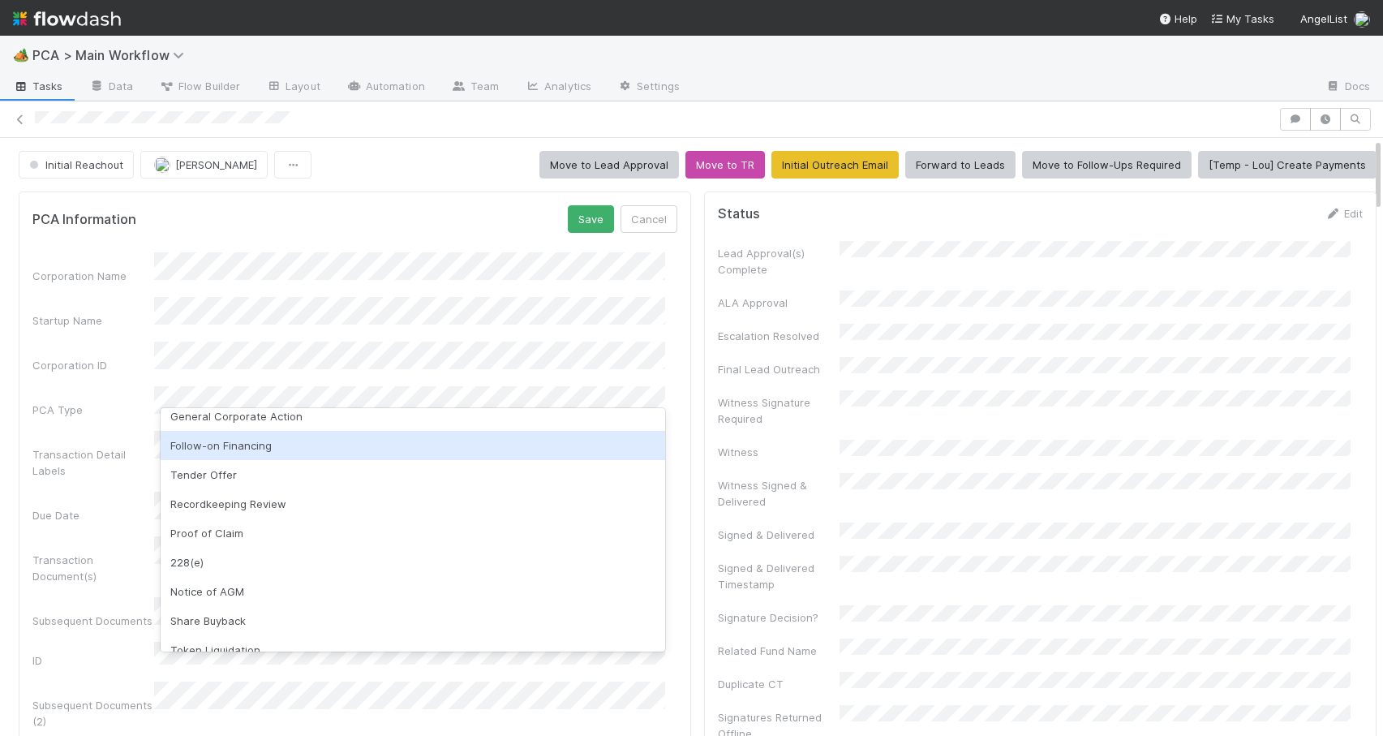
click at [409, 449] on div "Follow-on Financing" at bounding box center [413, 445] width 505 height 29
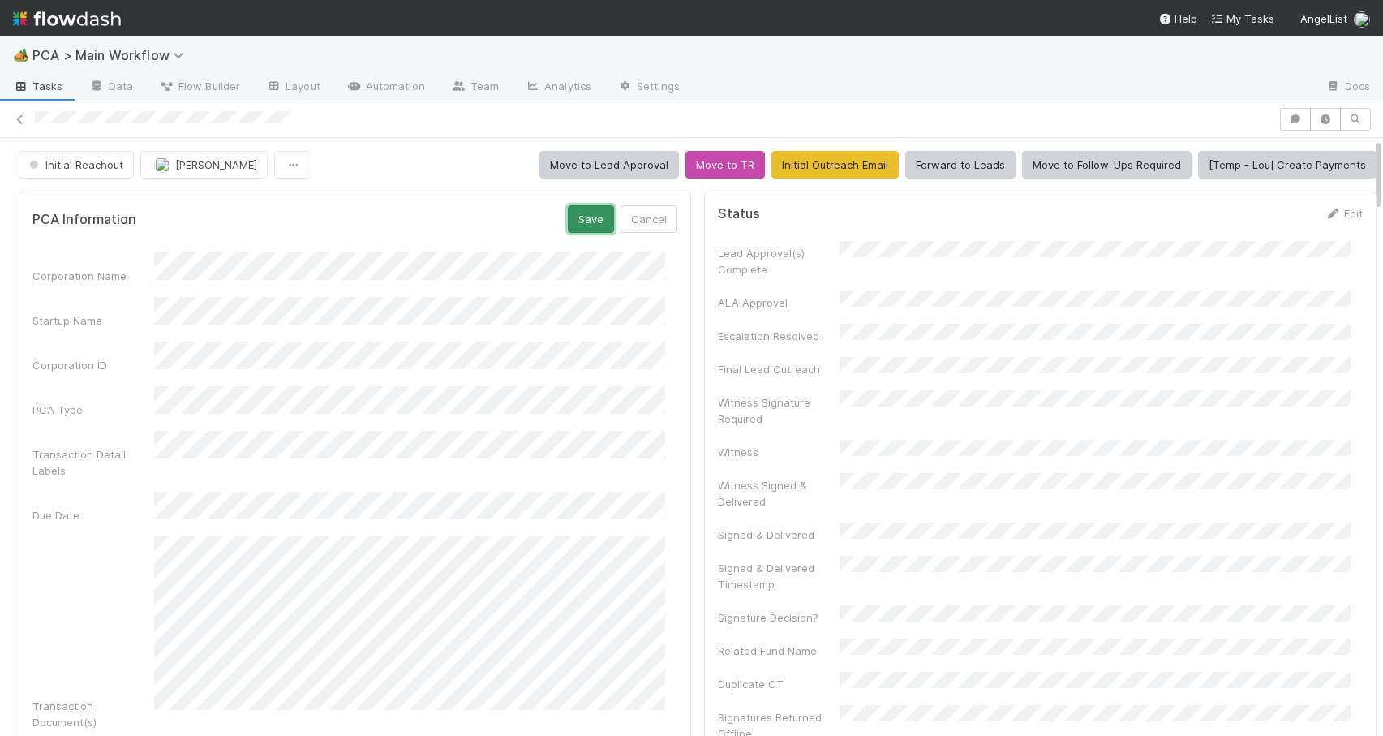
click at [568, 221] on button "Save" at bounding box center [591, 219] width 46 height 28
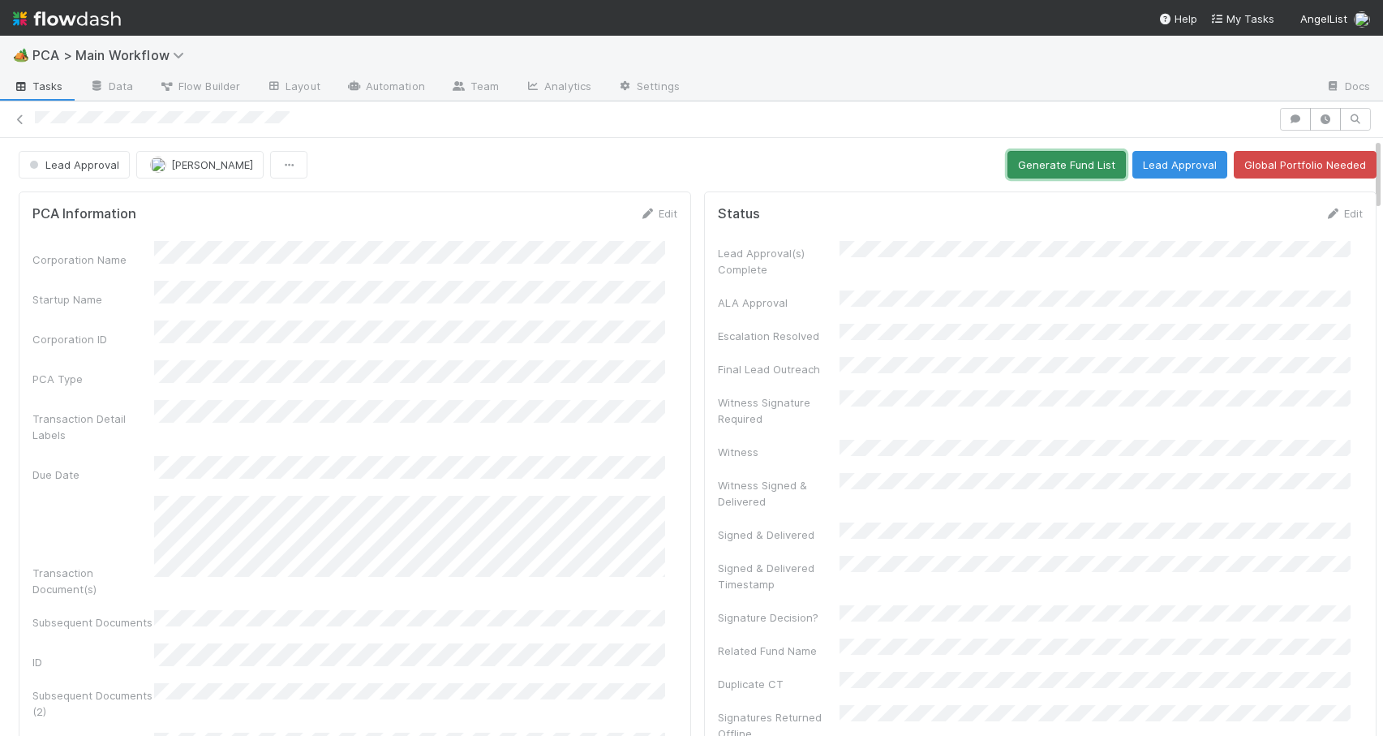
click at [1063, 157] on button "Generate Fund List" at bounding box center [1066, 165] width 118 height 28
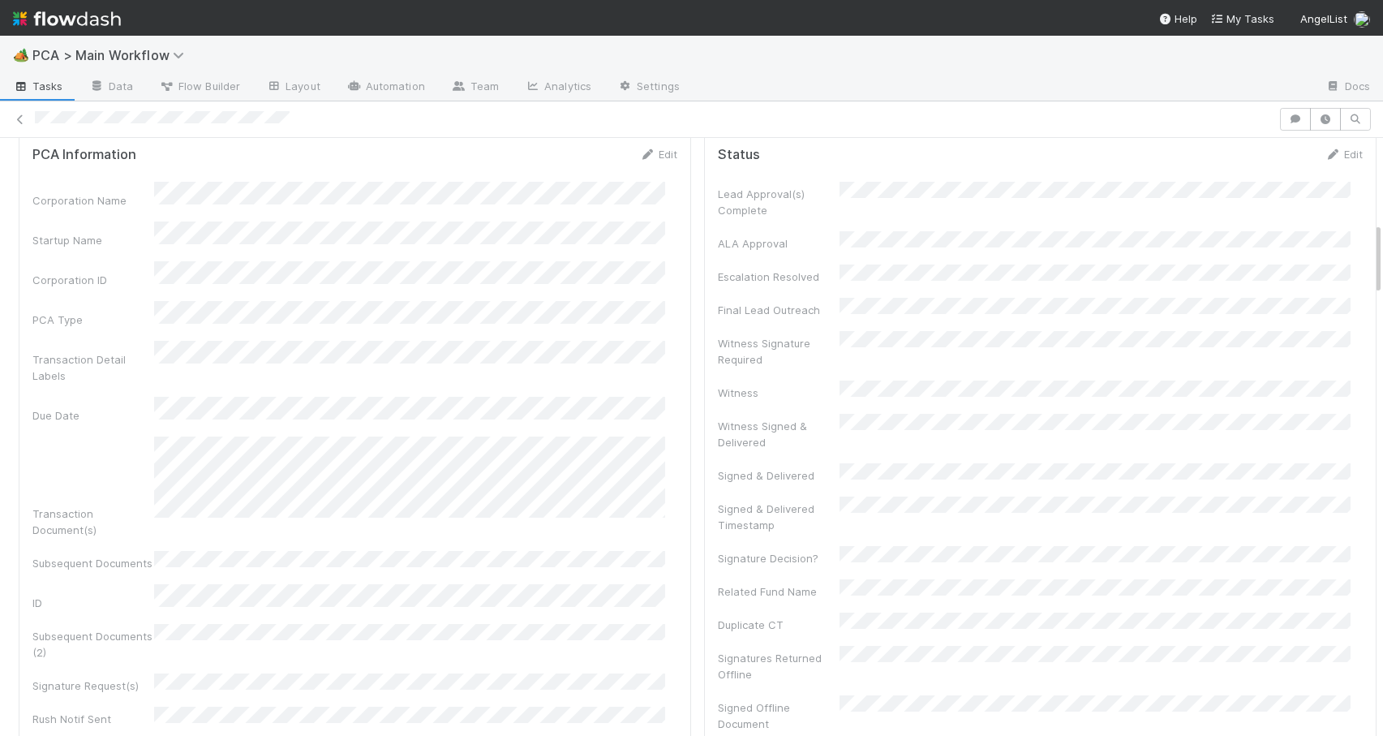
scroll to position [0, 0]
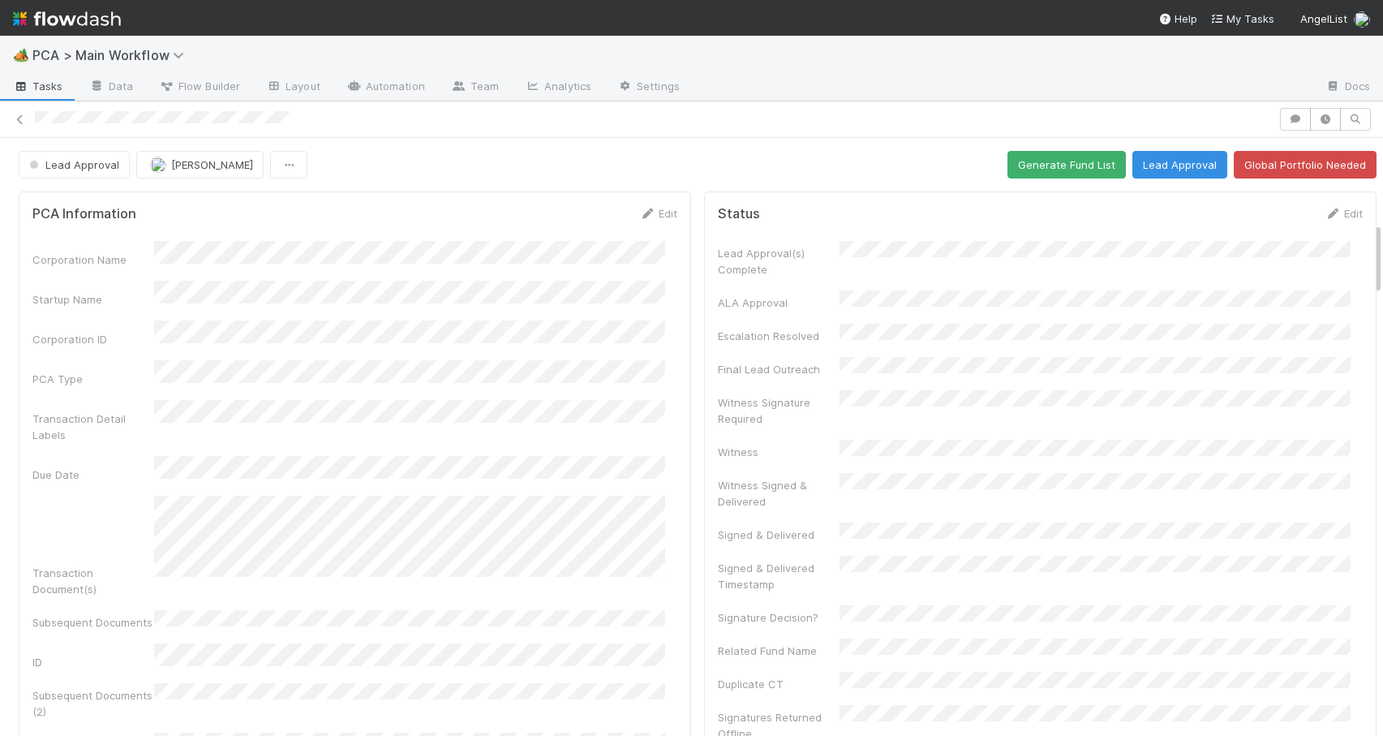
drag, startPoint x: 1364, startPoint y: 186, endPoint x: 1342, endPoint y: 148, distance: 43.3
click at [1037, 172] on button "Generate Fund List" at bounding box center [1066, 165] width 118 height 28
click at [1365, 172] on div "Lead Approval Zachary Conley Generate Fund List Lead Approval Global Portfolio …" at bounding box center [697, 165] width 1395 height 28
drag, startPoint x: 1365, startPoint y: 172, endPoint x: 1334, endPoint y: 11, distance: 164.3
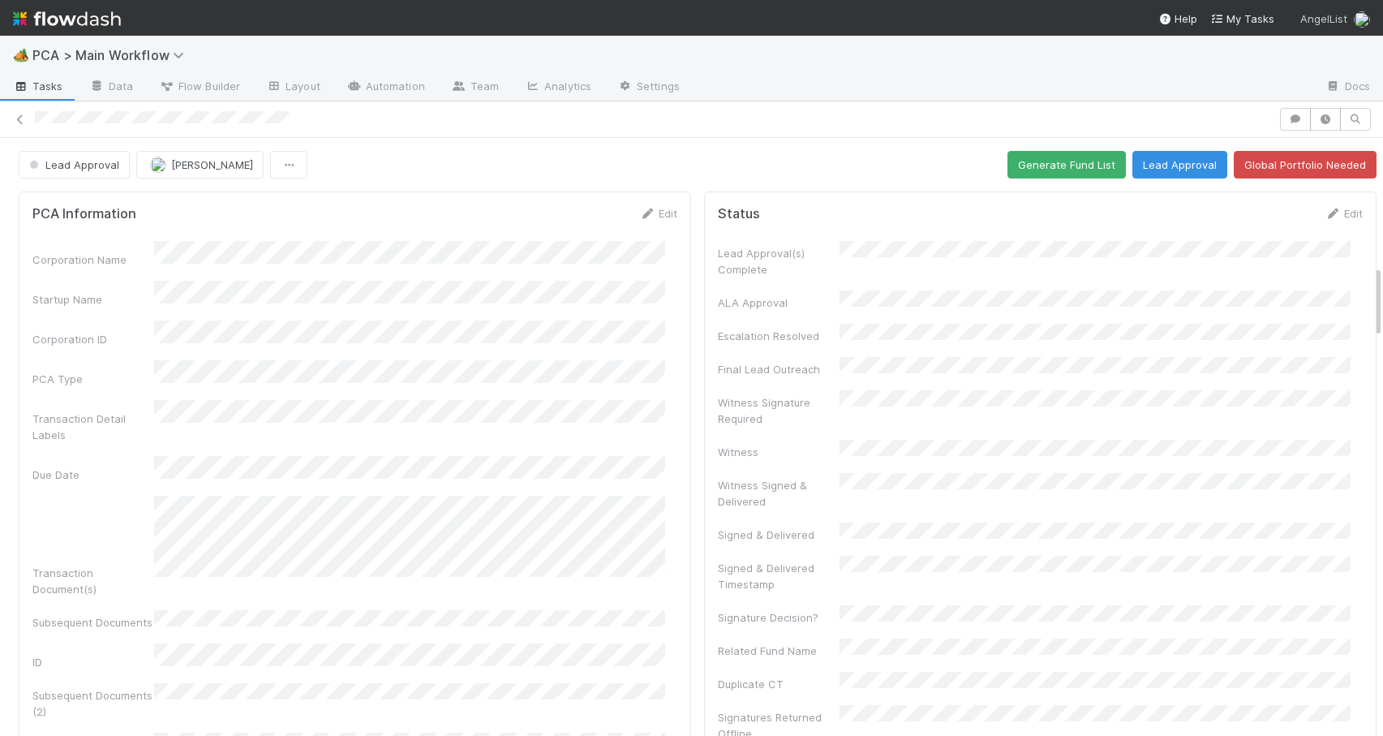
click at [1336, 13] on div "🏕️ PCA > Main Workflow Tasks Data Flow Builder Layout Automation Team Analytics…" at bounding box center [691, 368] width 1383 height 736
click at [1151, 171] on button "Lead Approval" at bounding box center [1179, 165] width 95 height 28
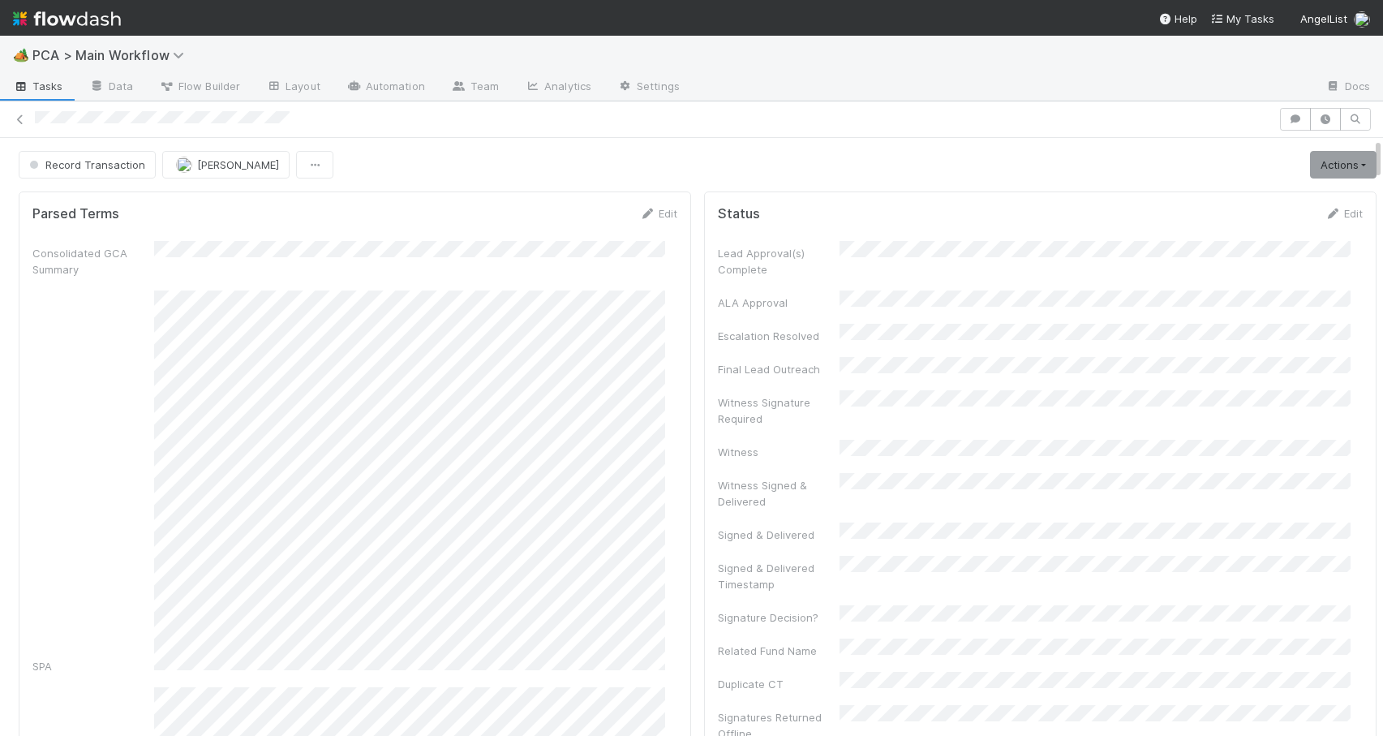
click at [1366, 151] on div "Record Transaction Zachary Conley Actions Move to TR External Open Question / R…" at bounding box center [697, 165] width 1395 height 28
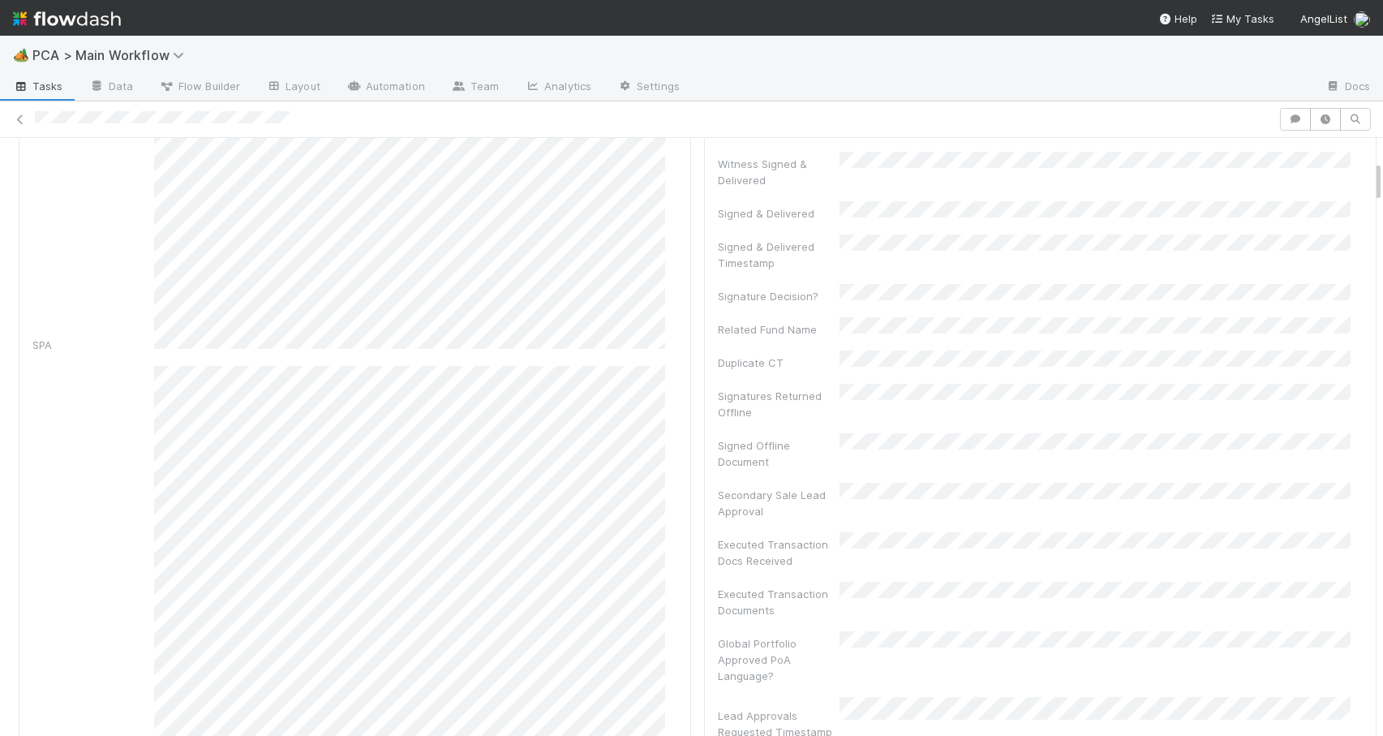
scroll to position [401, 0]
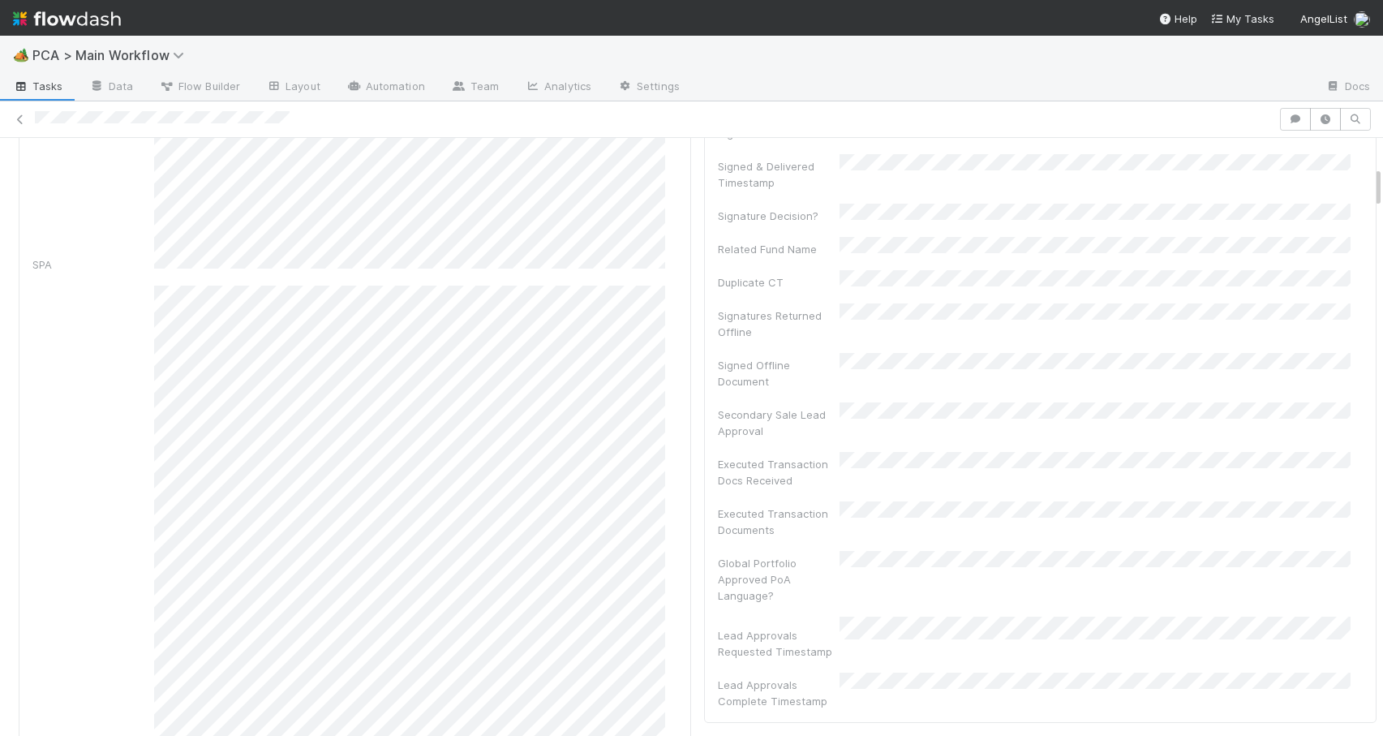
drag, startPoint x: 1366, startPoint y: 151, endPoint x: 1367, endPoint y: 179, distance: 28.4
click at [1367, 179] on div "Record Transaction Zachary Conley Actions Move to TR External Open Question / R…" at bounding box center [691, 437] width 1383 height 598
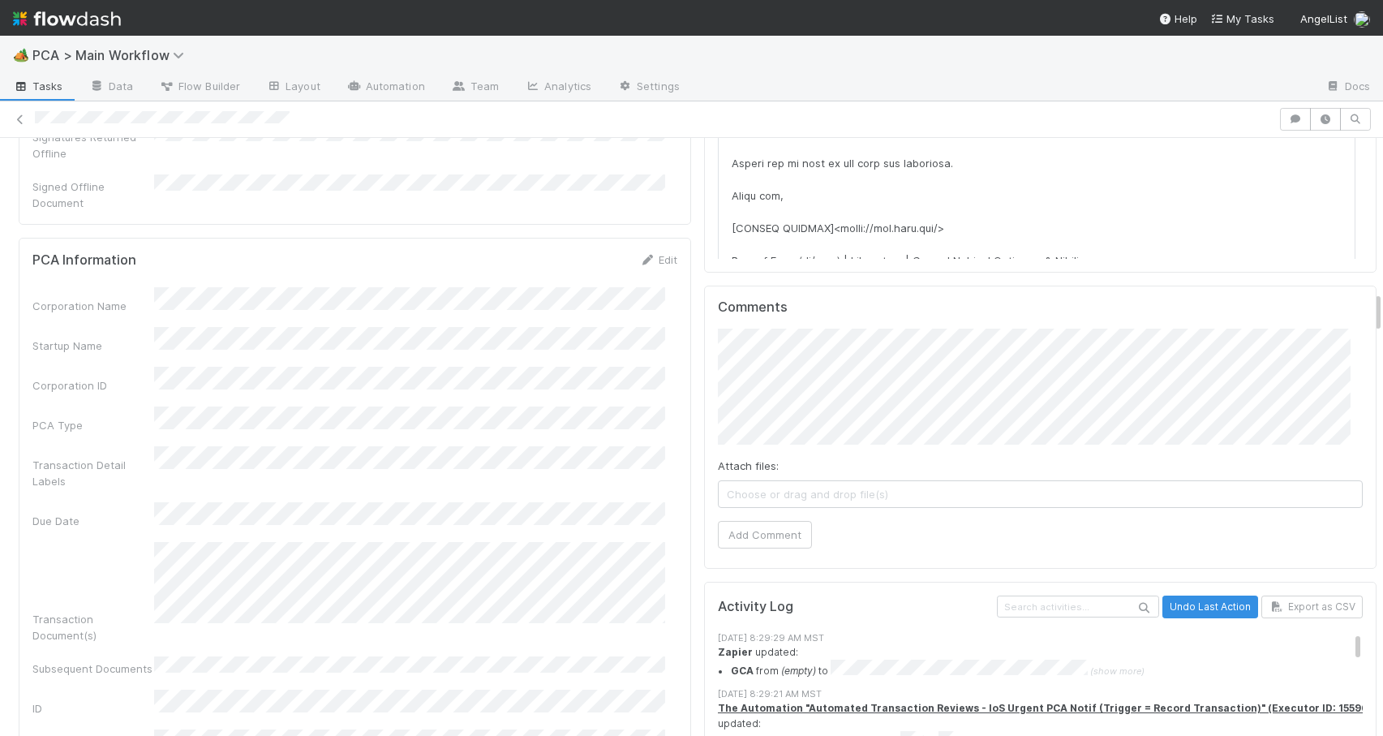
scroll to position [2145, 0]
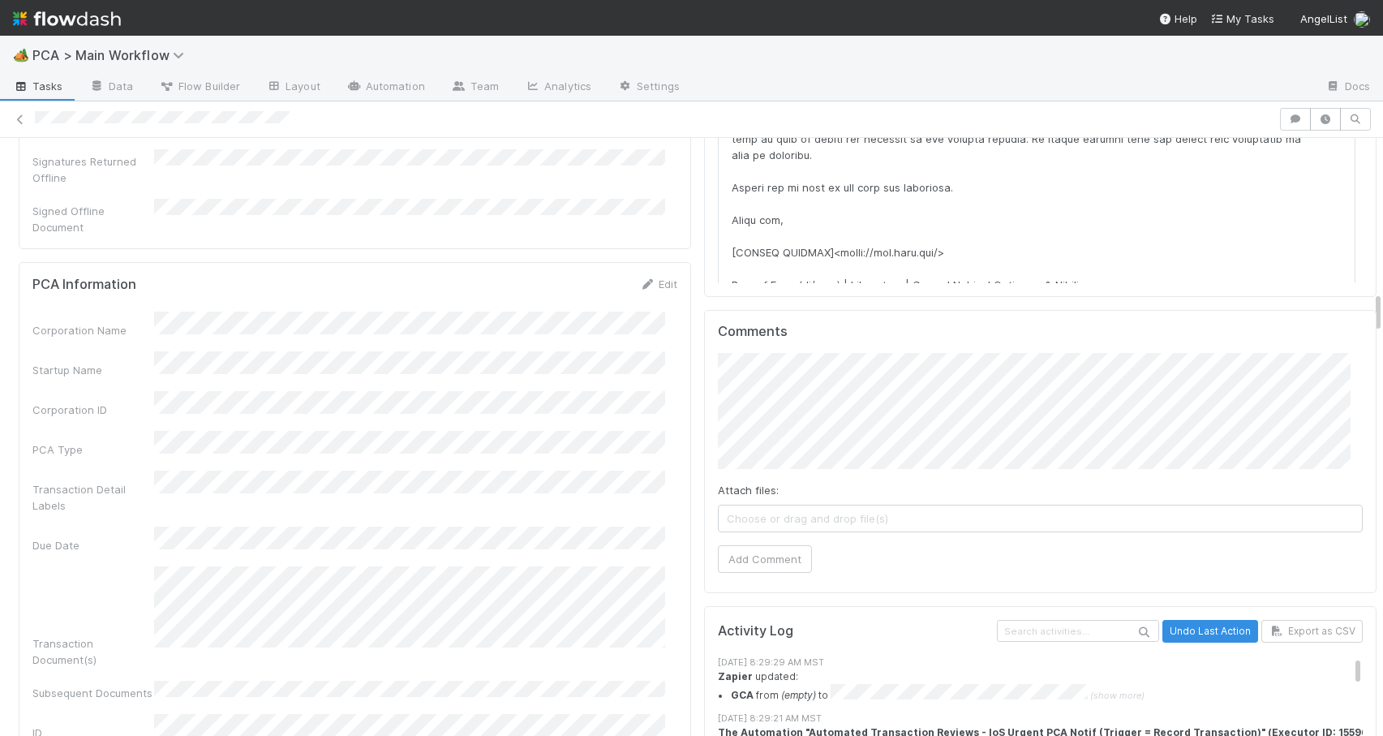
drag, startPoint x: 1364, startPoint y: 180, endPoint x: 1396, endPoint y: 303, distance: 127.3
click at [1382, 303] on html "🏕️ PCA > Main Workflow Tasks Data Flow Builder Layout Automation Team Analytics…" at bounding box center [691, 368] width 1383 height 736
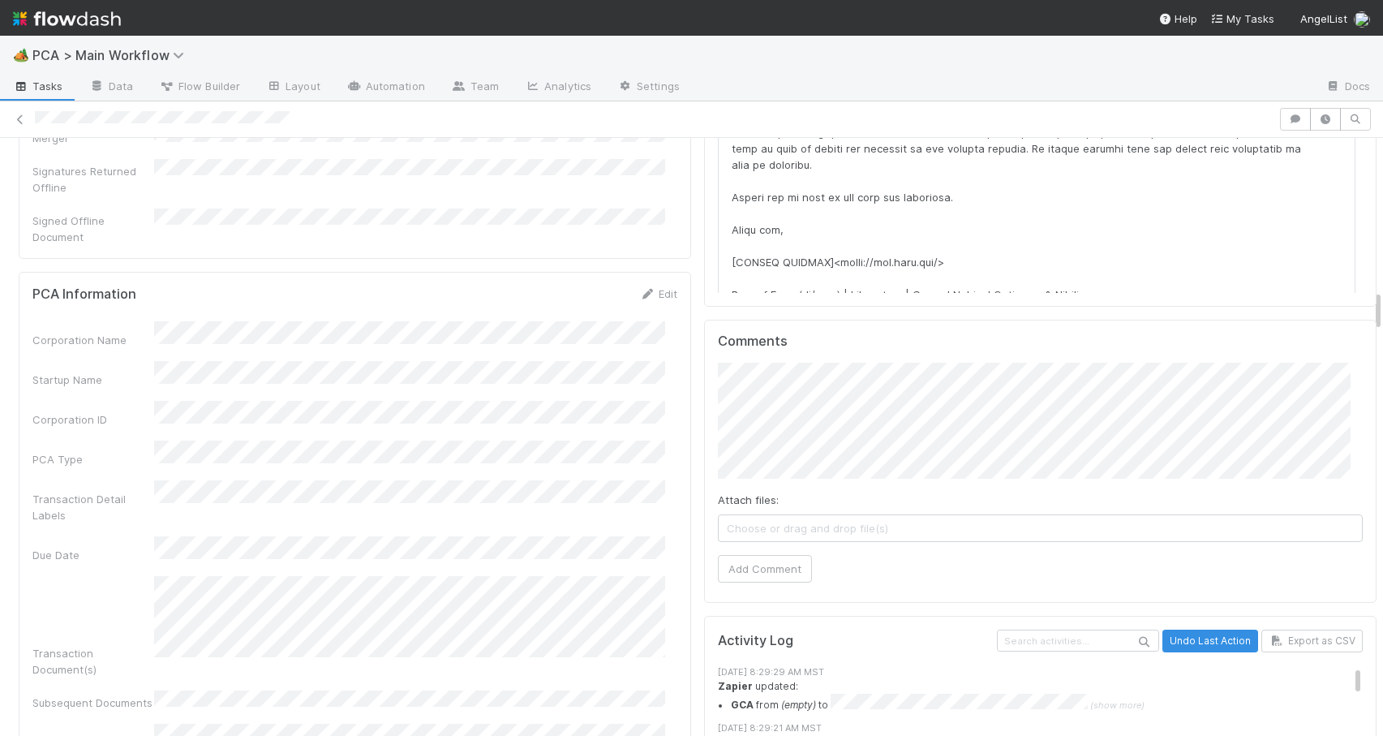
click at [655, 286] on div "Edit" at bounding box center [658, 294] width 38 height 16
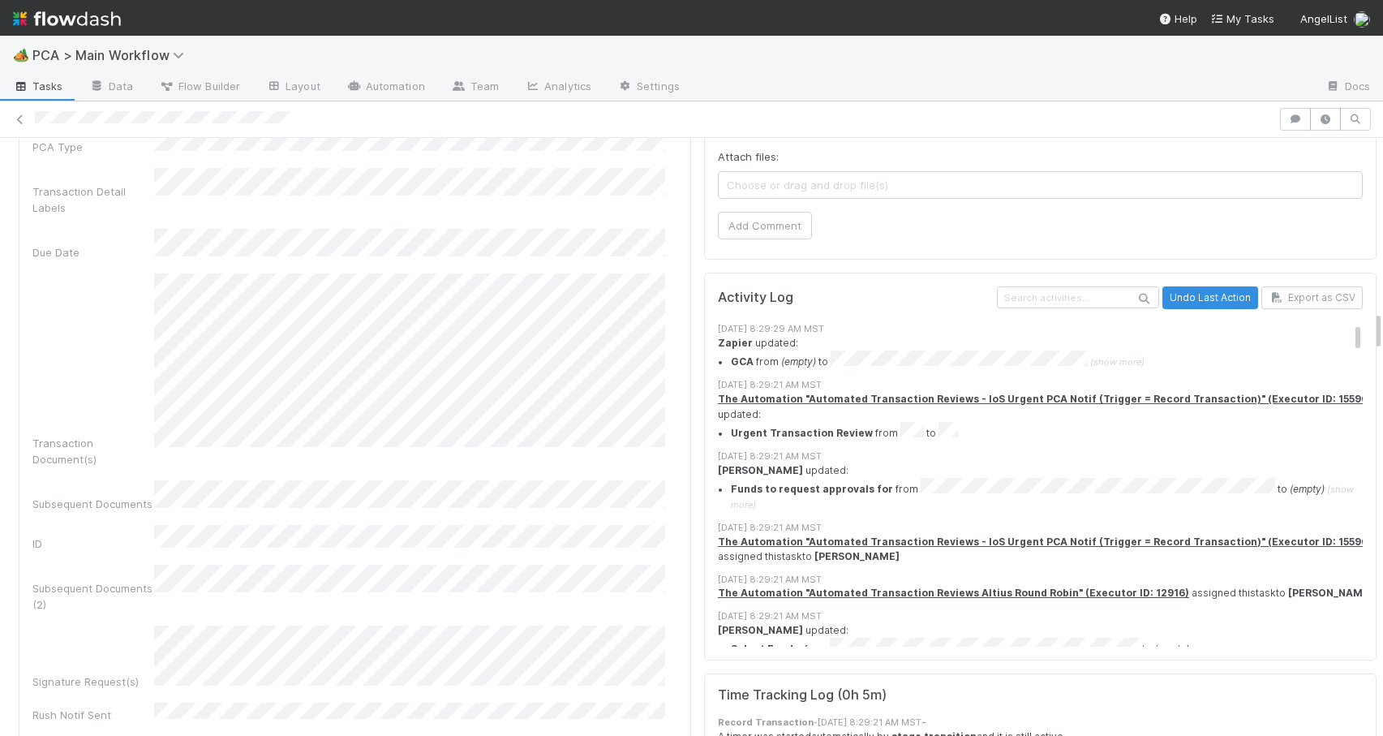
scroll to position [2501, 0]
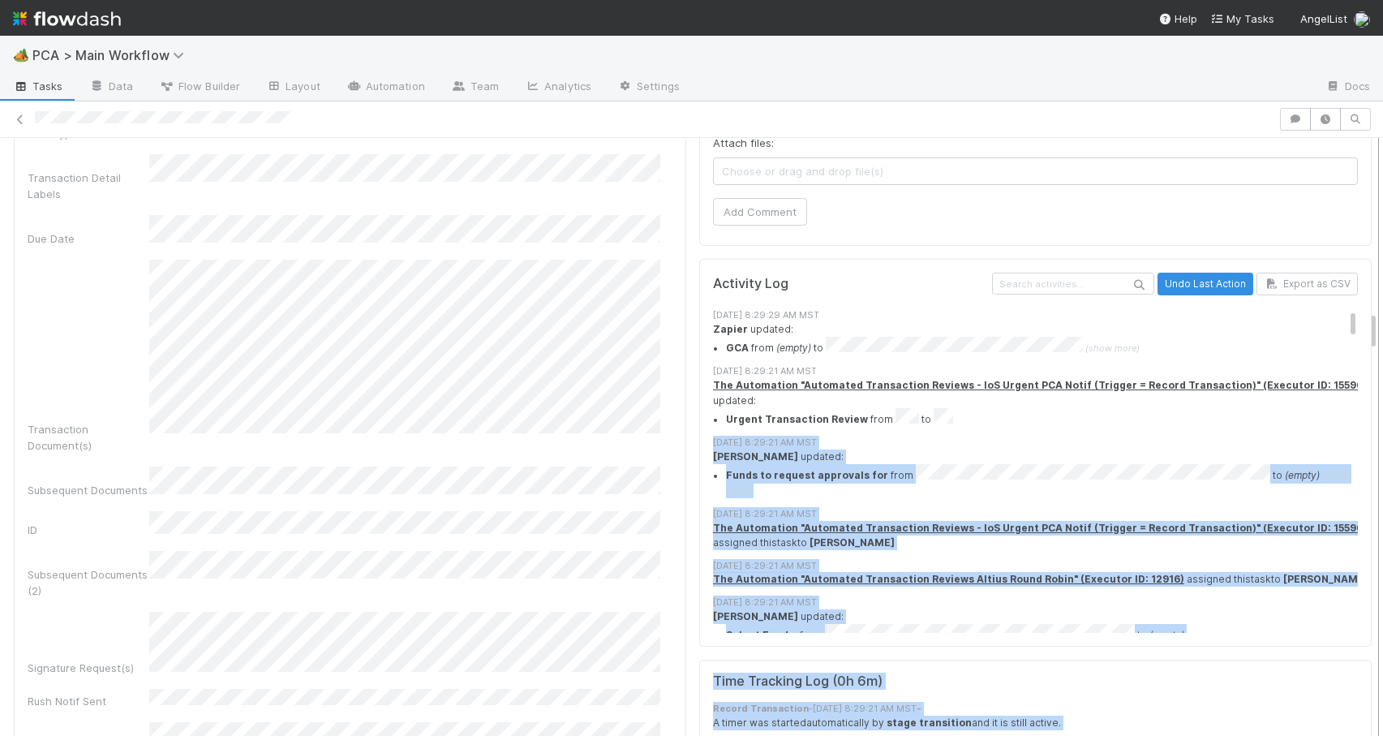
drag, startPoint x: 1363, startPoint y: 328, endPoint x: 1363, endPoint y: 293, distance: 35.7
click at [1363, 293] on div "Record Transaction Zachary Conley Actions Move to TR External Open Question / R…" at bounding box center [691, 437] width 1383 height 598
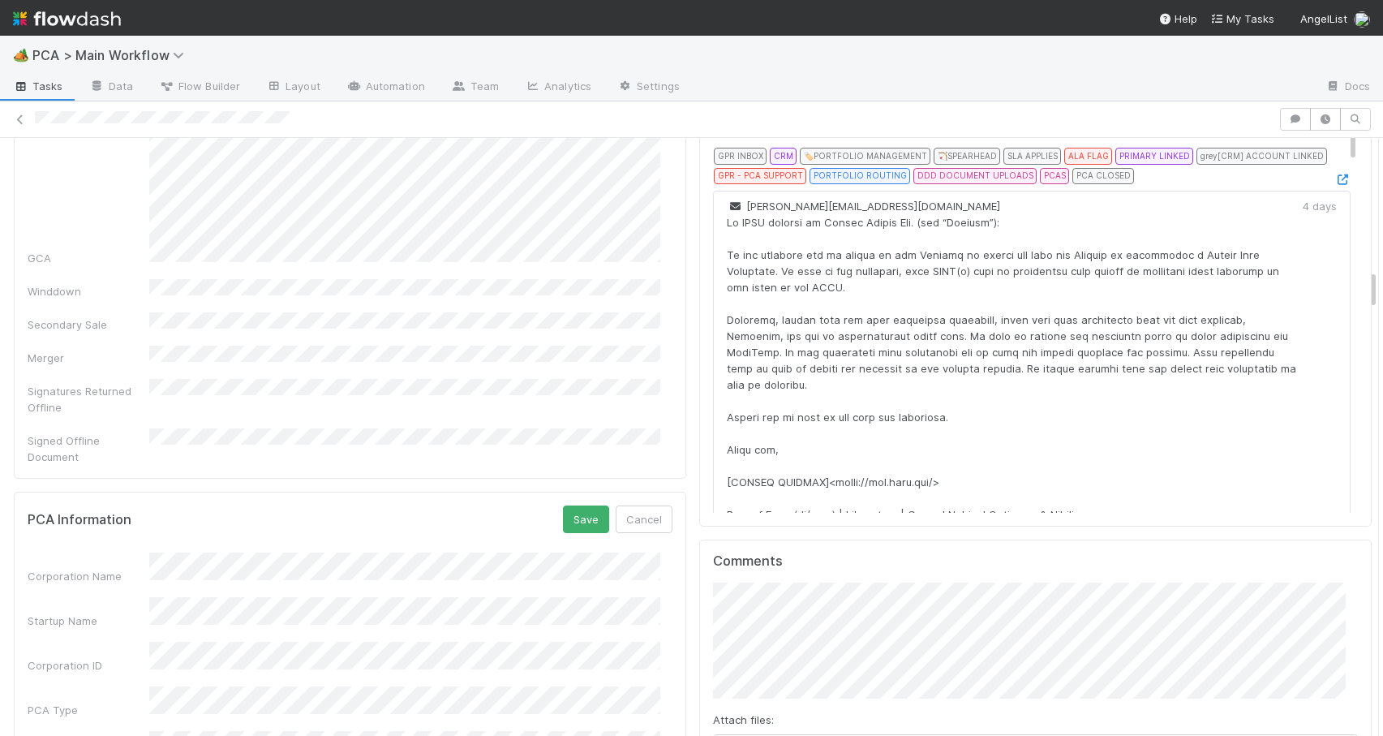
scroll to position [1901, 0]
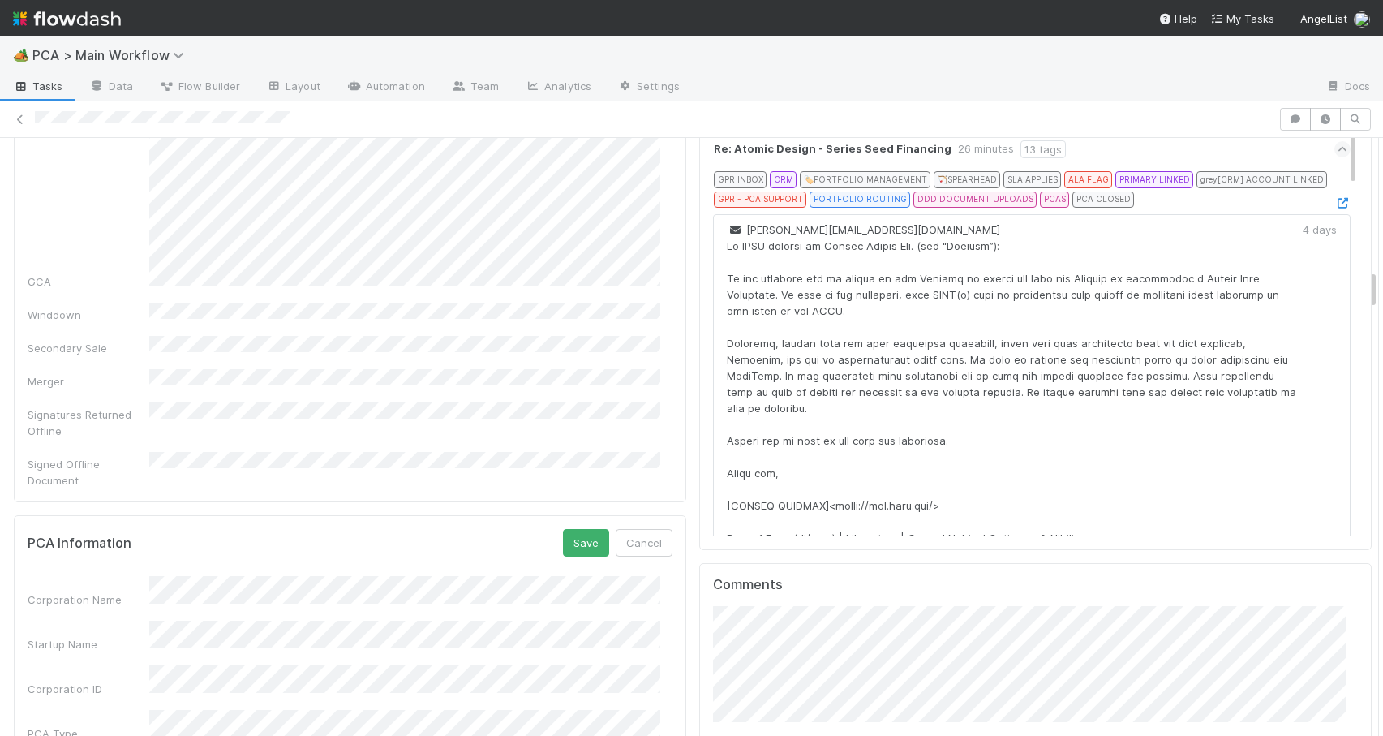
drag, startPoint x: 1361, startPoint y: 323, endPoint x: 1360, endPoint y: 281, distance: 41.4
click at [575, 529] on button "Save" at bounding box center [586, 543] width 46 height 28
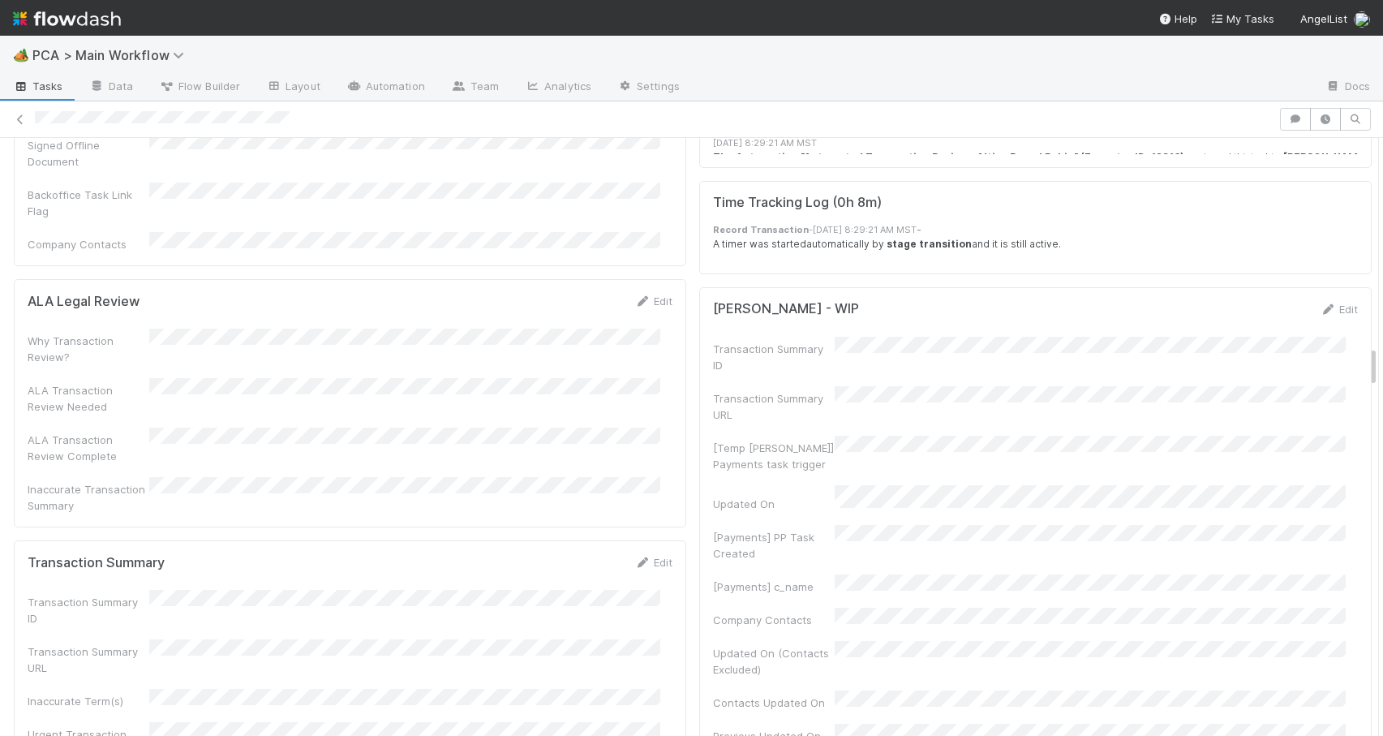
scroll to position [3014, 0]
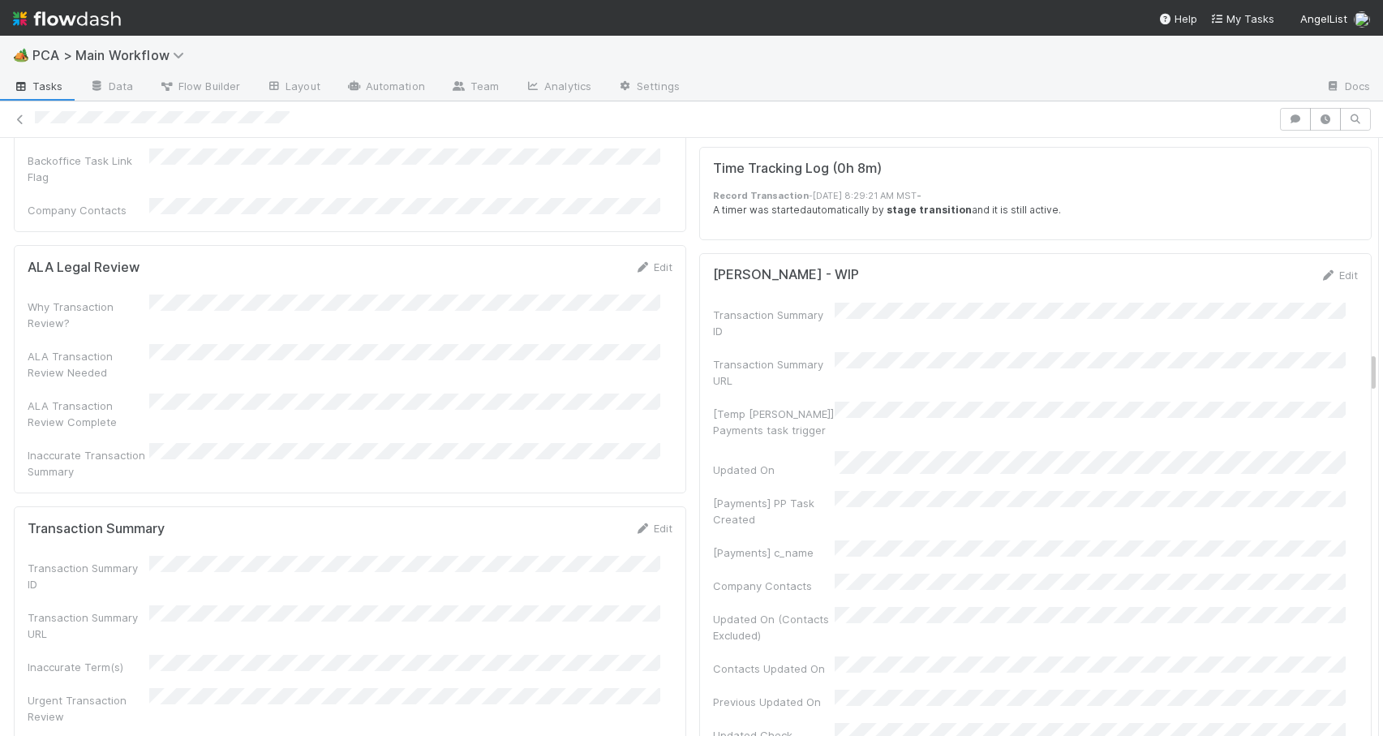
drag, startPoint x: 1360, startPoint y: 287, endPoint x: 1381, endPoint y: 366, distance: 81.5
click at [1381, 366] on div "🏕️ PCA > Main Workflow Tasks Data Flow Builder Layout Automation Team Analytics…" at bounding box center [691, 386] width 1383 height 700
click at [650, 522] on link "Edit" at bounding box center [653, 528] width 38 height 13
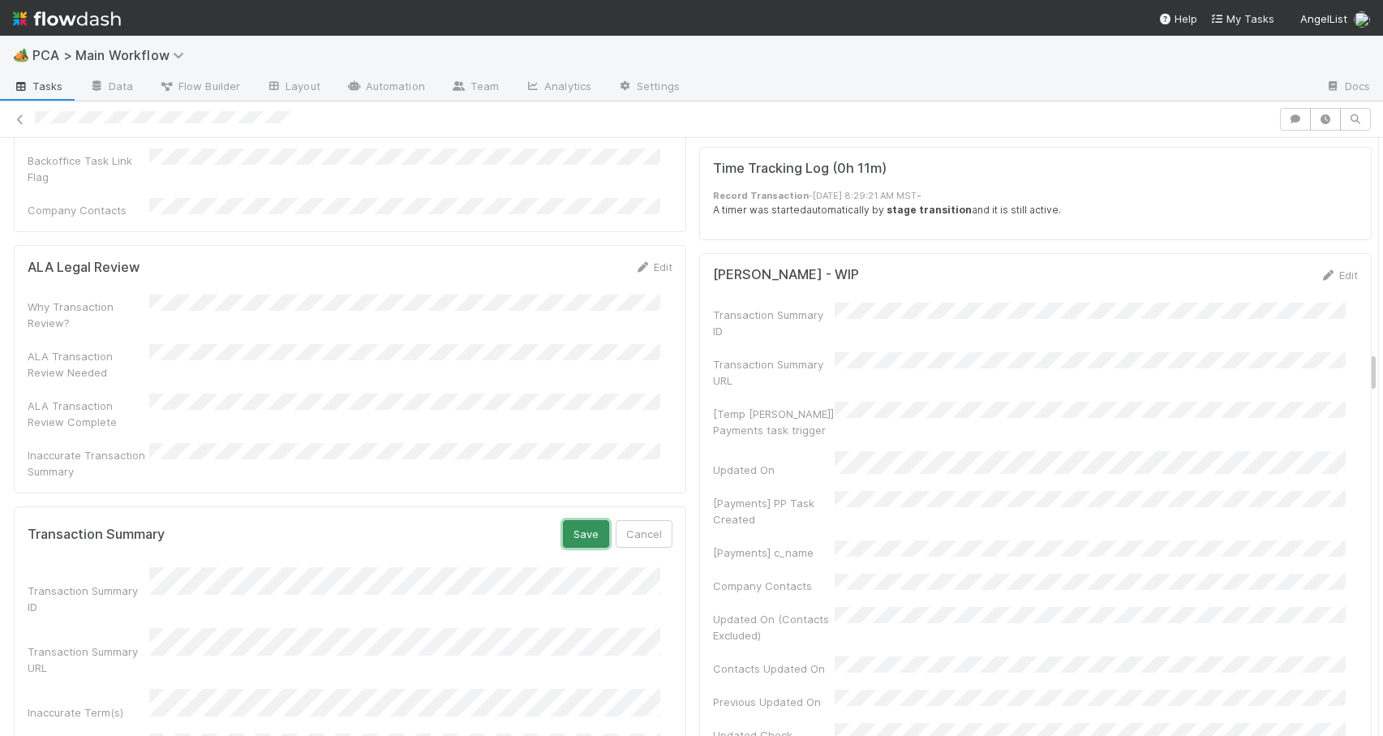
click at [569, 520] on button "Save" at bounding box center [586, 534] width 46 height 28
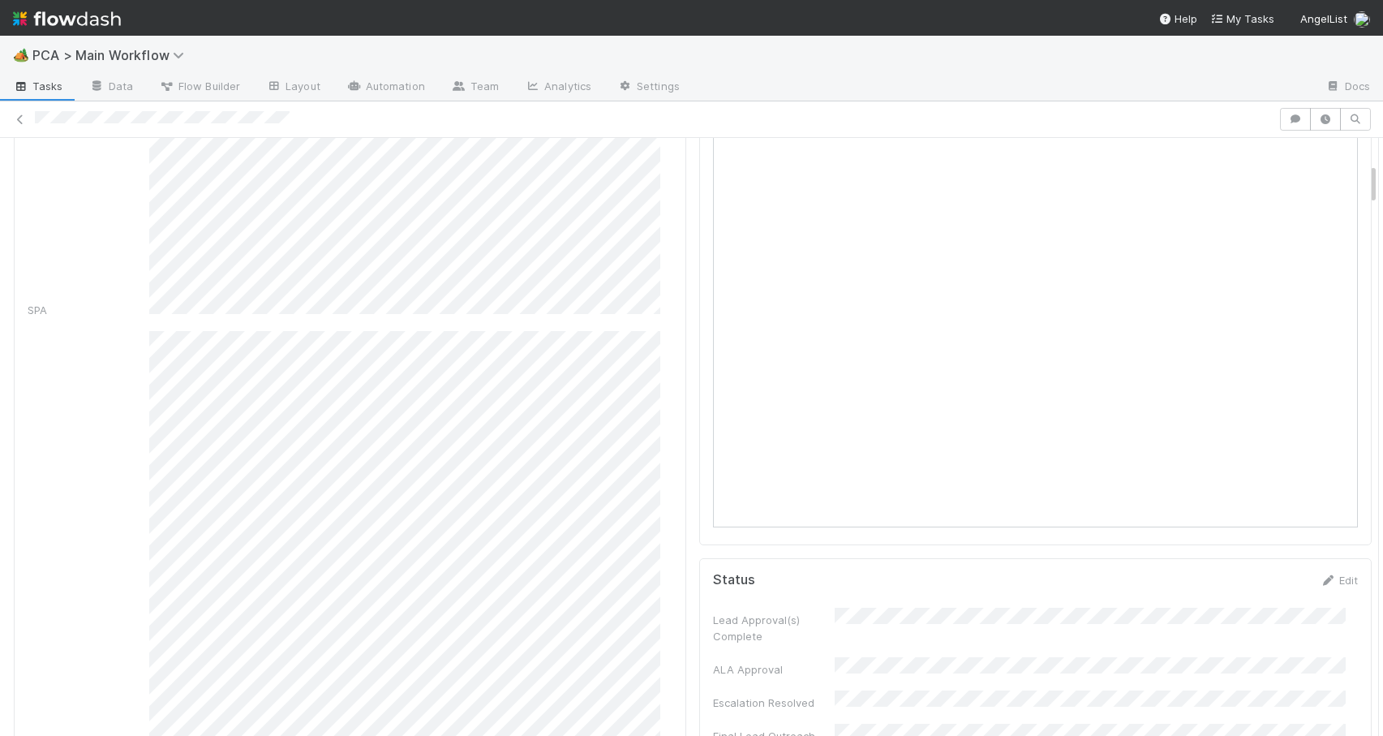
scroll to position [345, 0]
drag, startPoint x: 1359, startPoint y: 157, endPoint x: 1359, endPoint y: 182, distance: 24.3
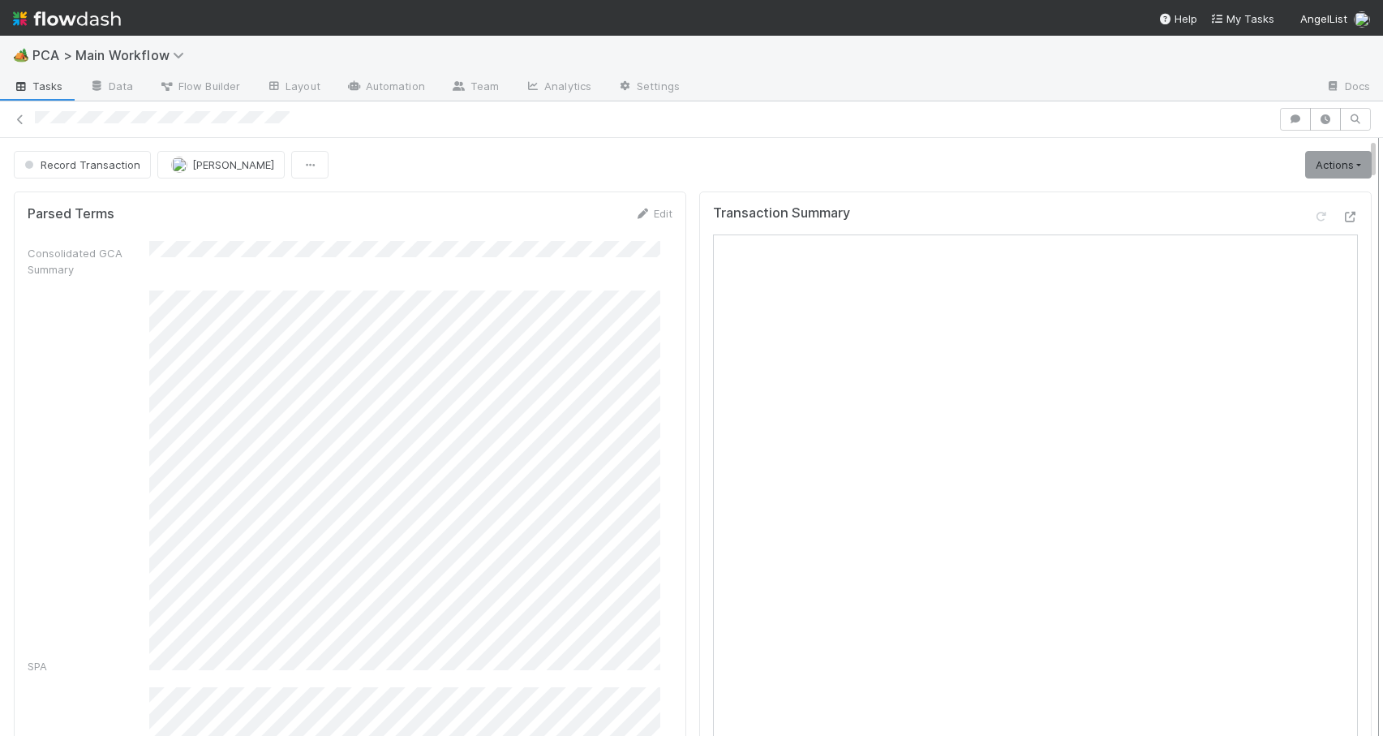
drag, startPoint x: 1359, startPoint y: 187, endPoint x: 1365, endPoint y: 143, distance: 44.2
click at [1365, 143] on div "Record Transaction Zachary Conley Actions Move to TR External Open Question / R…" at bounding box center [691, 437] width 1383 height 598
click at [1362, 157] on div "Record Transaction Zachary Conley Actions Move to TR External Open Question / R…" at bounding box center [692, 165] width 1395 height 28
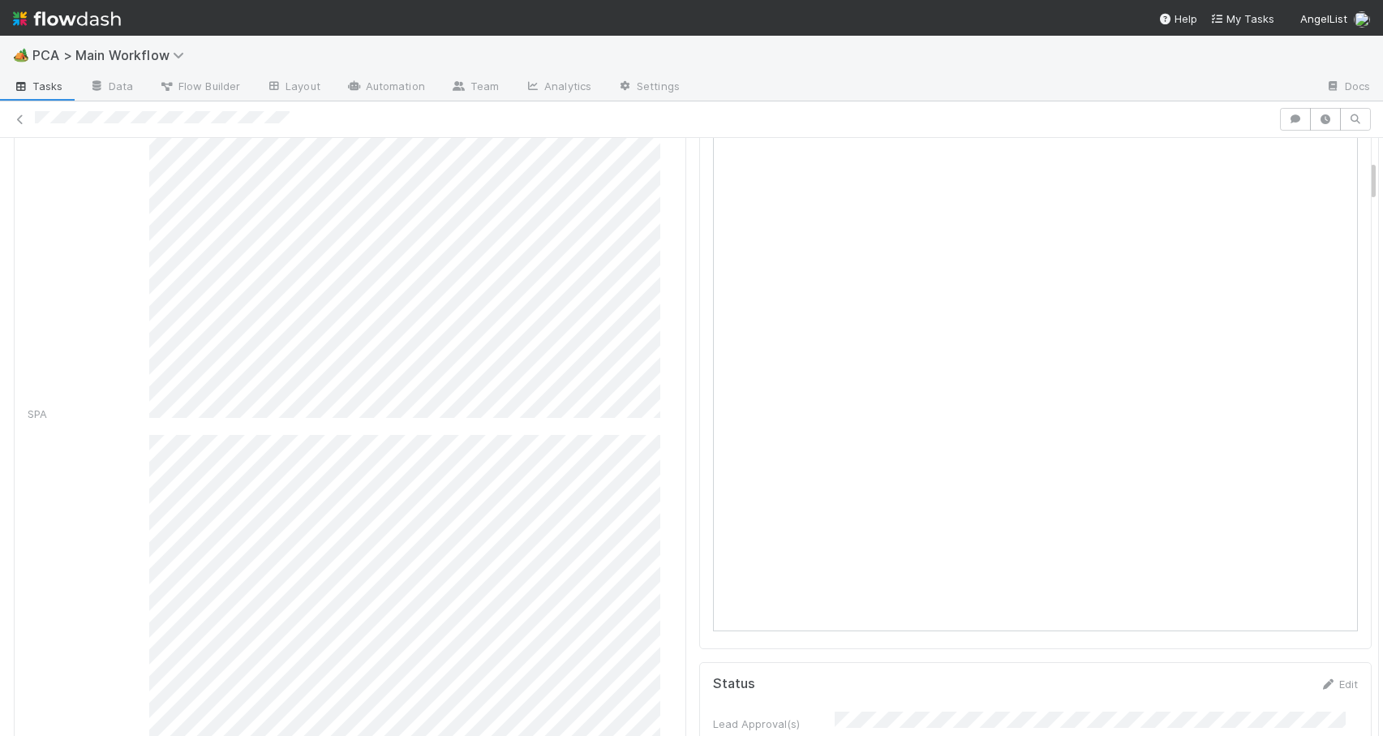
scroll to position [310, 0]
drag, startPoint x: 1360, startPoint y: 157, endPoint x: 1360, endPoint y: 179, distance: 21.9
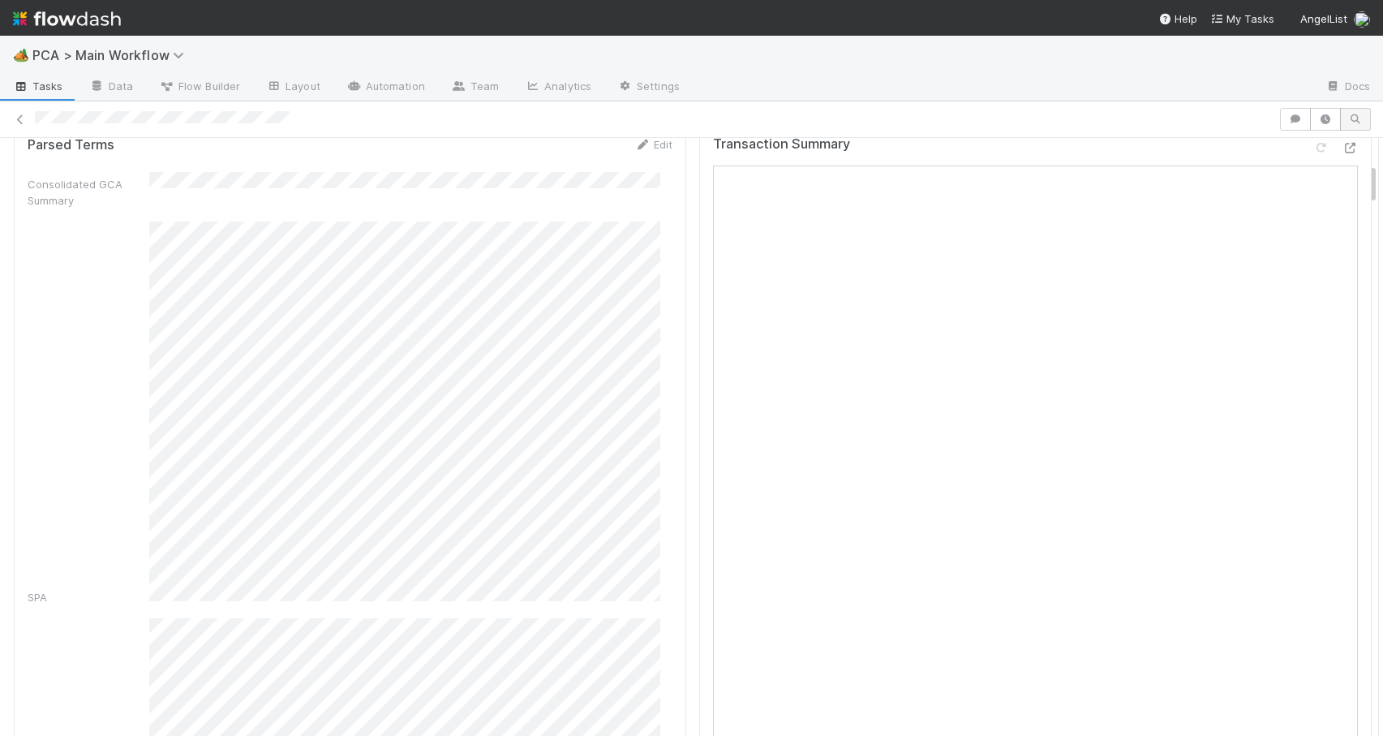
scroll to position [0, 0]
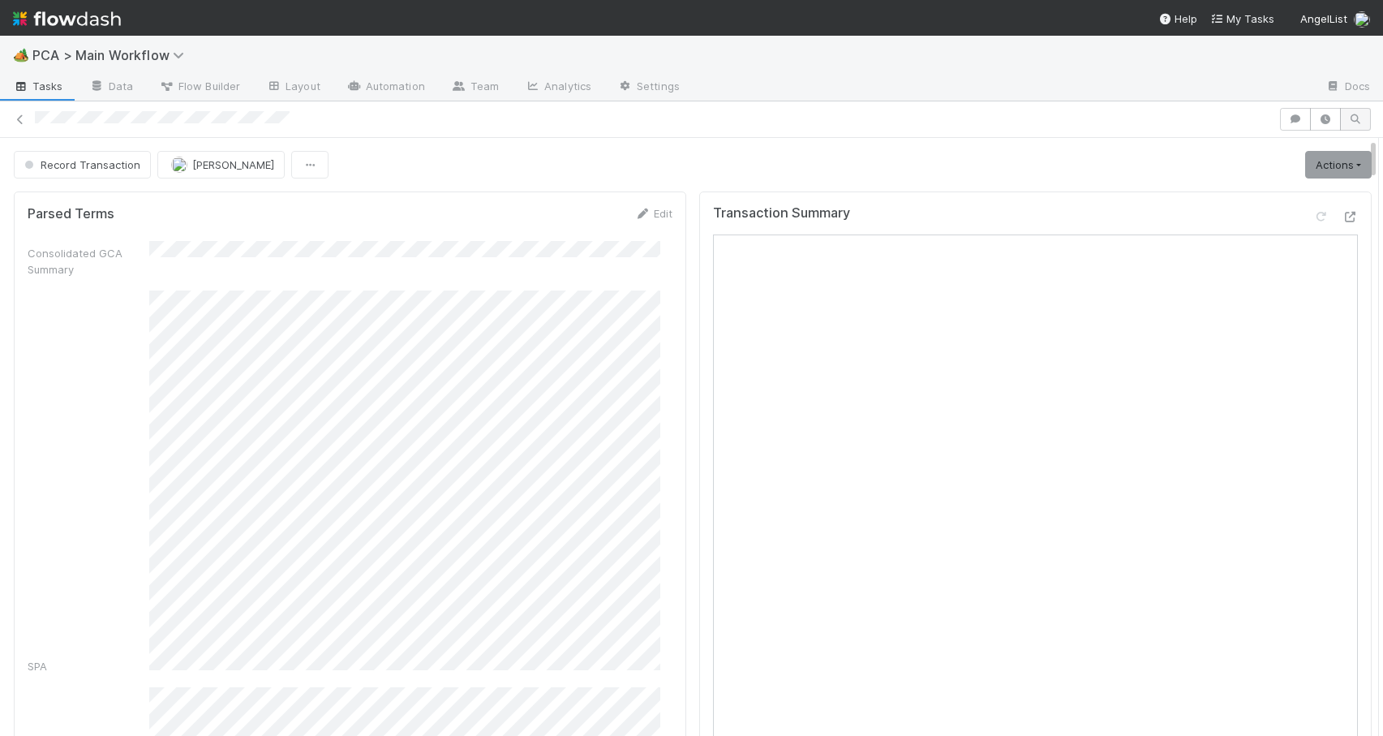
drag, startPoint x: 1361, startPoint y: 186, endPoint x: 1349, endPoint y: 116, distance: 70.8
click at [1350, 116] on div "Record Transaction Zachary Conley Actions Move to TR External Open Question / R…" at bounding box center [691, 418] width 1383 height 634
click at [1316, 174] on link "Actions" at bounding box center [1338, 165] width 67 height 28
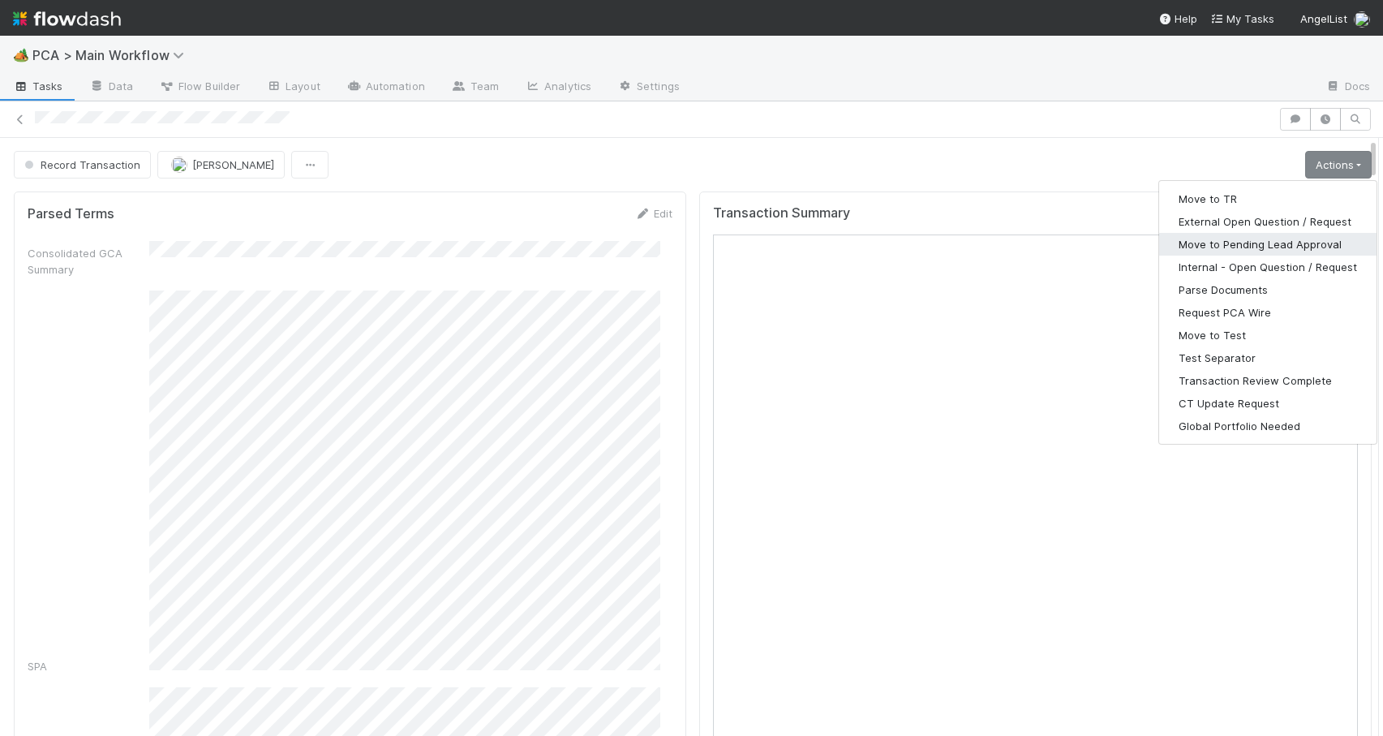
click at [1186, 238] on button "Move to Pending Lead Approval" at bounding box center [1267, 244] width 217 height 23
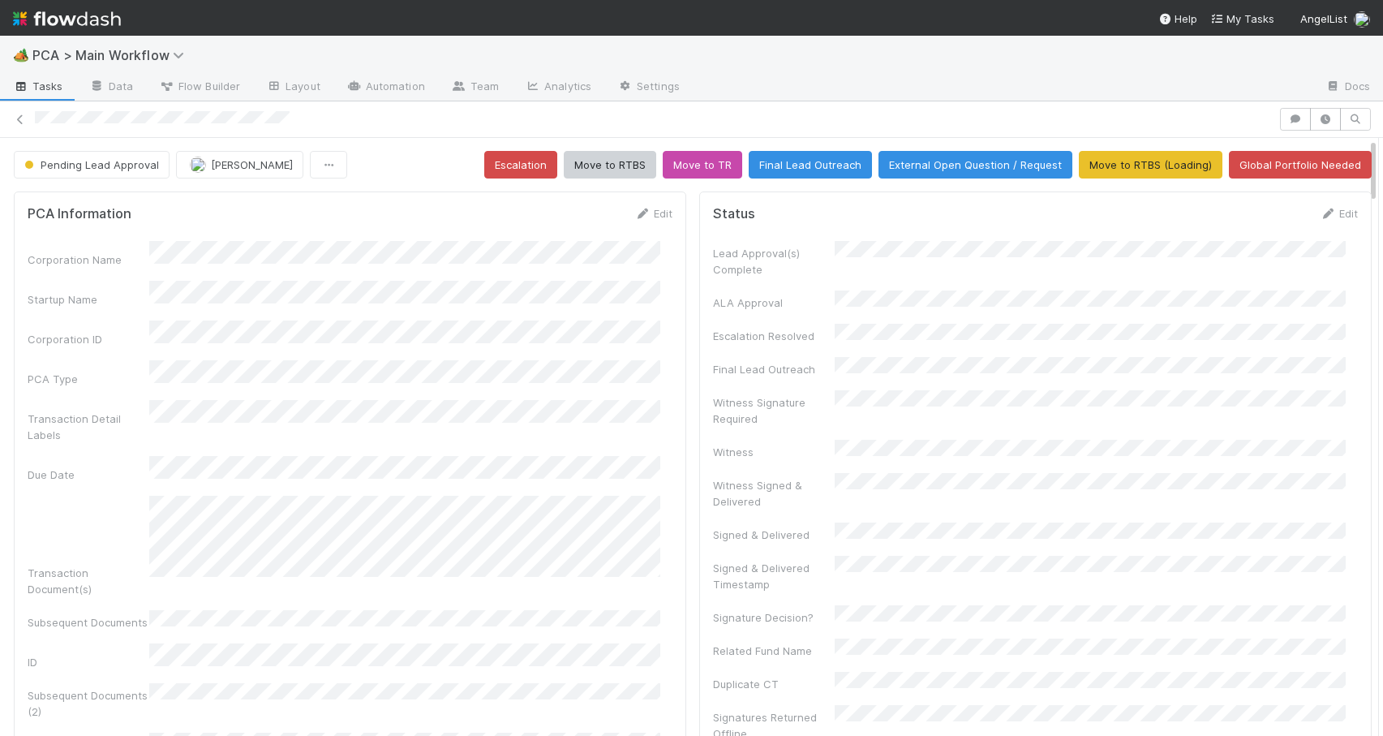
scroll to position [1557, 0]
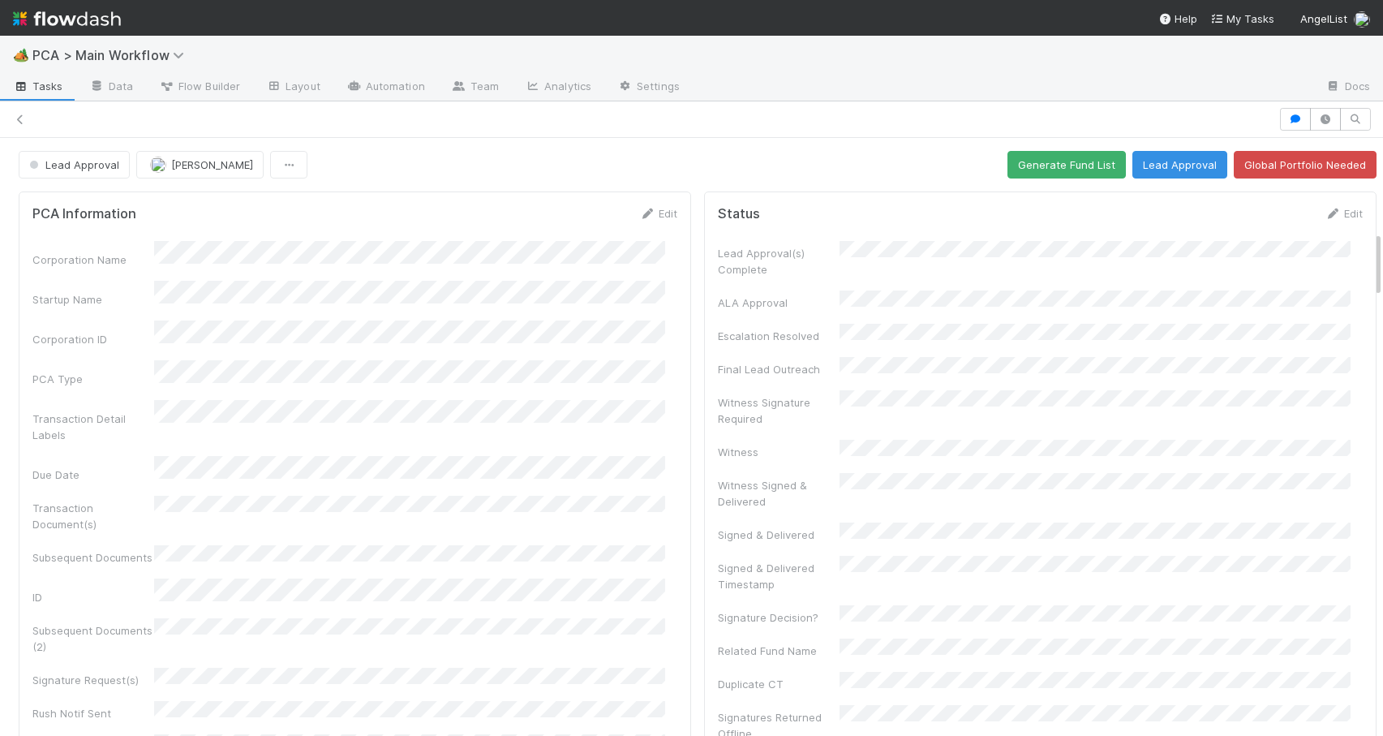
scroll to position [832, 0]
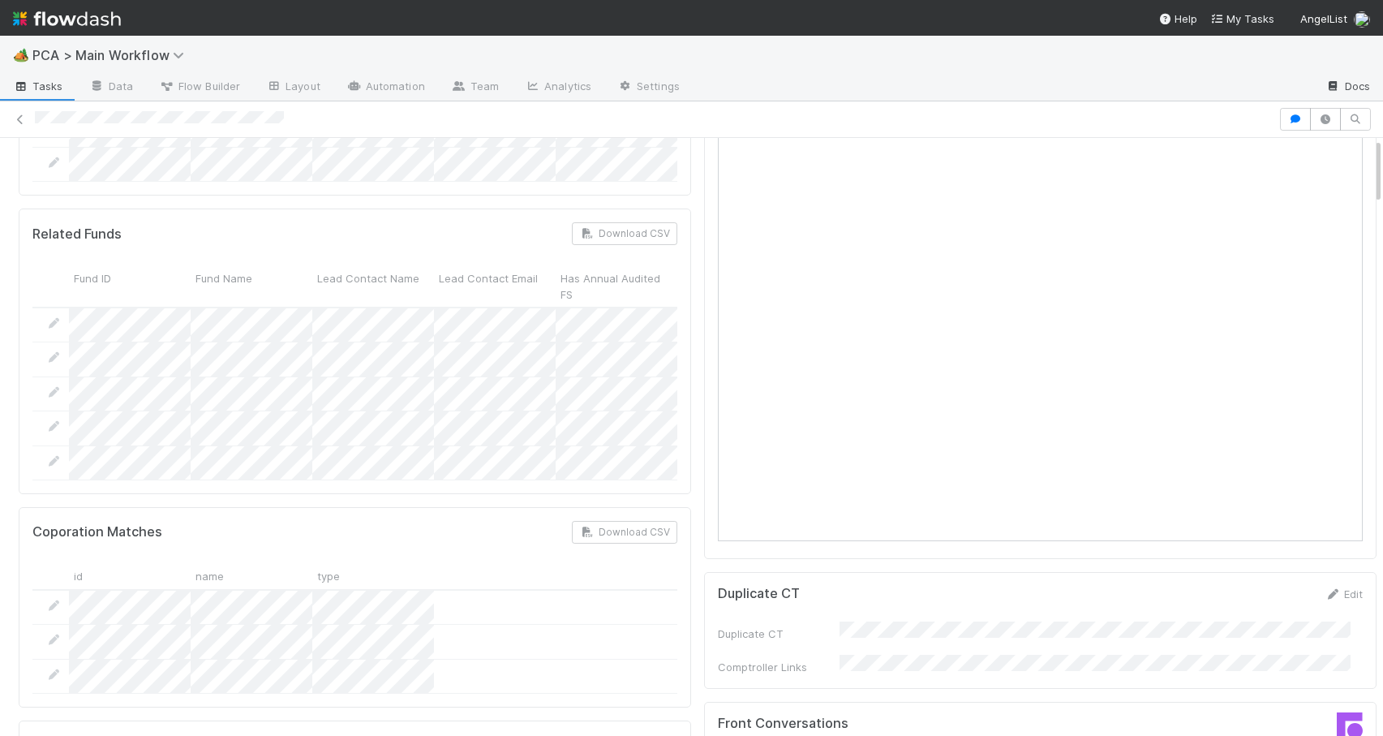
scroll to position [0, 0]
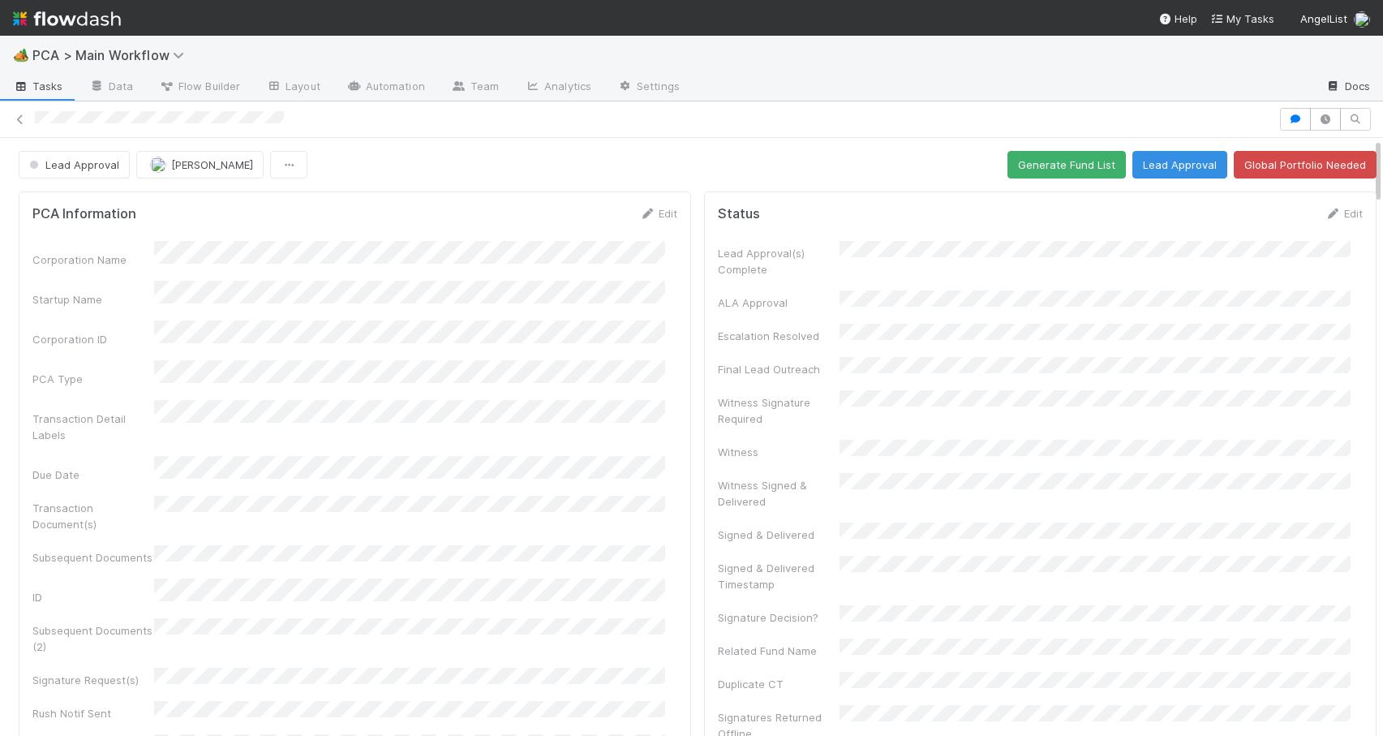
drag, startPoint x: 1364, startPoint y: 247, endPoint x: 1308, endPoint y: 94, distance: 163.5
click at [1308, 97] on div "🏕️ PCA > Main Workflow Tasks Data Flow Builder Layout Automation Team Analytics…" at bounding box center [691, 386] width 1383 height 700
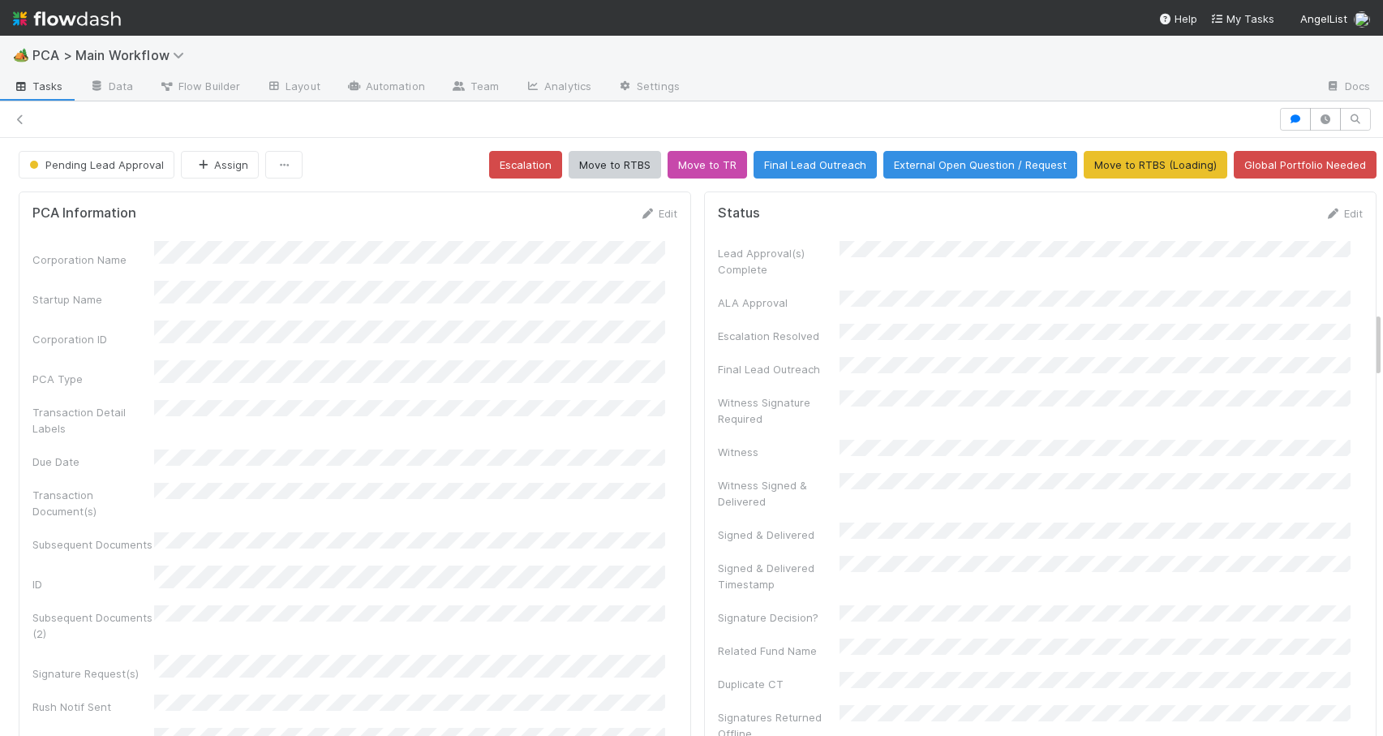
scroll to position [1557, 0]
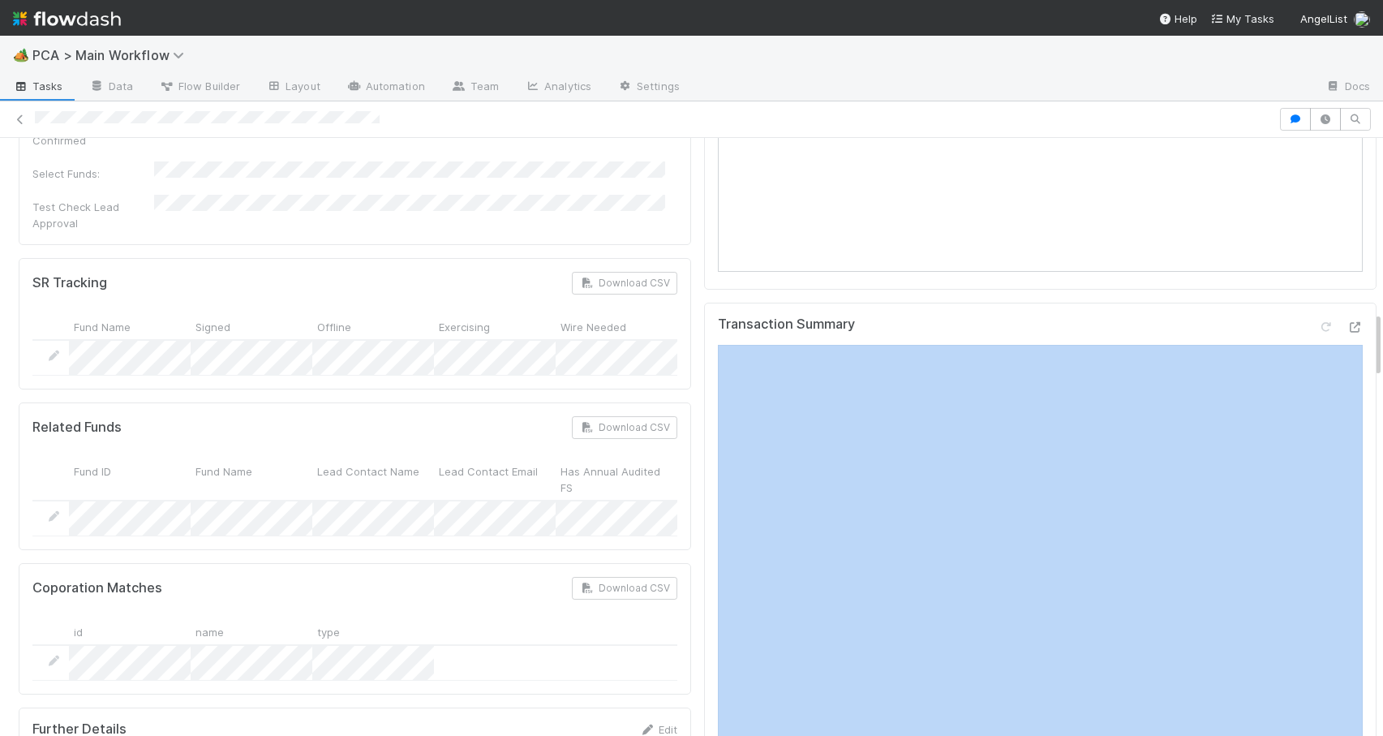
scroll to position [0, 5]
drag, startPoint x: 1363, startPoint y: 324, endPoint x: 1359, endPoint y: 240, distance: 84.5
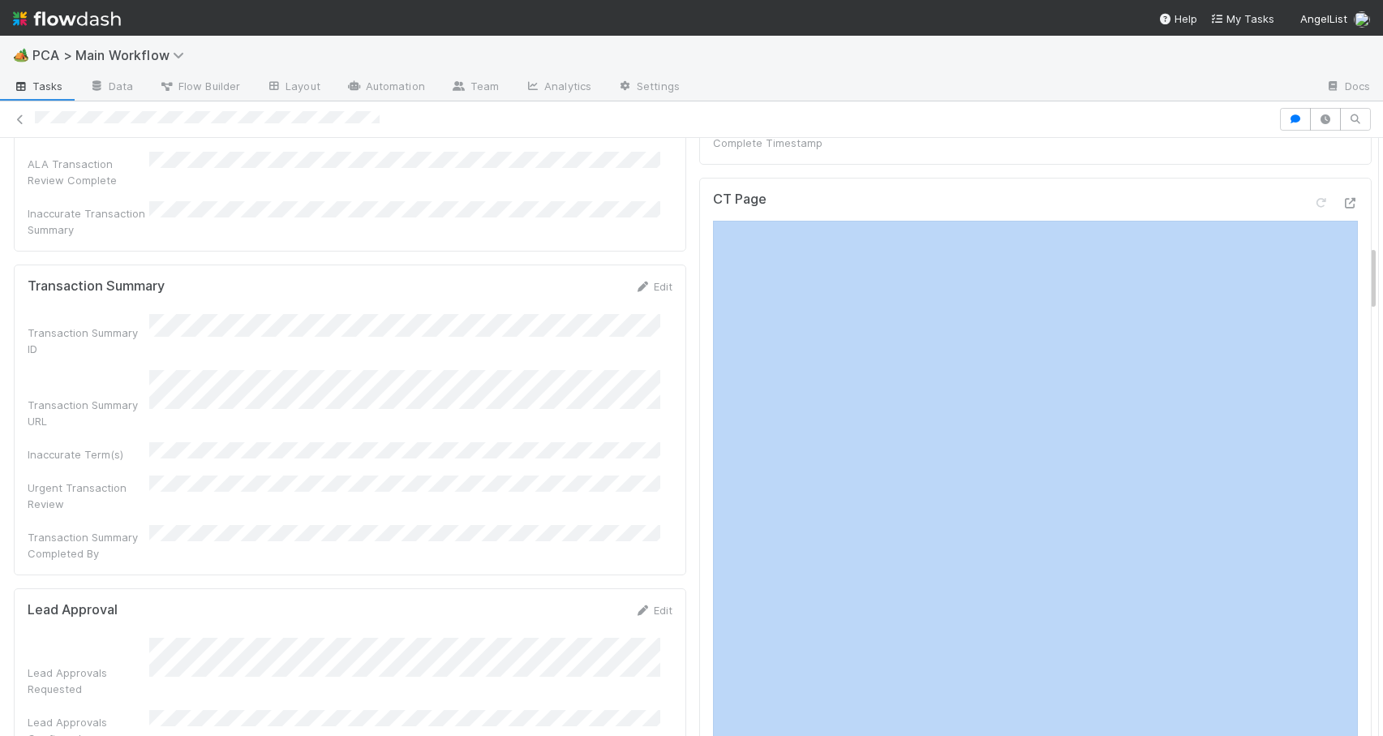
drag, startPoint x: 1359, startPoint y: 269, endPoint x: 1358, endPoint y: 228, distance: 41.4
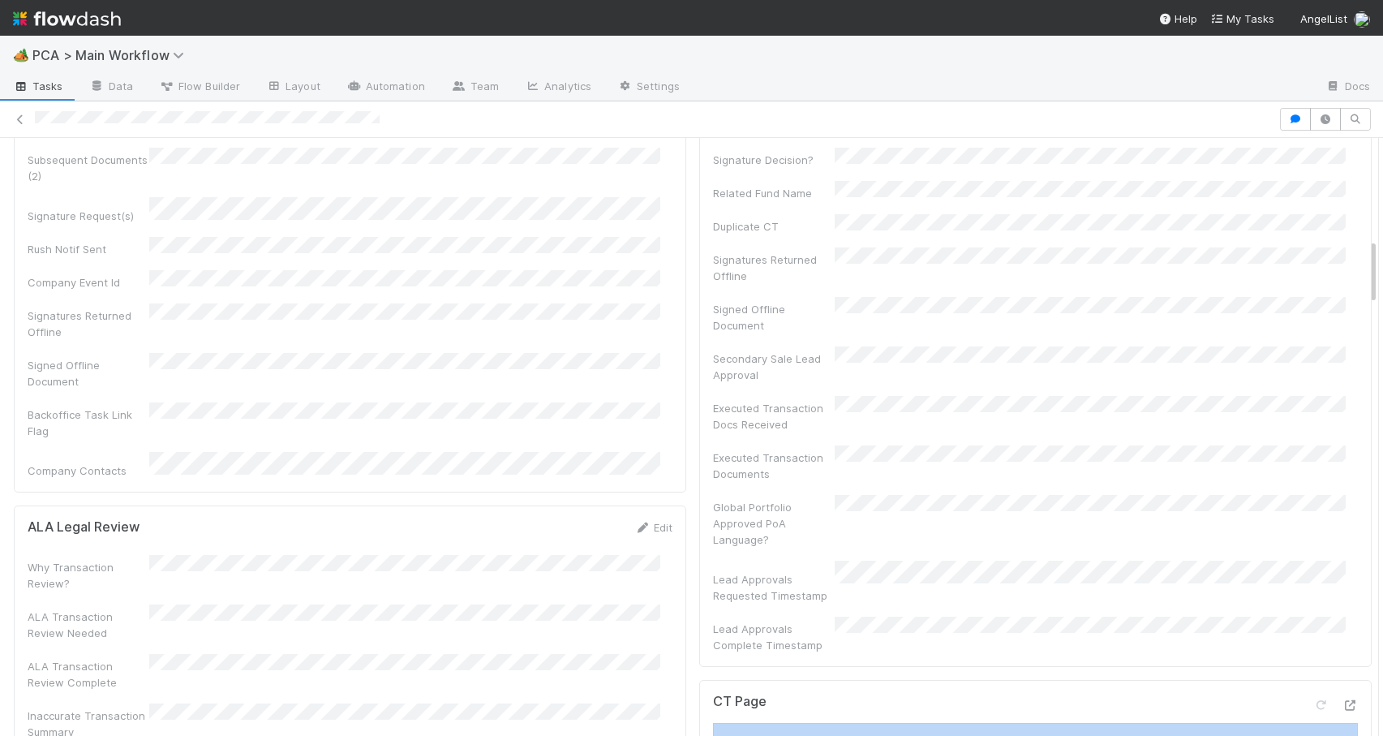
scroll to position [6, 0]
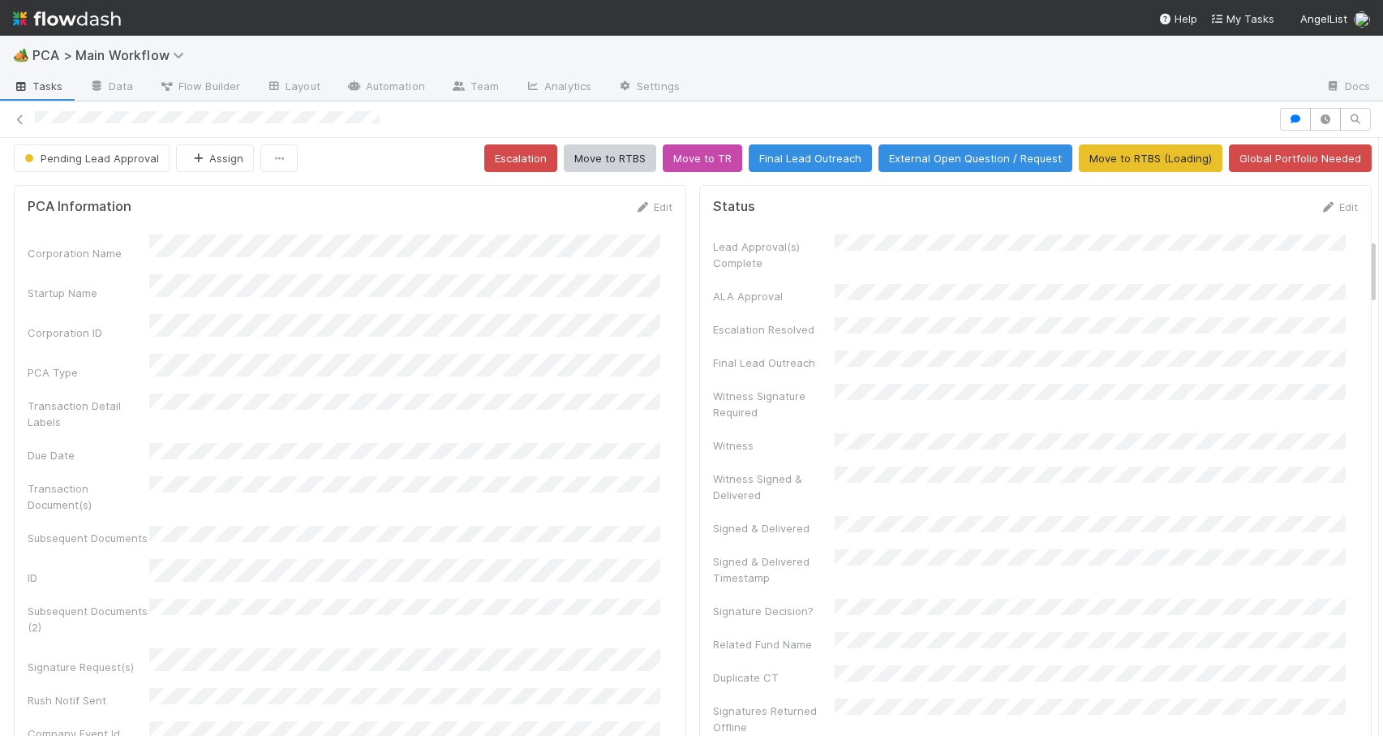
drag, startPoint x: 1362, startPoint y: 255, endPoint x: 1347, endPoint y: 144, distance: 112.1
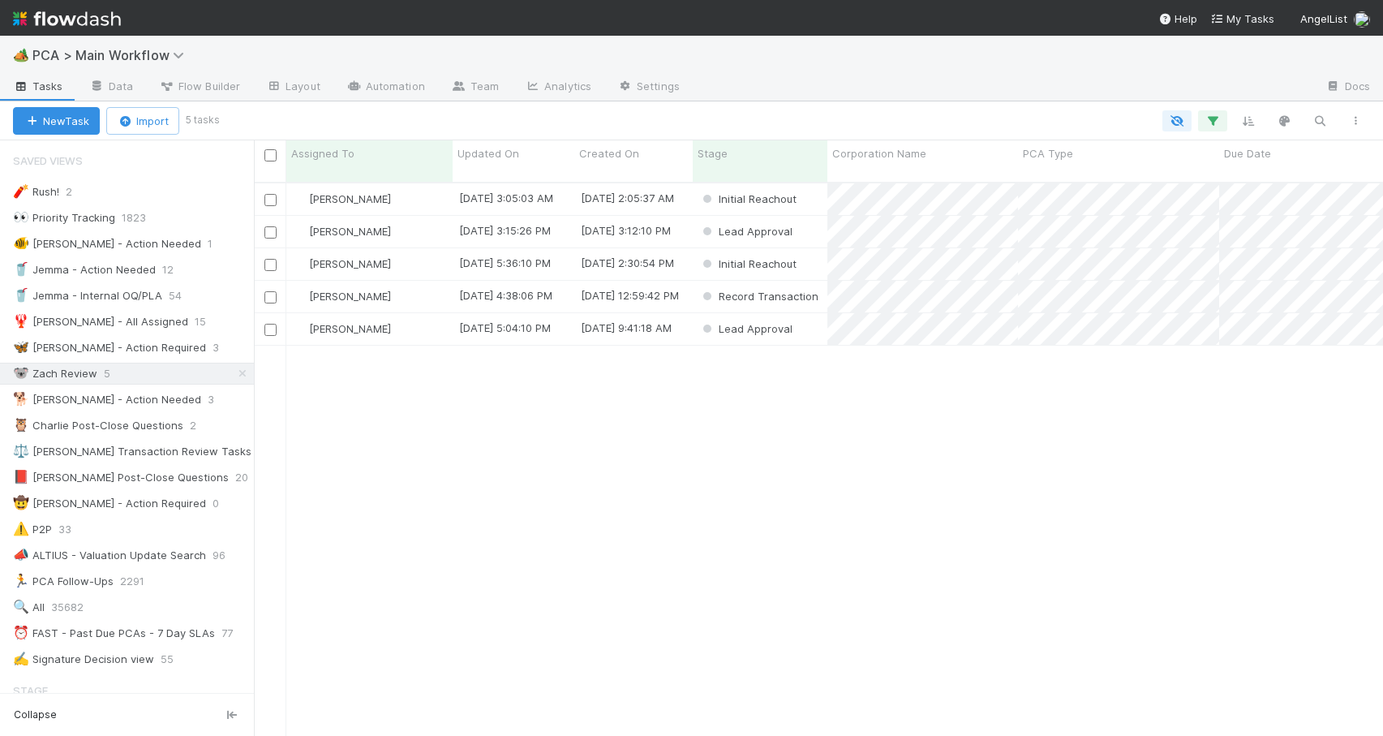
scroll to position [554, 1117]
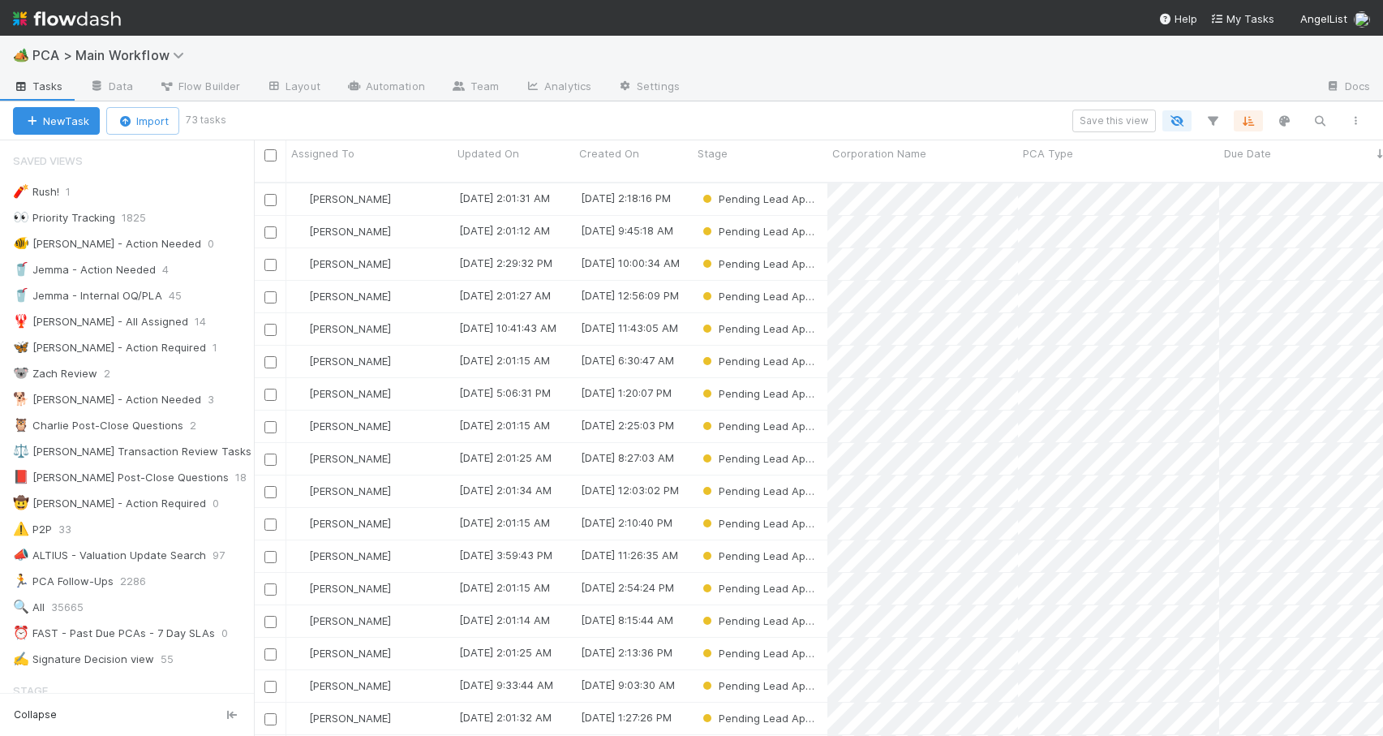
scroll to position [554, 1117]
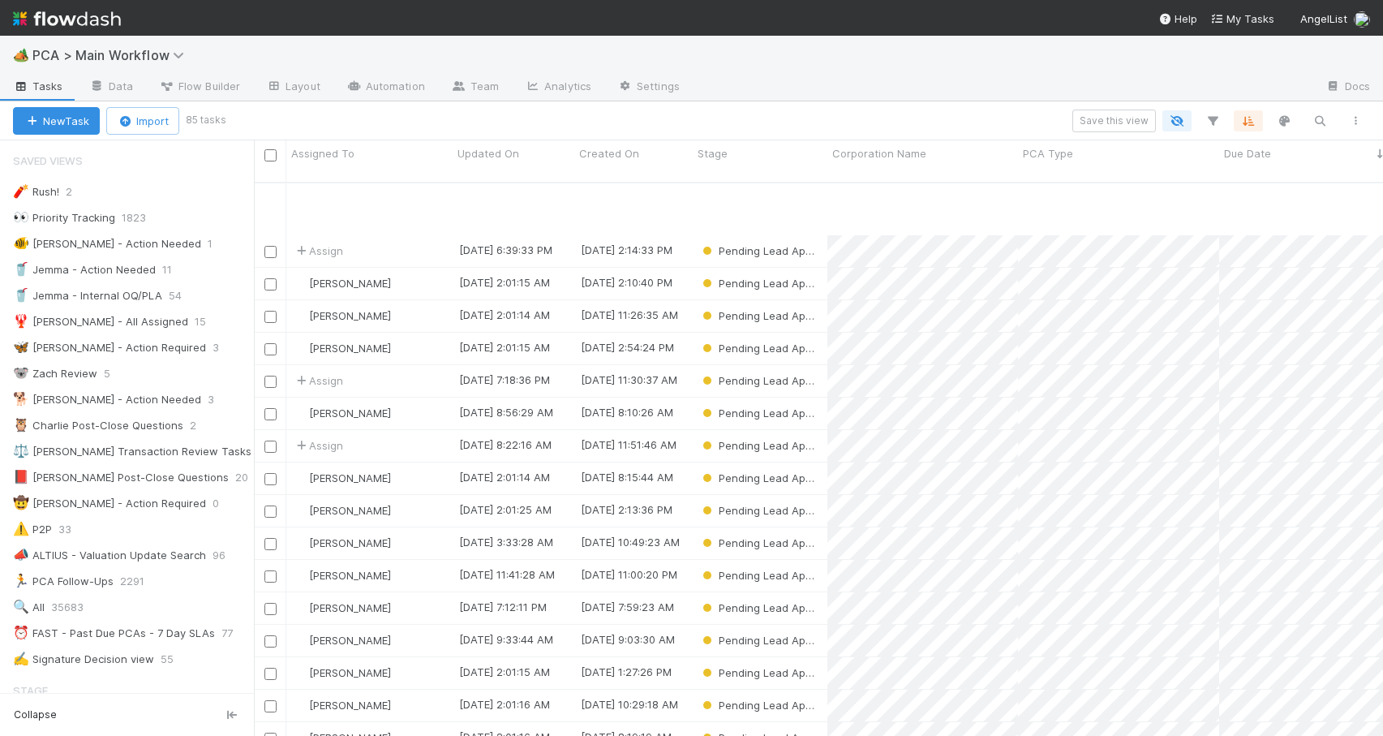
scroll to position [414, 0]
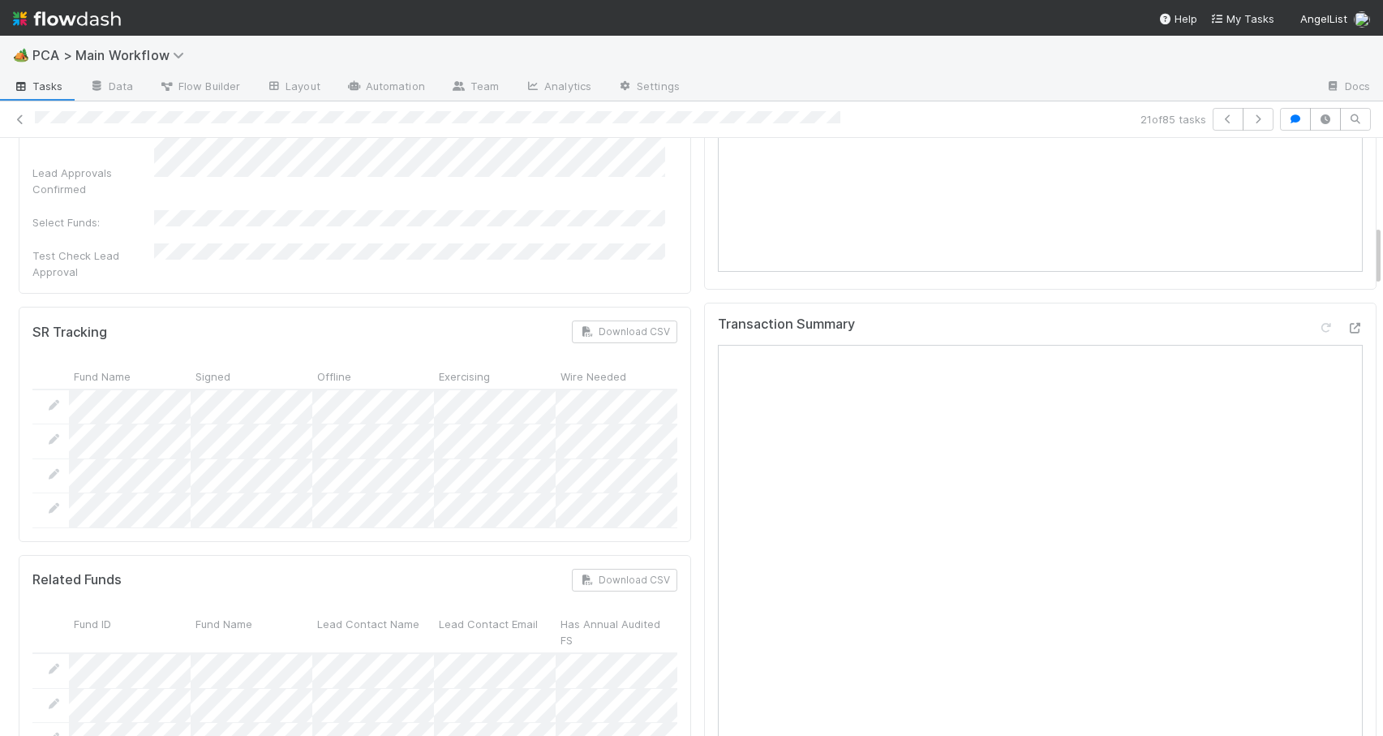
scroll to position [835, 0]
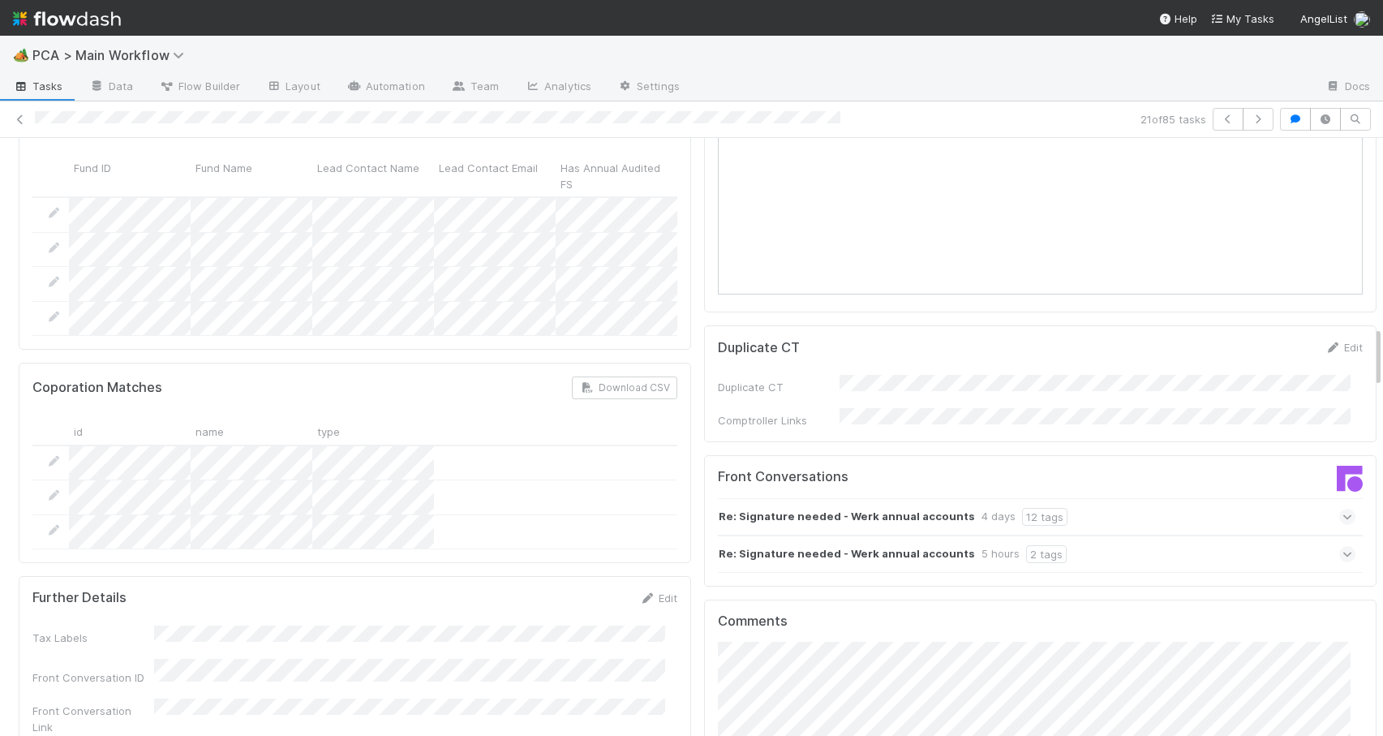
scroll to position [2084, 0]
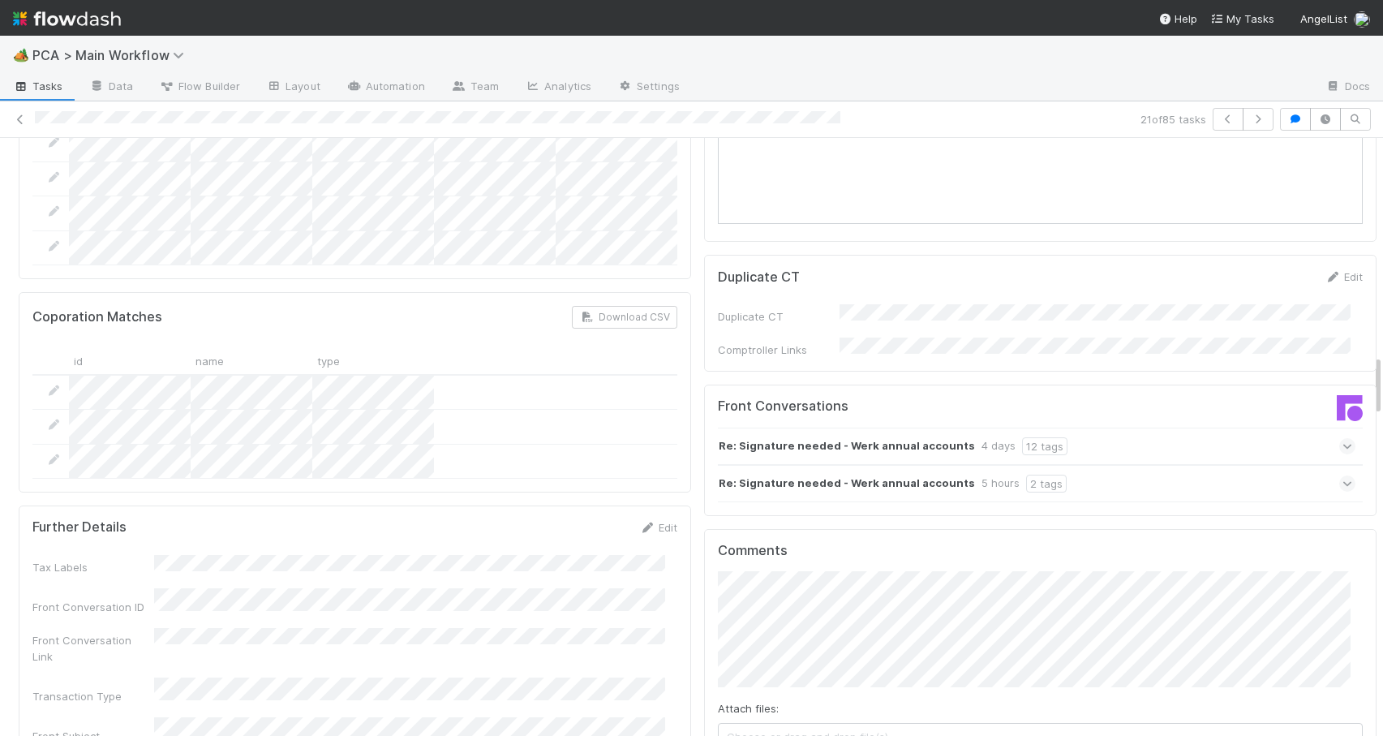
drag, startPoint x: 1364, startPoint y: 257, endPoint x: 1390, endPoint y: 387, distance: 132.3
click at [1382, 387] on html "🏕️ PCA > Main Workflow Tasks Data Flow Builder Layout Automation Team Analytics…" at bounding box center [691, 368] width 1383 height 736
click at [1103, 465] on div "Re: Signature needed - Werk annual accounts 5 hours 2 tags" at bounding box center [1037, 483] width 638 height 37
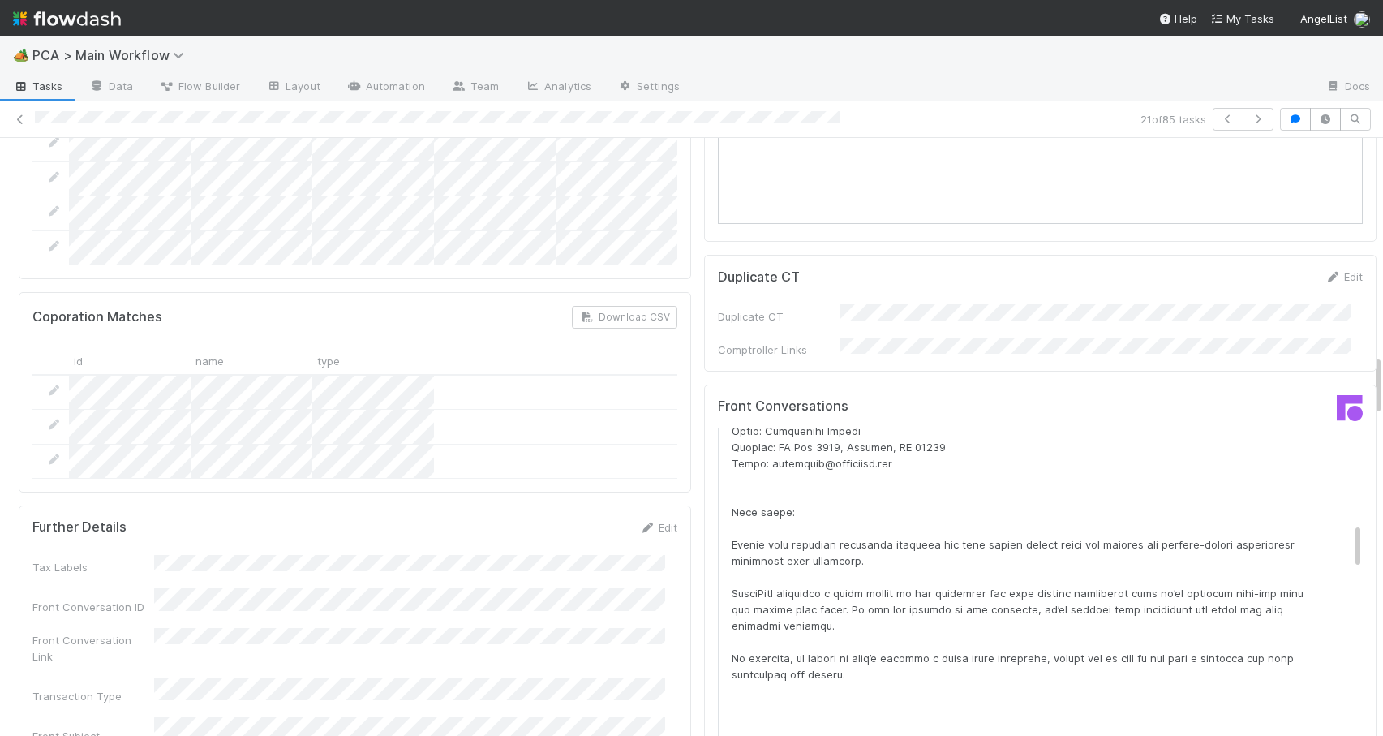
scroll to position [855, 0]
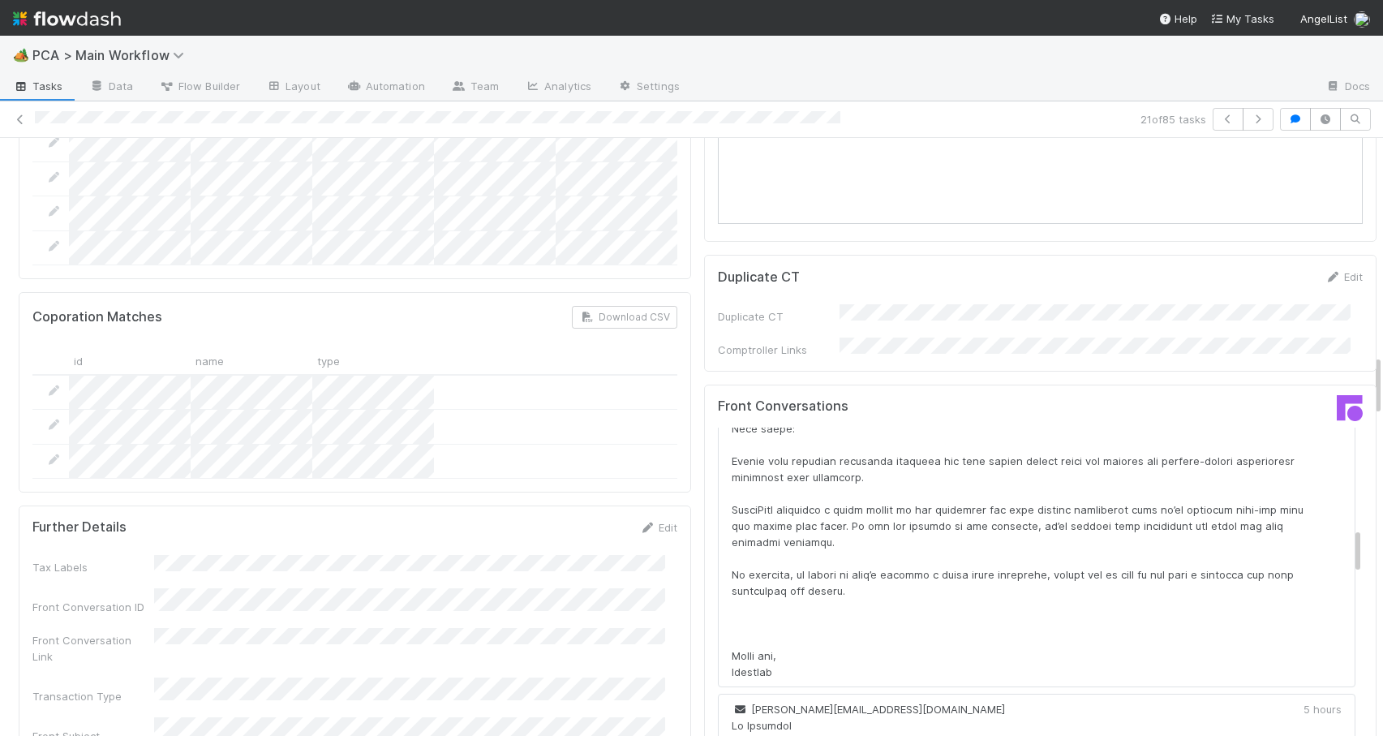
drag, startPoint x: 1332, startPoint y: 399, endPoint x: 1348, endPoint y: 465, distance: 67.7
click at [1348, 465] on div "Front Conversations Re: Signature needed - Werk annual accounts 4 days 12 tags …" at bounding box center [1040, 615] width 672 height 462
click at [24, 116] on icon at bounding box center [20, 119] width 16 height 11
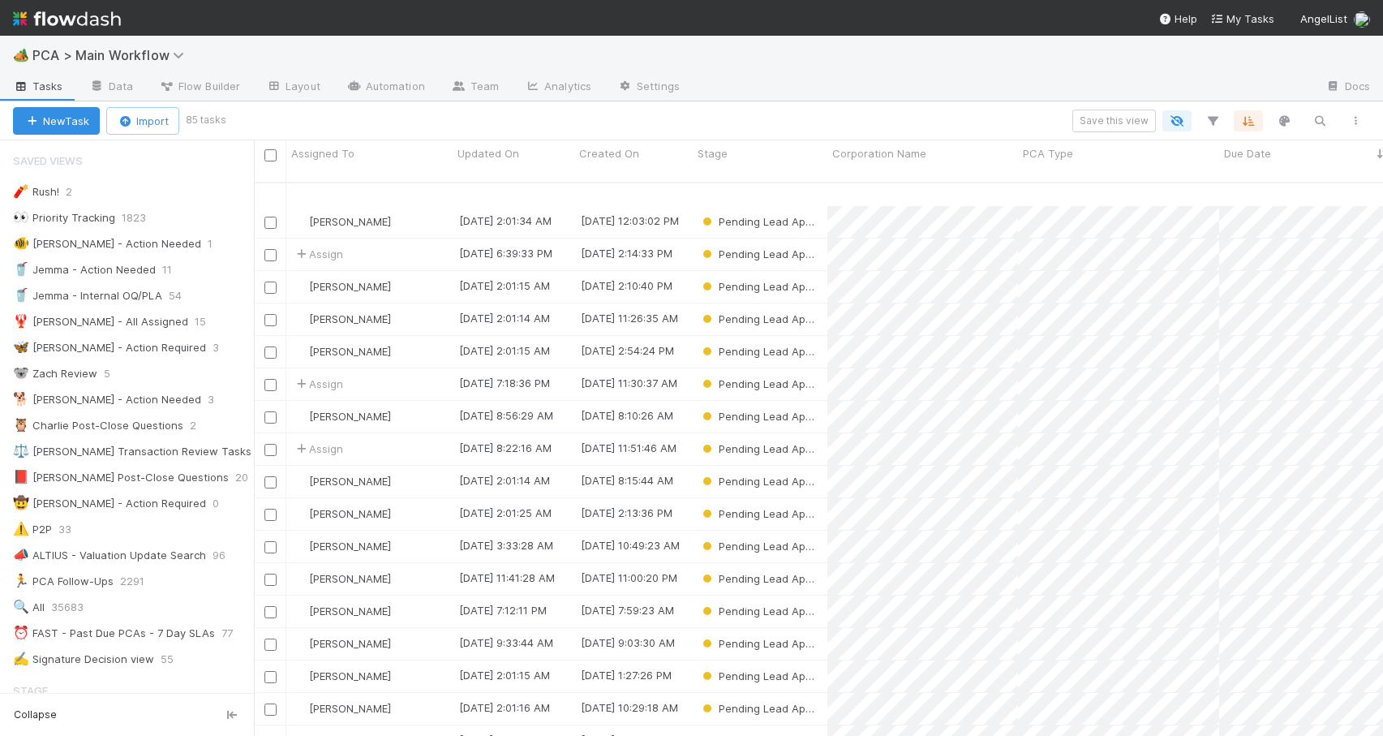
scroll to position [379, 0]
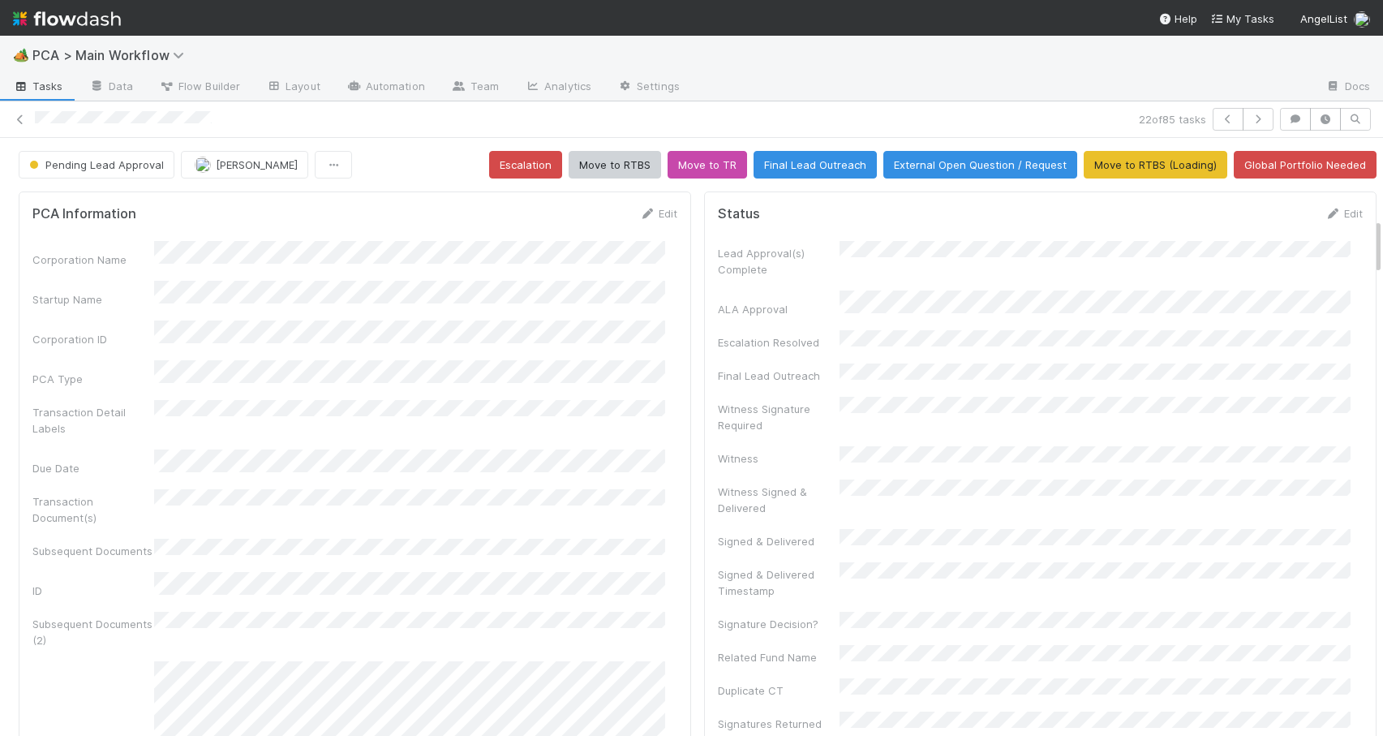
scroll to position [841, 0]
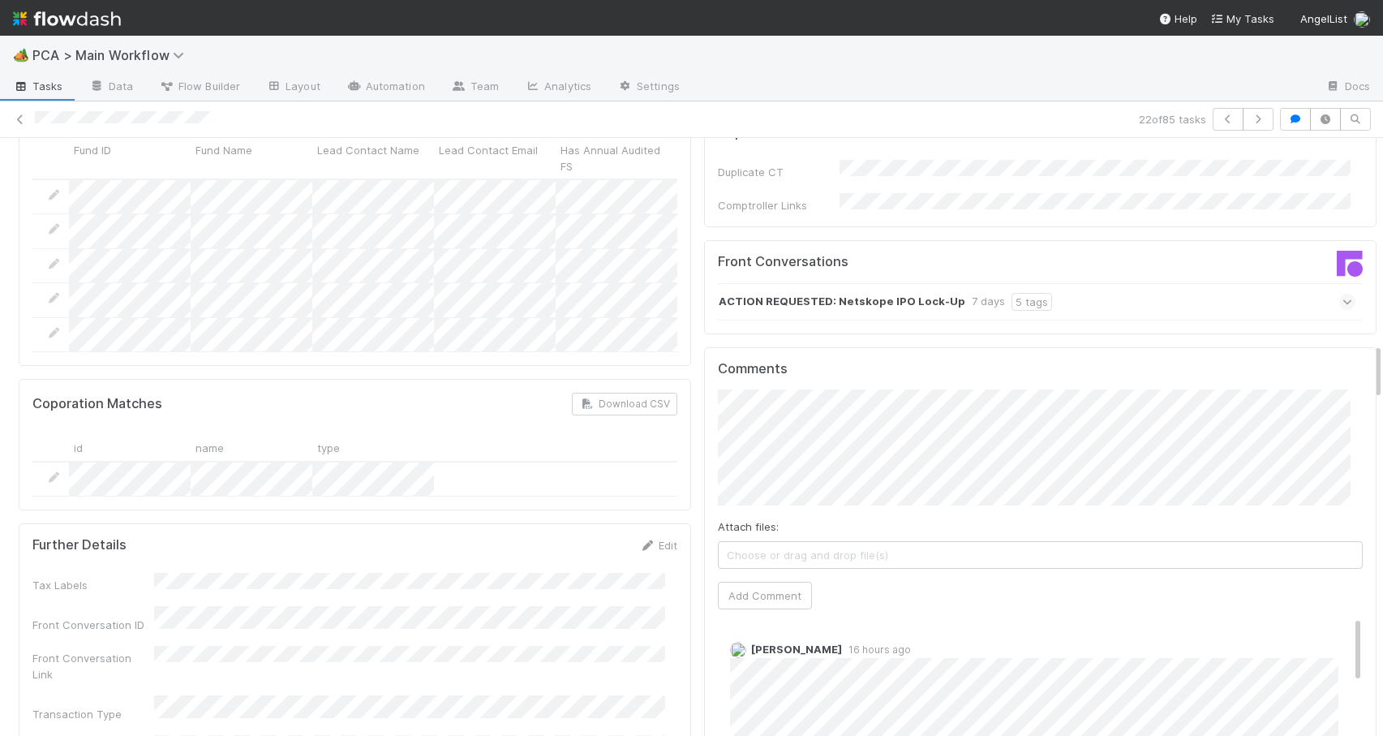
drag, startPoint x: 1366, startPoint y: 228, endPoint x: 1370, endPoint y: 361, distance: 133.1
click at [1370, 361] on div "Pending Lead Approval [PERSON_NAME] Escalation Move to RTBS Move to TR Final Le…" at bounding box center [691, 437] width 1383 height 598
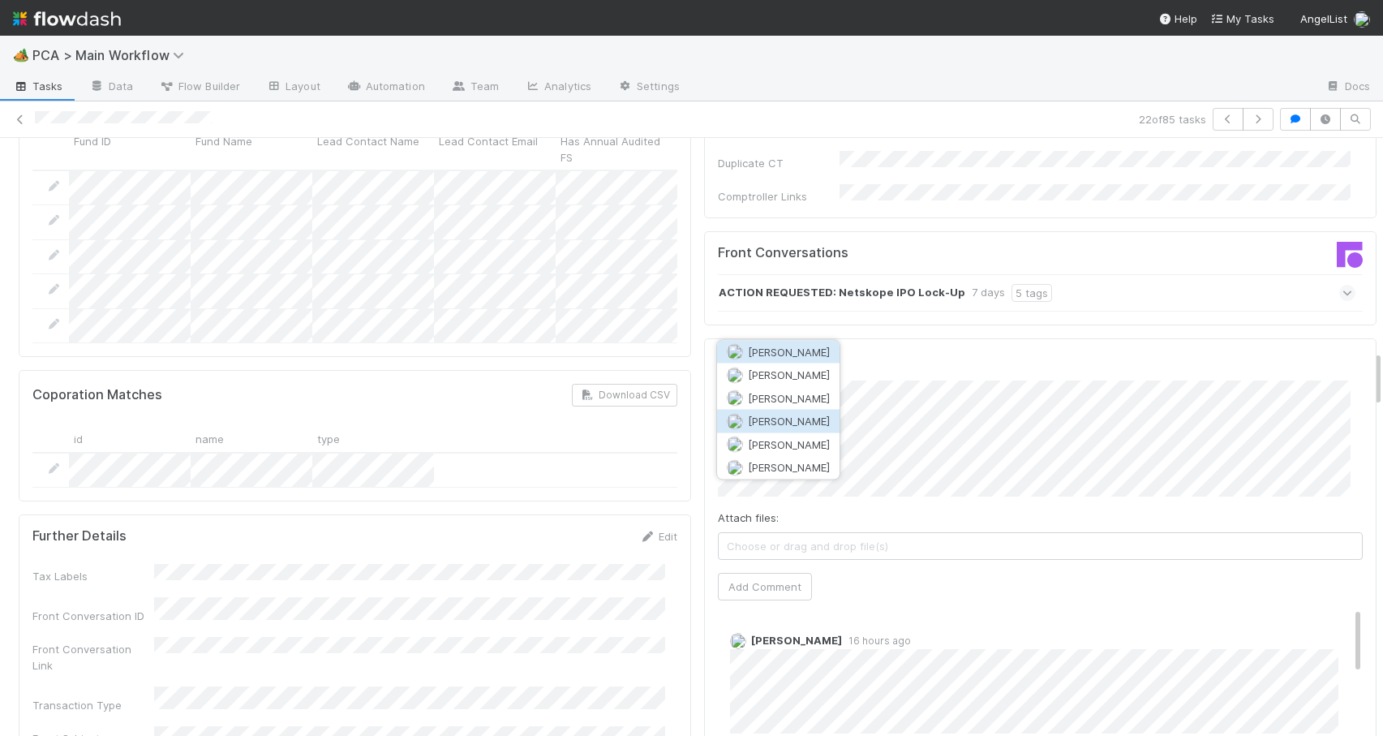
click at [793, 410] on button "[PERSON_NAME]" at bounding box center [778, 421] width 122 height 23
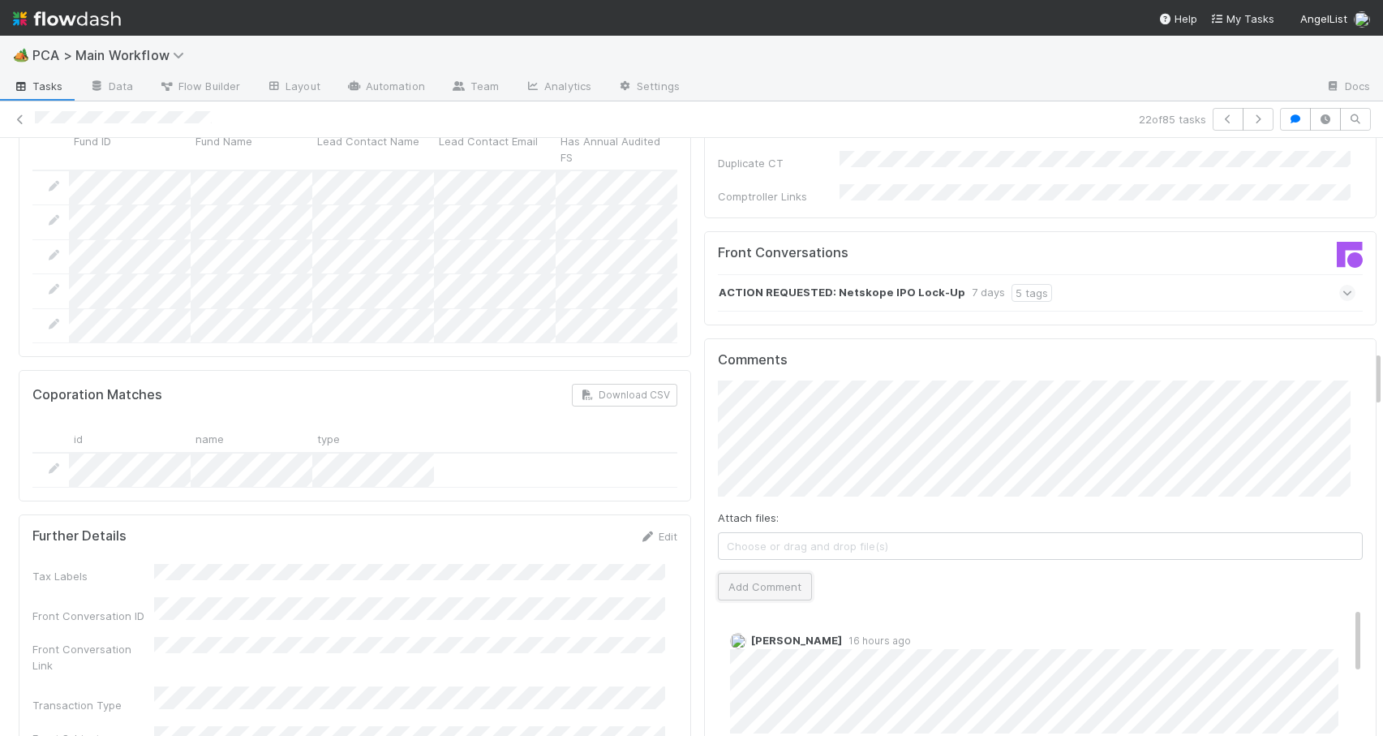
click at [750, 573] on button "Add Comment" at bounding box center [765, 587] width 94 height 28
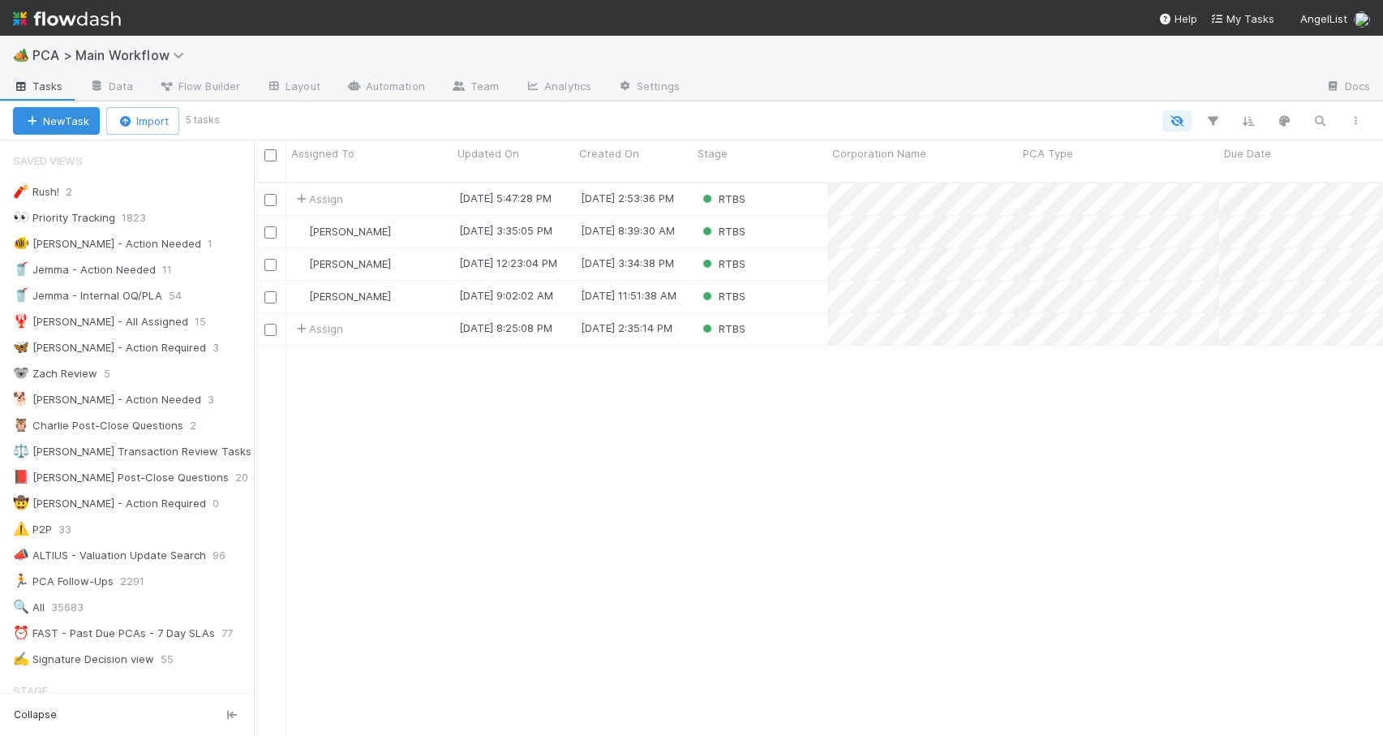
scroll to position [554, 1117]
